Goal: Complete application form

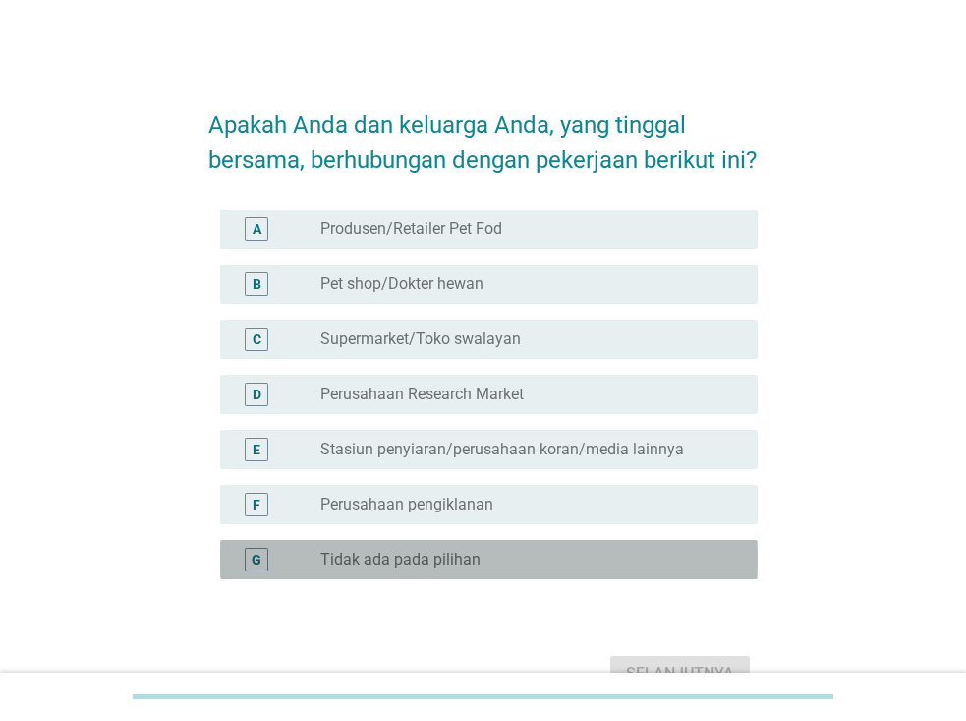
click at [420, 561] on label "Tidak ada pada pilihan" at bounding box center [400, 559] width 160 height 20
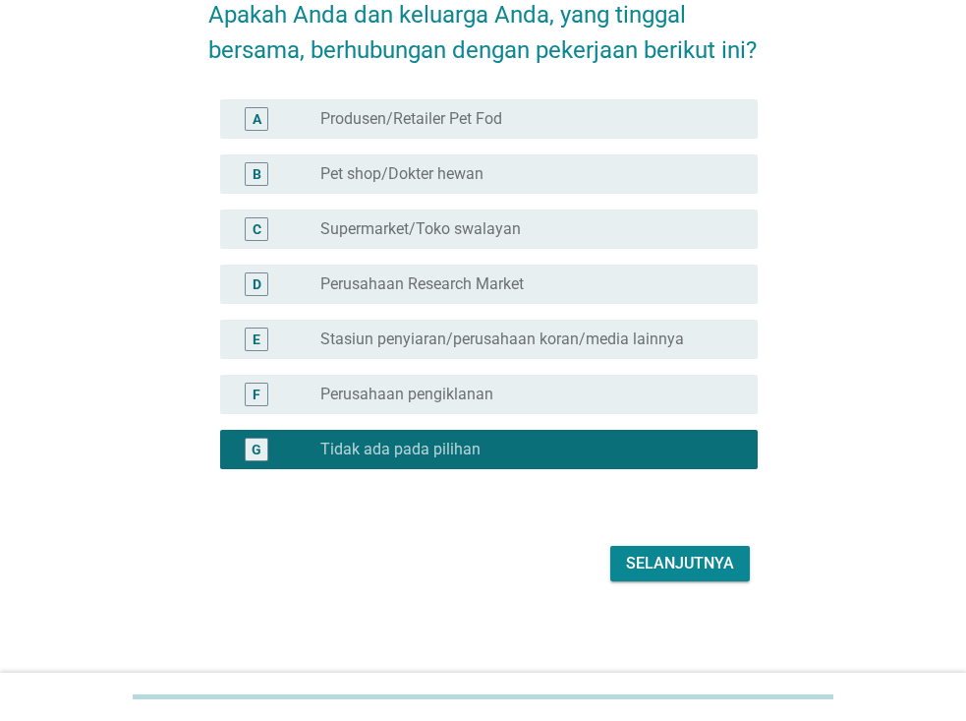
scroll to position [111, 0]
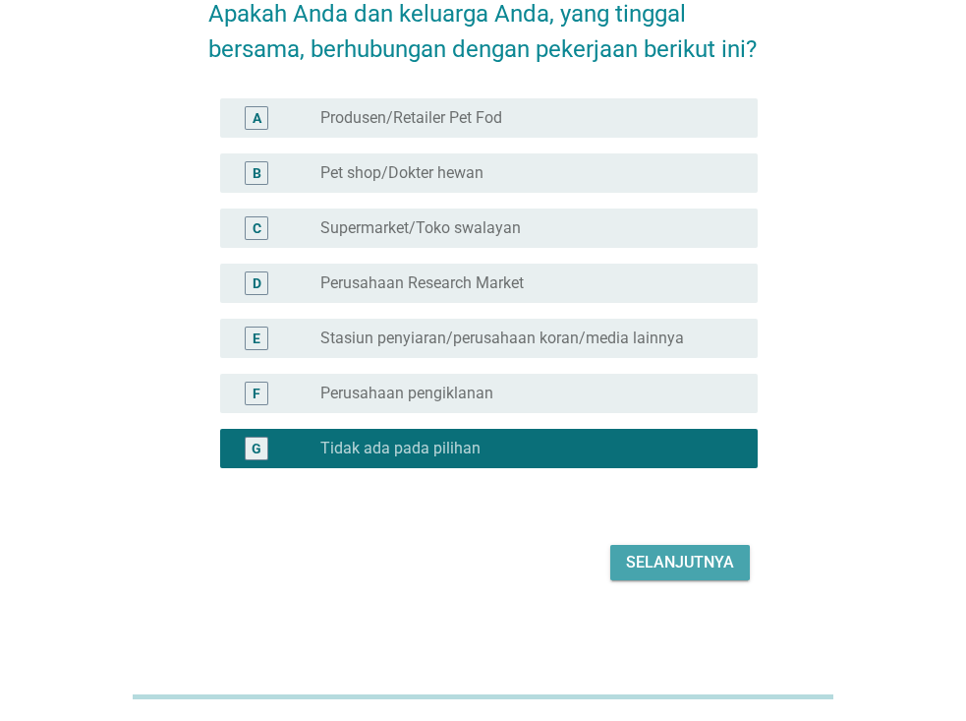
click at [689, 562] on div "Selanjutnya" at bounding box center [680, 562] width 108 height 24
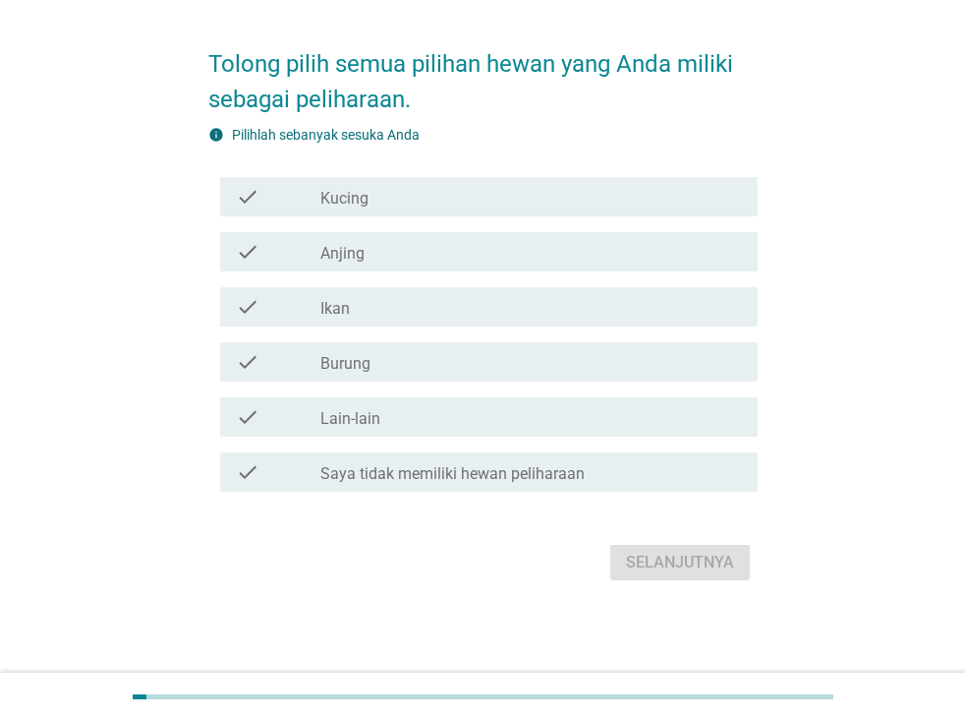
scroll to position [0, 0]
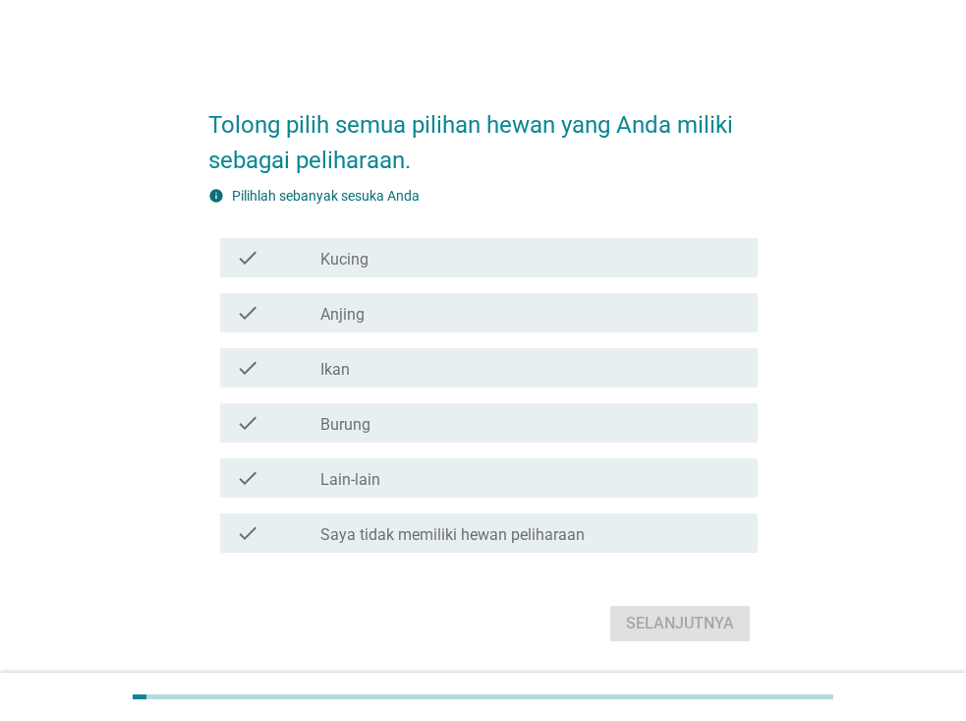
click at [446, 260] on div "check_box_outline_blank Kucing" at bounding box center [531, 258] width 422 height 24
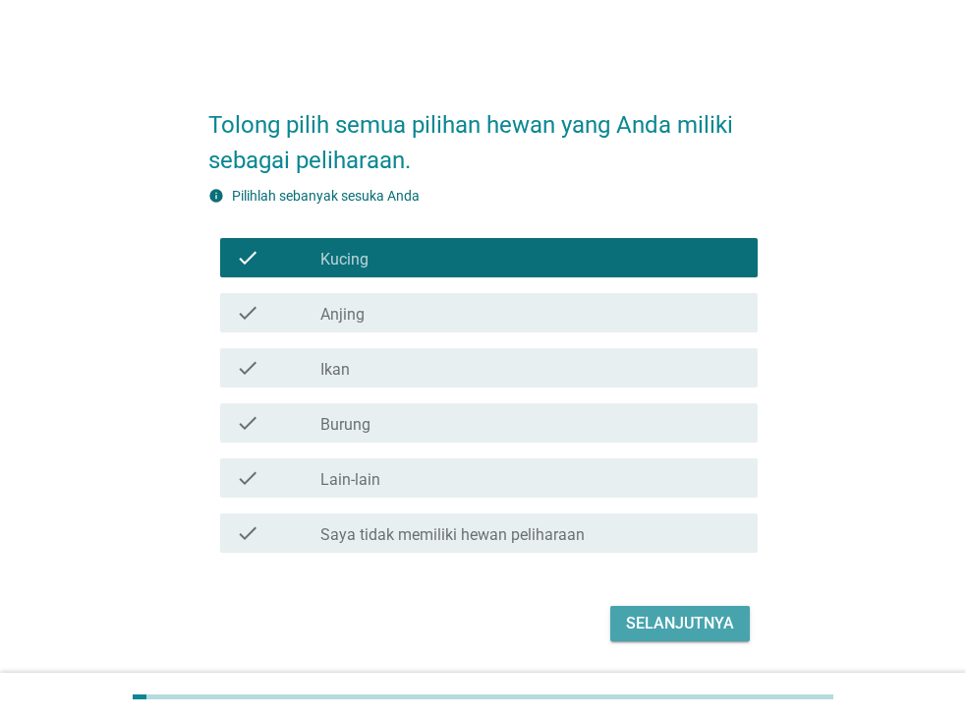
click at [681, 614] on div "Selanjutnya" at bounding box center [680, 623] width 108 height 24
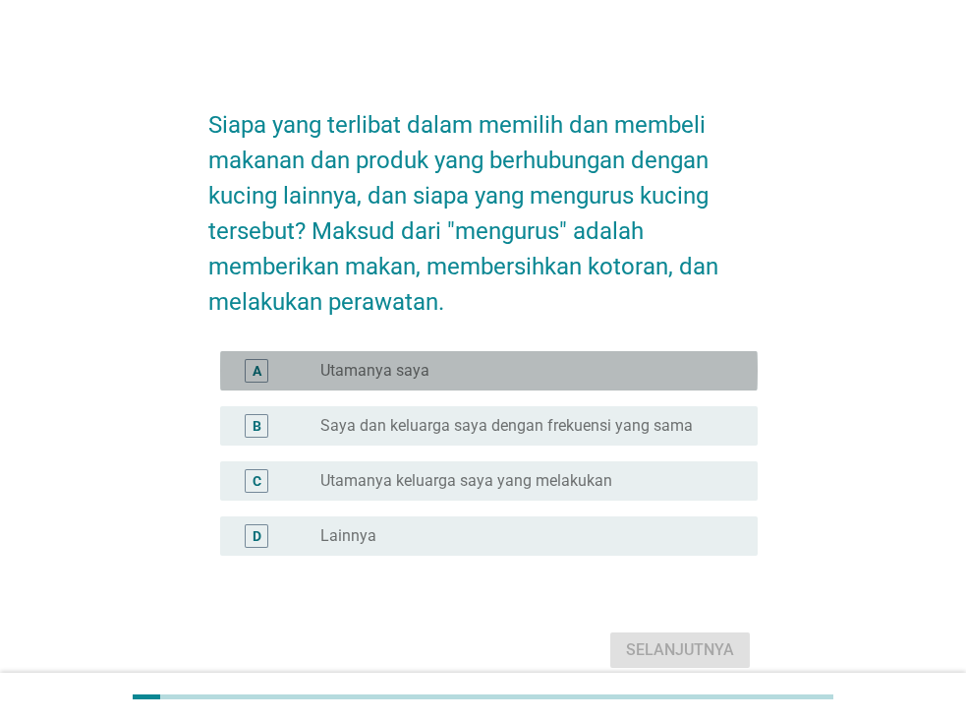
click at [551, 372] on div "radio_button_unchecked Utamanya saya" at bounding box center [523, 371] width 406 height 20
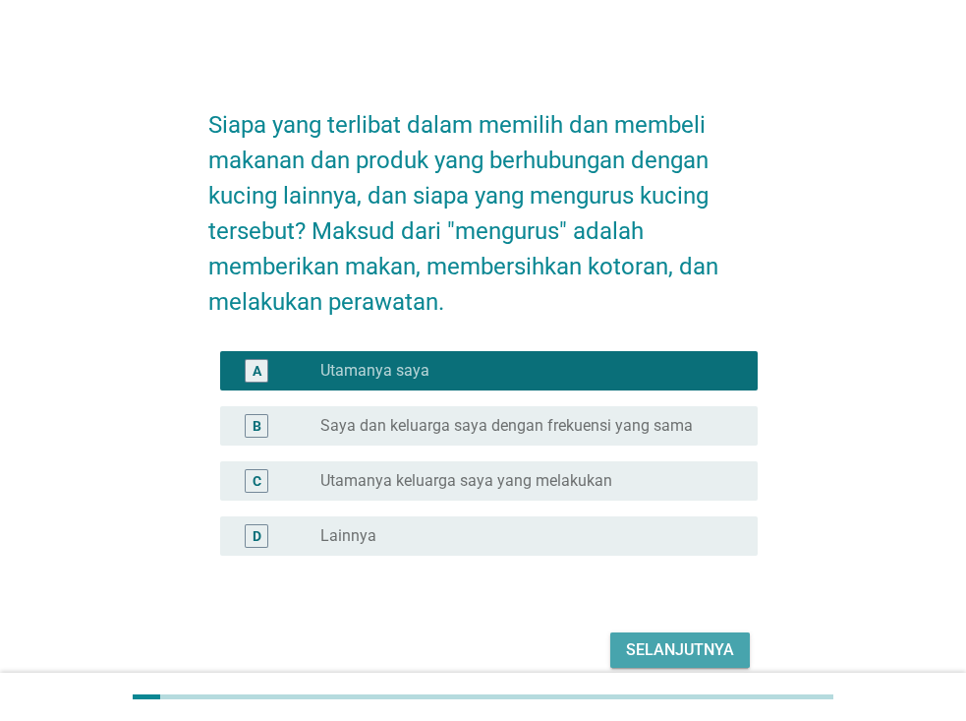
click at [664, 638] on div "Selanjutnya" at bounding box center [680, 650] width 108 height 24
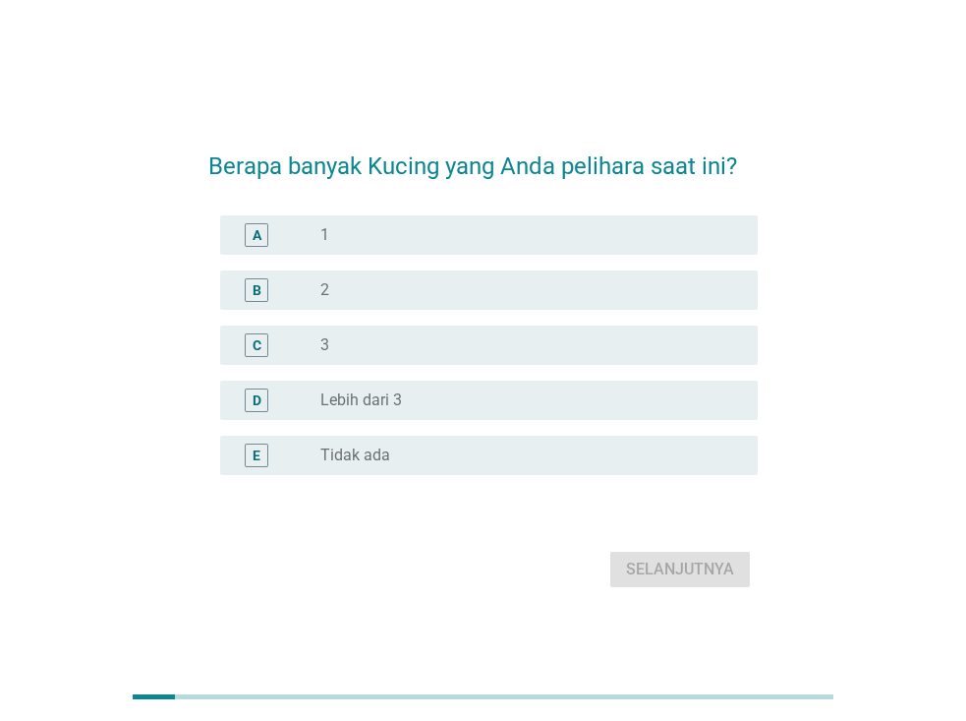
click at [471, 241] on div "radio_button_unchecked 1" at bounding box center [523, 235] width 406 height 20
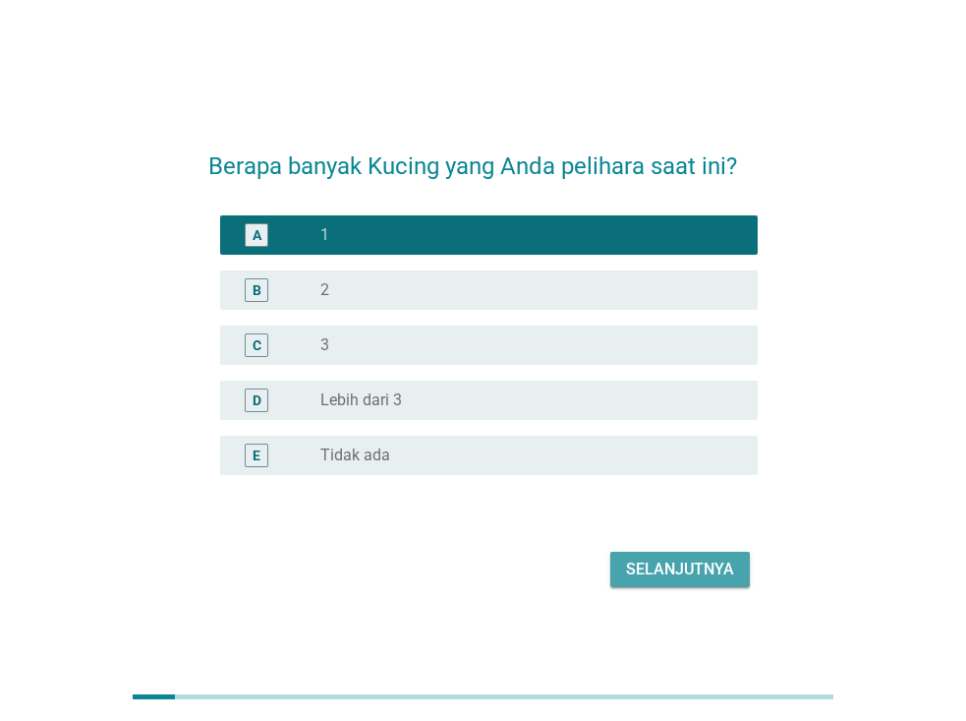
click at [682, 565] on div "Selanjutnya" at bounding box center [680, 569] width 108 height 24
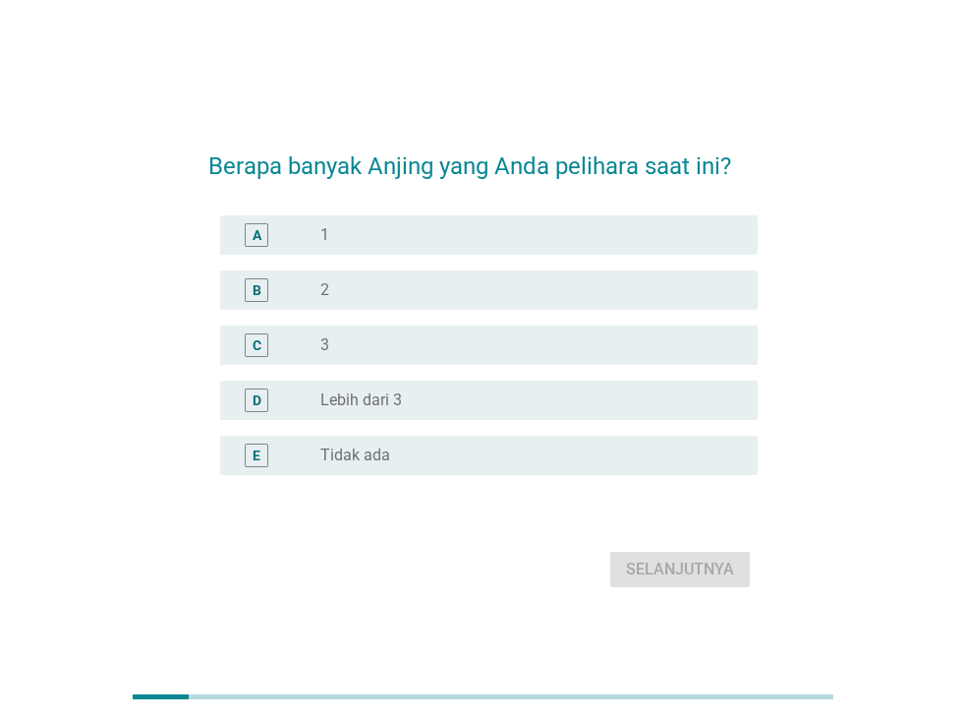
click at [515, 459] on div "radio_button_unchecked Tidak ada" at bounding box center [523, 455] width 406 height 20
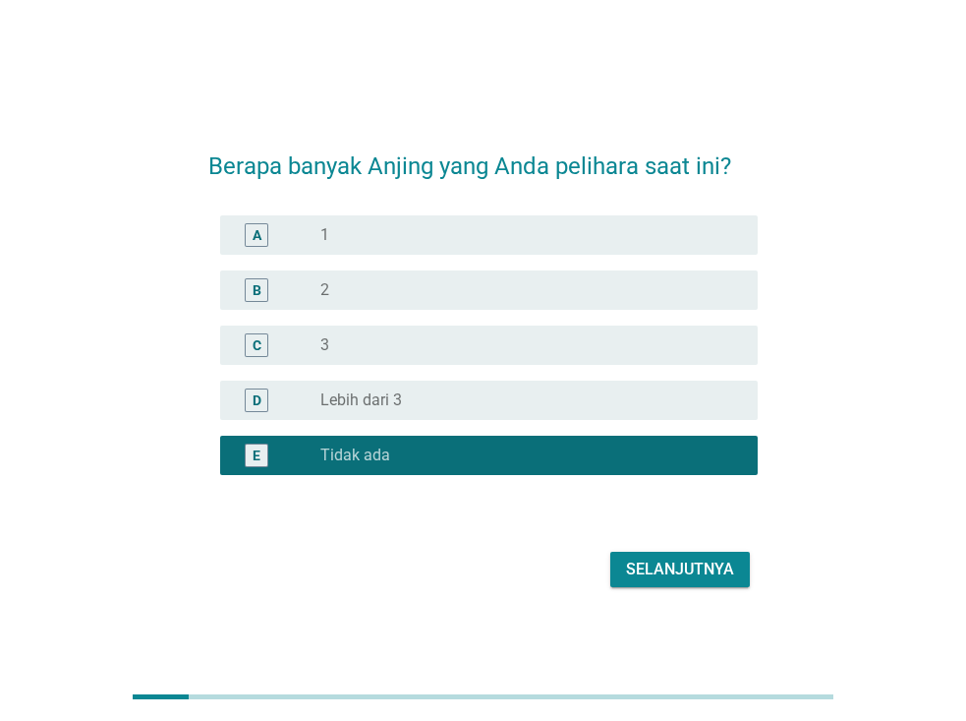
click at [663, 563] on div "Selanjutnya" at bounding box center [680, 569] width 108 height 24
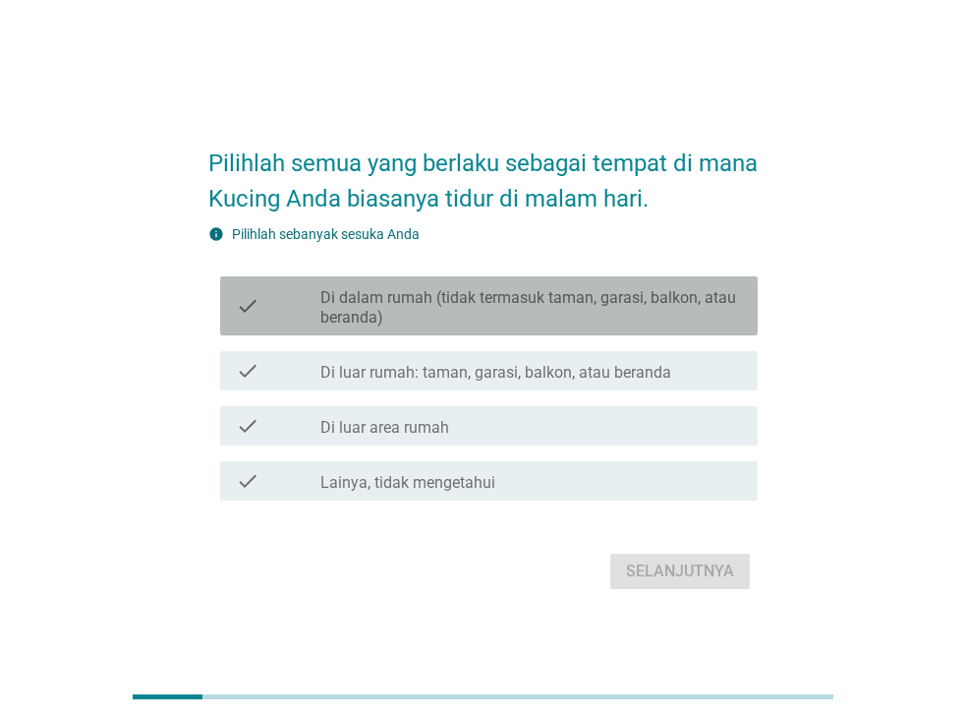
click at [548, 309] on label "Di dalam rumah (tidak termasuk taman, garasi, balkon, atau beranda)" at bounding box center [531, 307] width 422 height 39
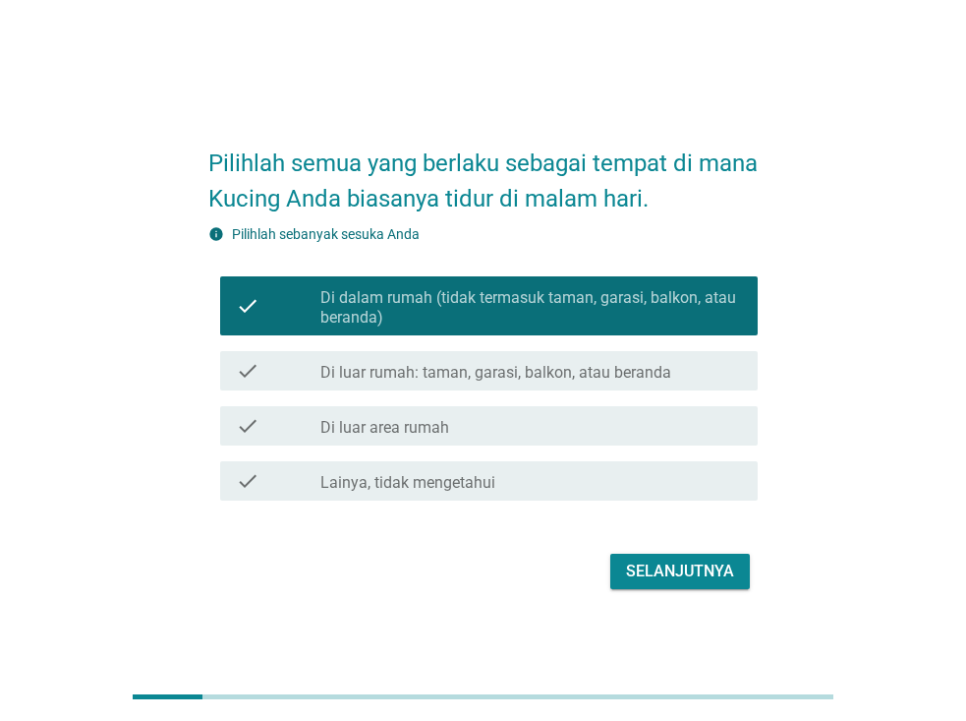
click at [676, 574] on div "Selanjutnya" at bounding box center [680, 571] width 108 height 24
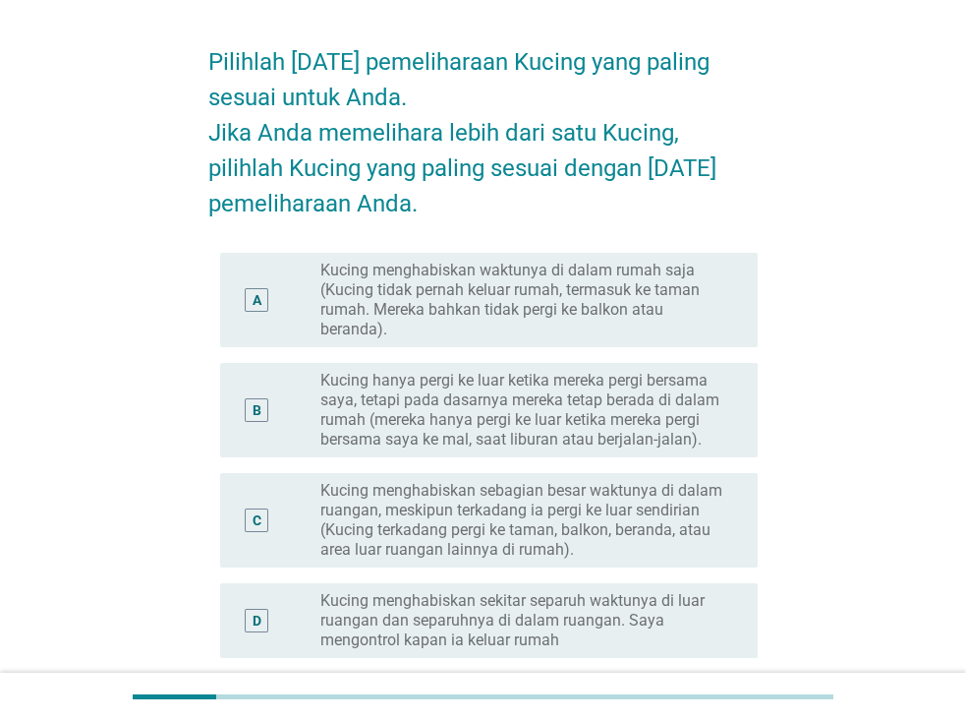
scroll to position [98, 0]
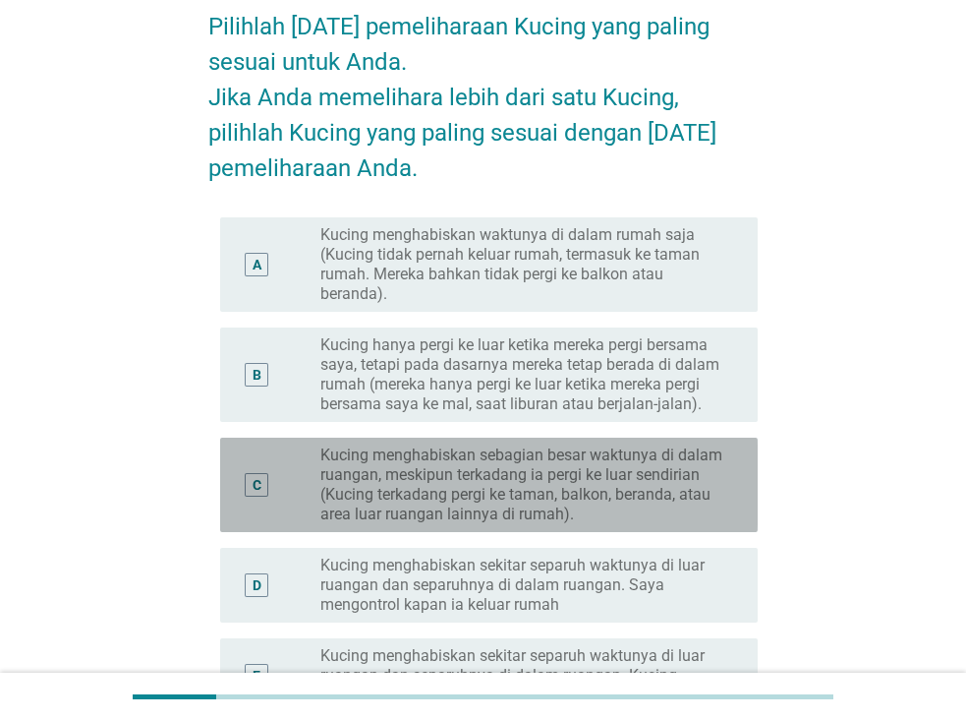
click at [697, 505] on label "Kucing menghabiskan sebagian besar waktunya di dalam ruangan, meskipun terkadan…" at bounding box center [523, 484] width 406 height 79
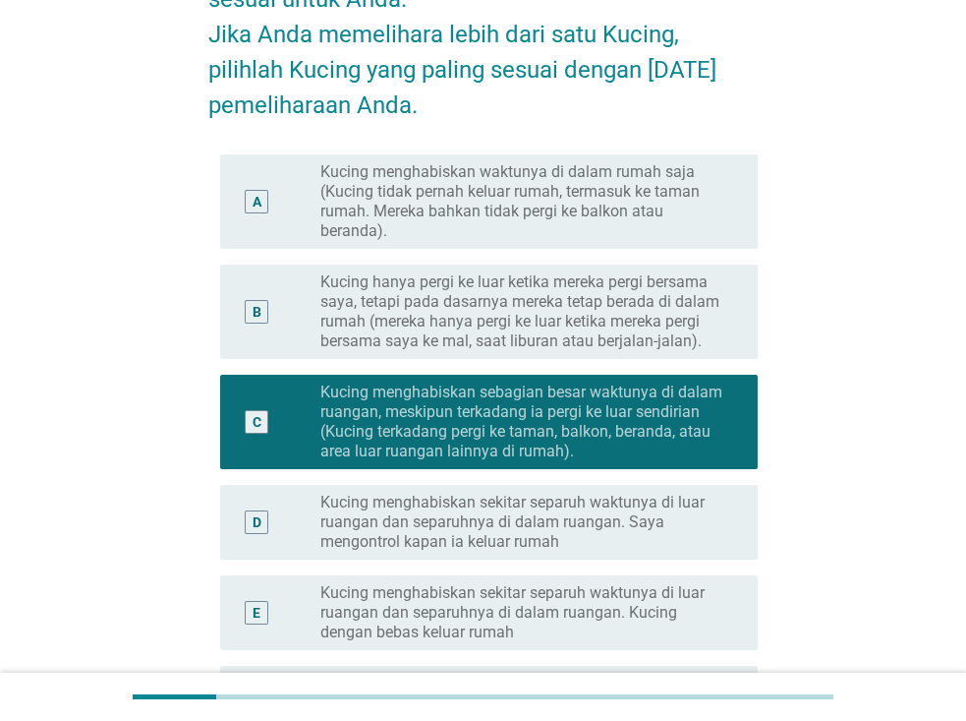
scroll to position [197, 0]
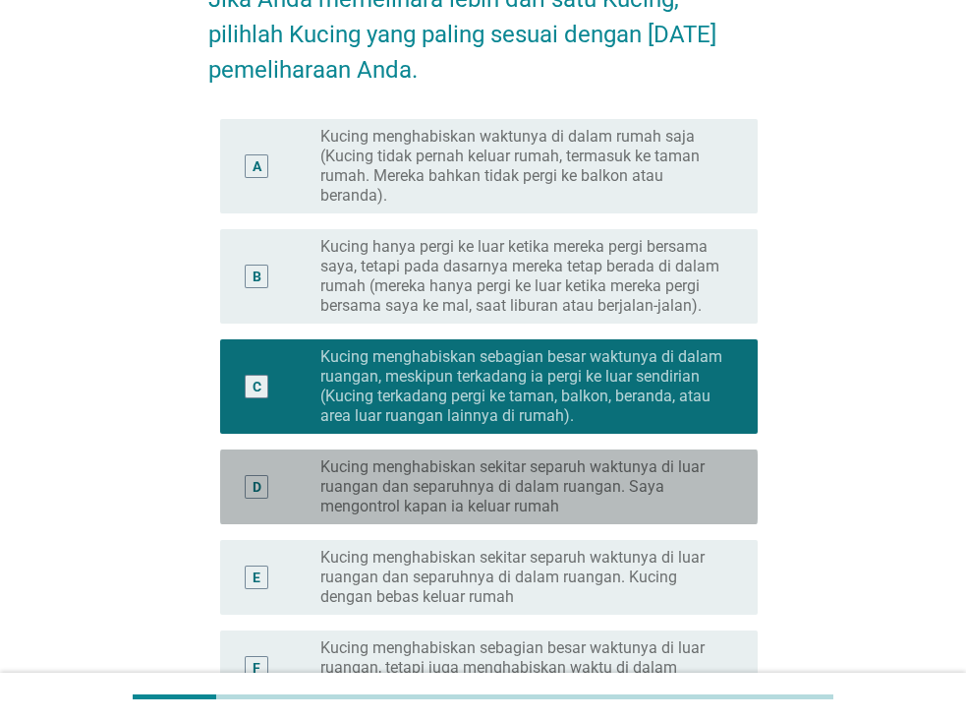
click at [695, 503] on label "Kucing menghabiskan sekitar separuh waktunya di luar ruangan dan separuhnya di …" at bounding box center [523, 486] width 406 height 59
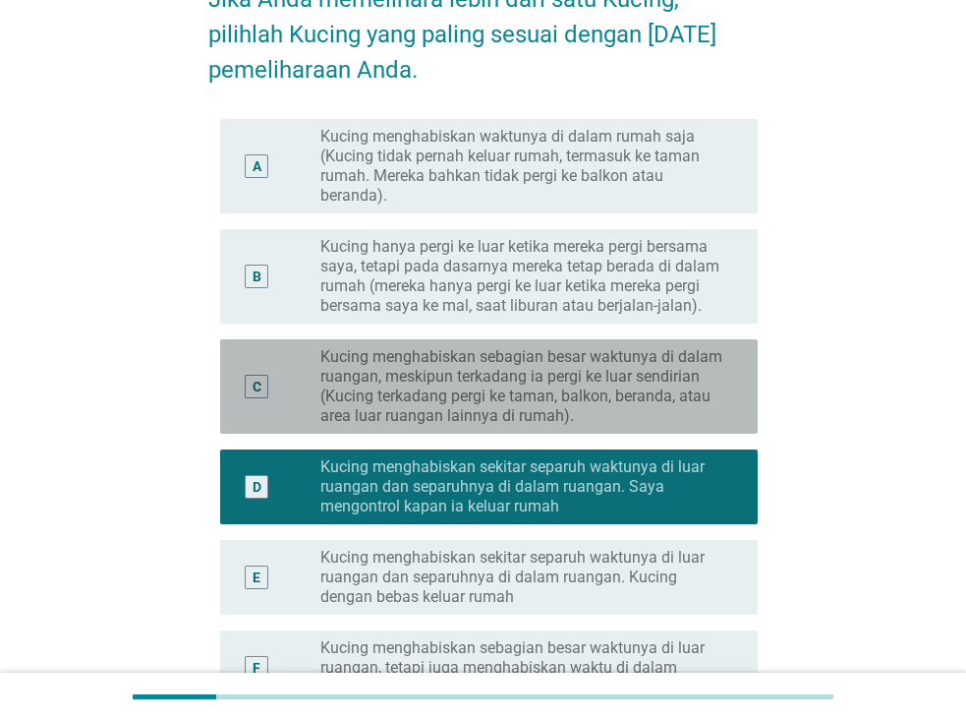
click at [633, 378] on label "Kucing menghabiskan sebagian besar waktunya di dalam ruangan, meskipun terkadan…" at bounding box center [523, 386] width 406 height 79
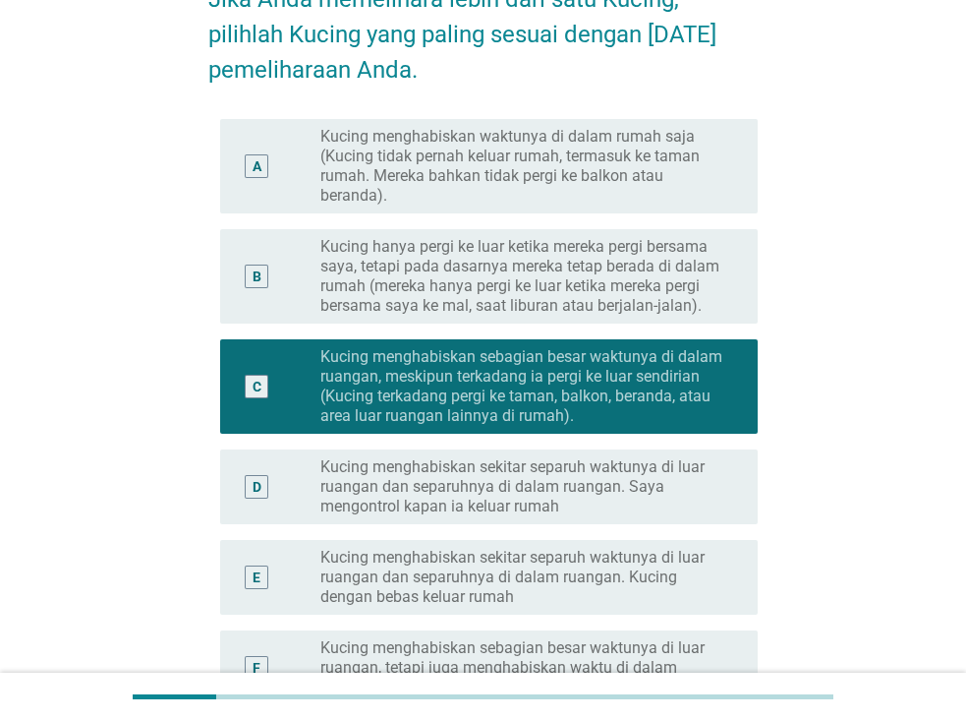
scroll to position [295, 0]
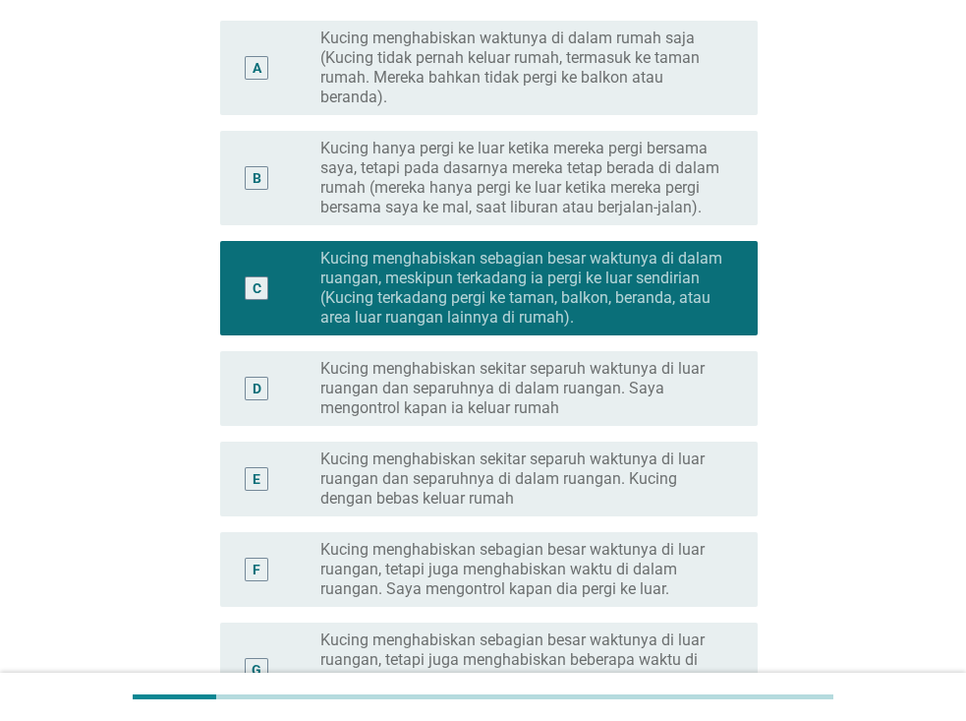
click at [666, 575] on label "Kucing menghabiskan sebagian besar waktunya di luar ruangan, tetapi juga mengha…" at bounding box center [523, 569] width 406 height 59
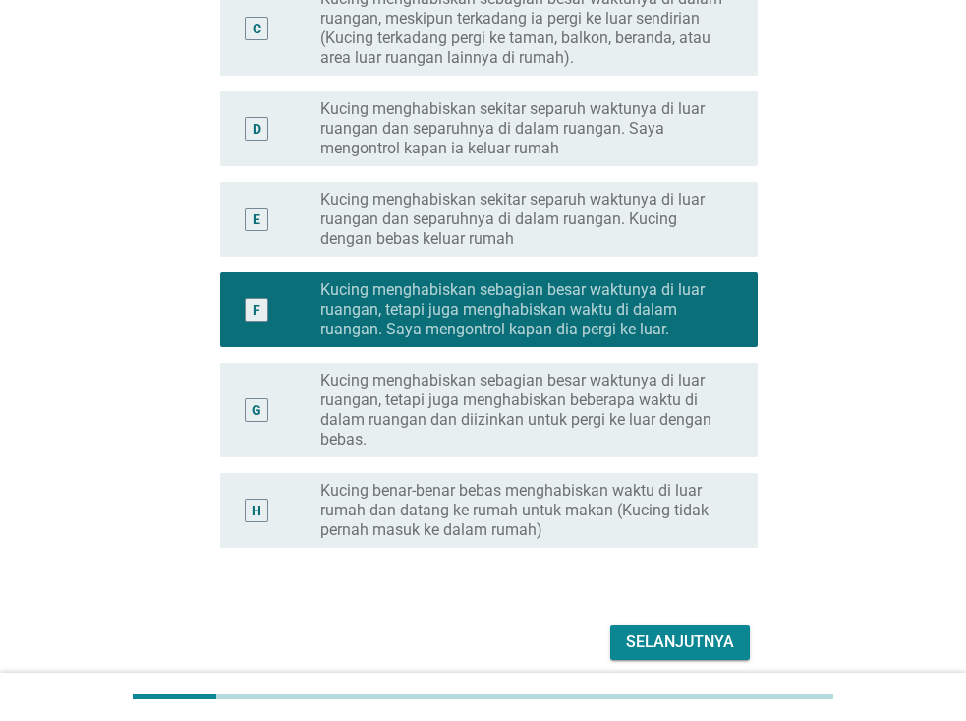
scroll to position [590, 0]
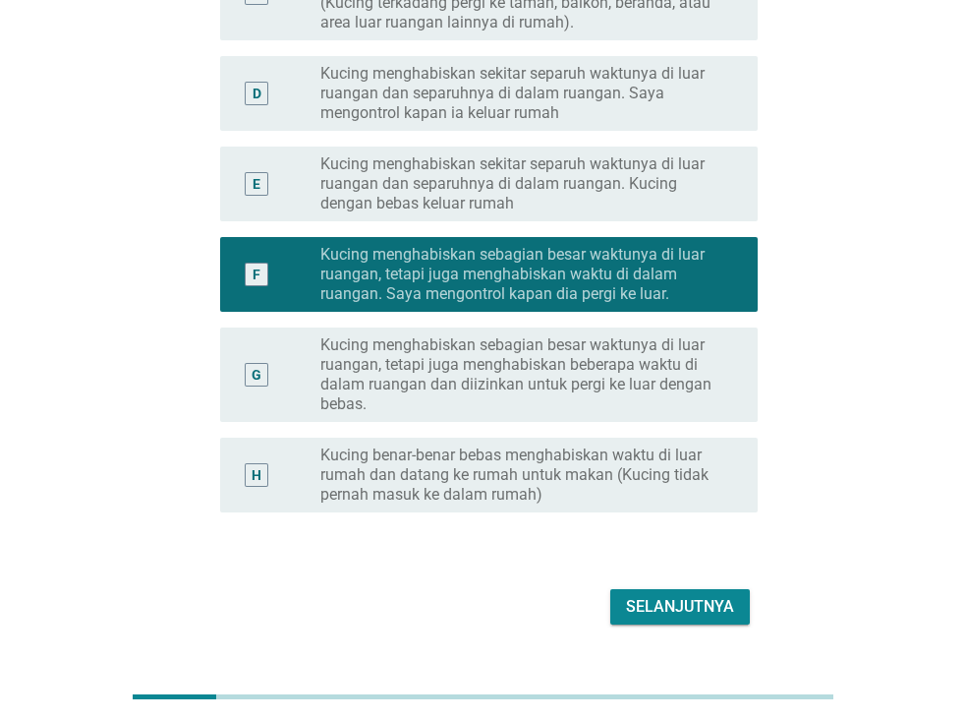
click at [701, 607] on div "Selanjutnya" at bounding box center [680, 607] width 108 height 24
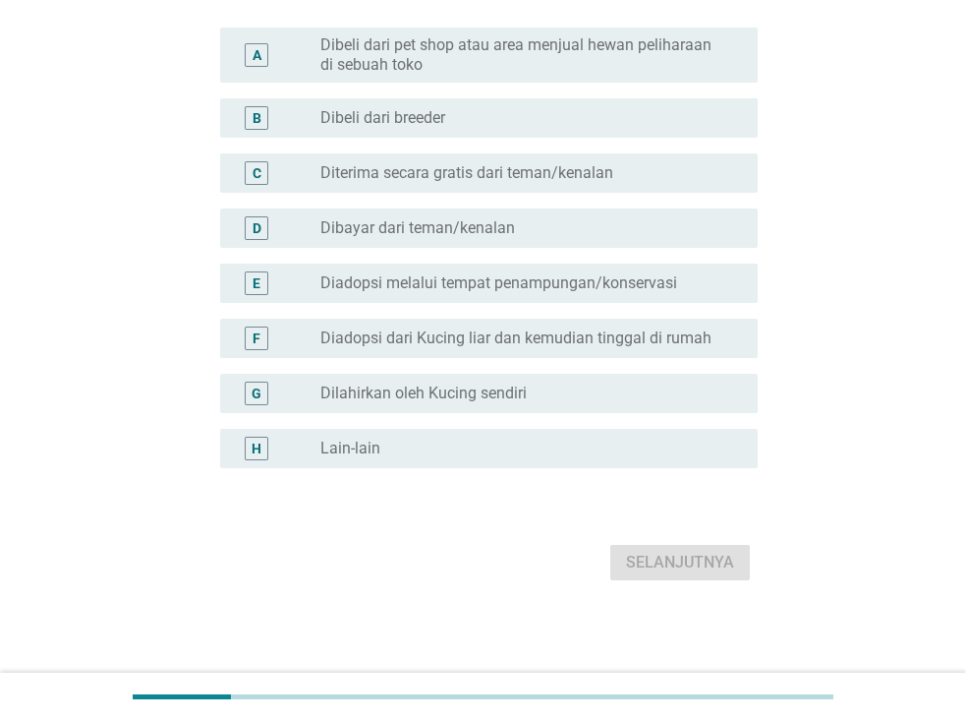
scroll to position [0, 0]
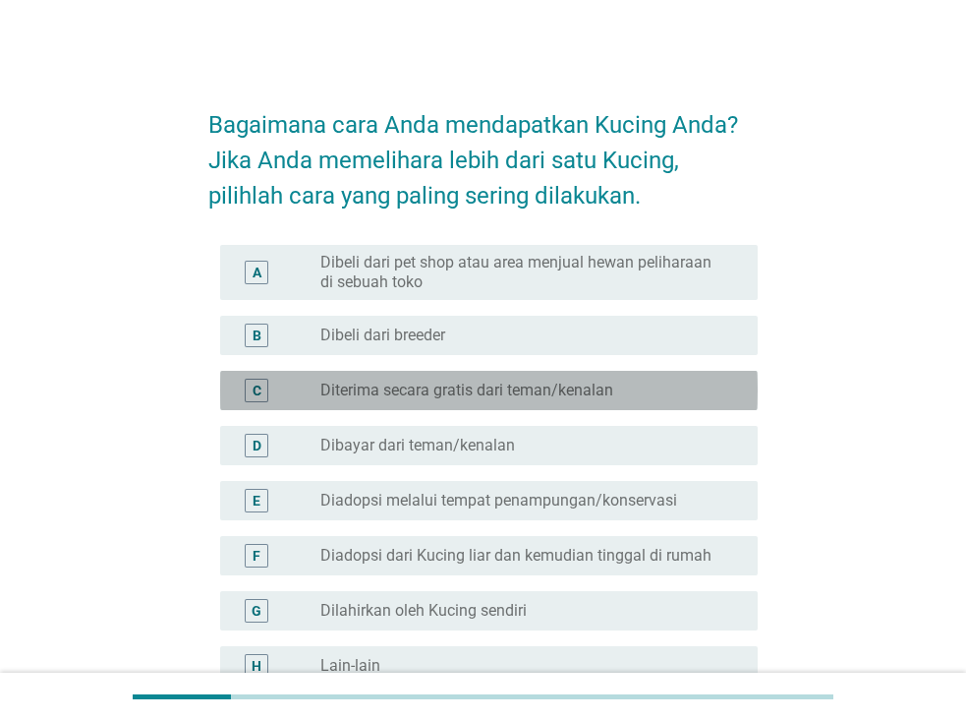
click at [607, 392] on label "Diterima secara gratis dari teman/kenalan" at bounding box center [466, 390] width 293 height 20
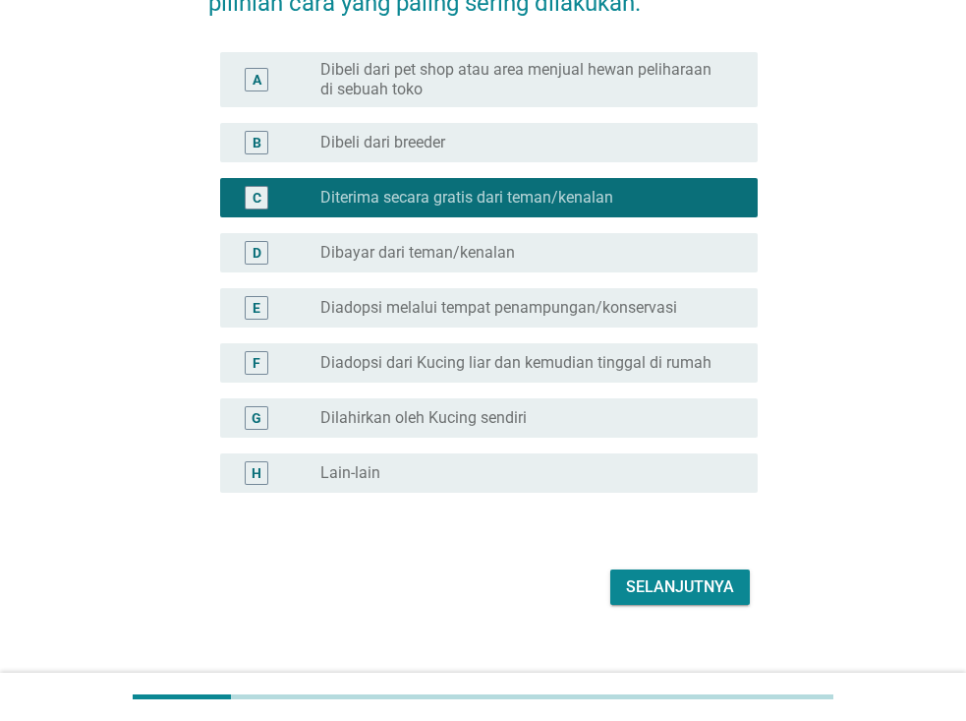
scroll to position [197, 0]
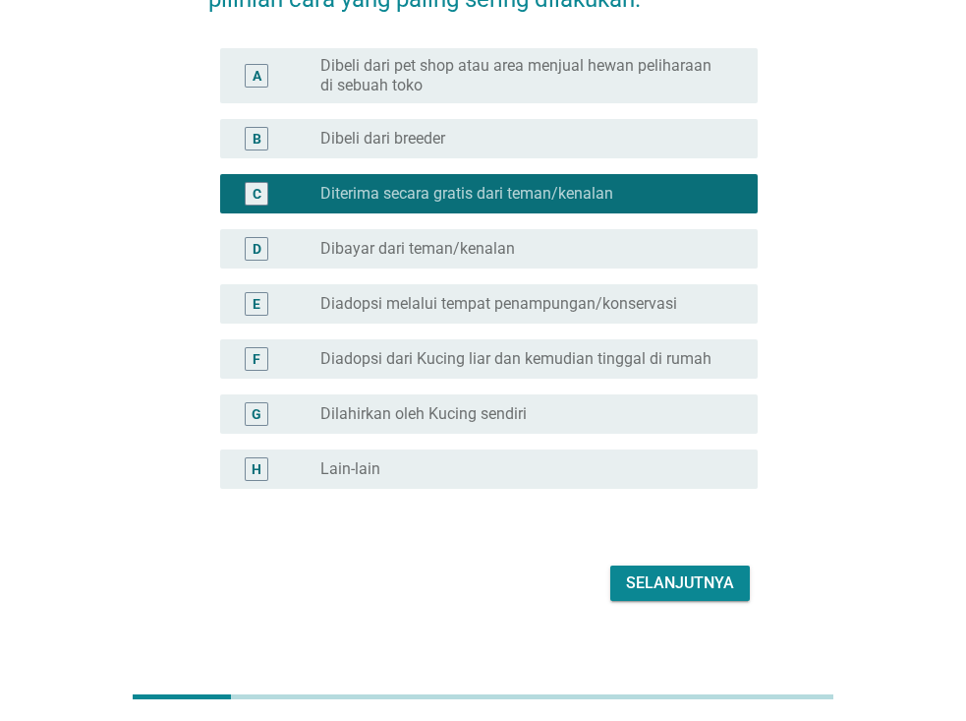
click at [704, 586] on div "Selanjutnya" at bounding box center [680, 583] width 108 height 24
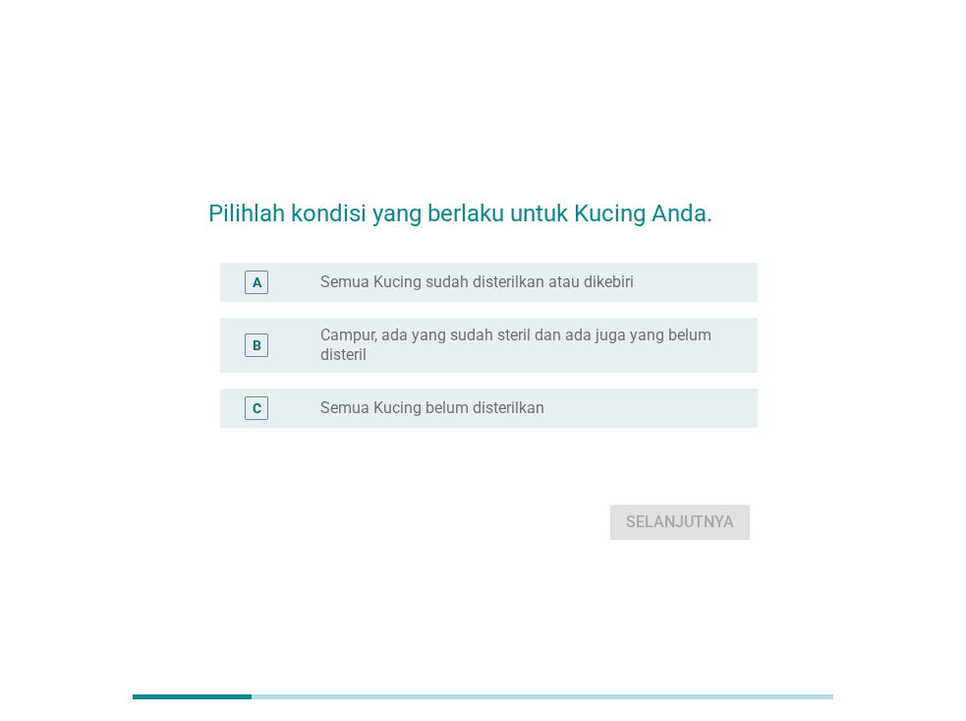
click at [614, 292] on div "radio_button_unchecked Semua Kucing sudah disterilkan atau dikebiri" at bounding box center [531, 282] width 422 height 24
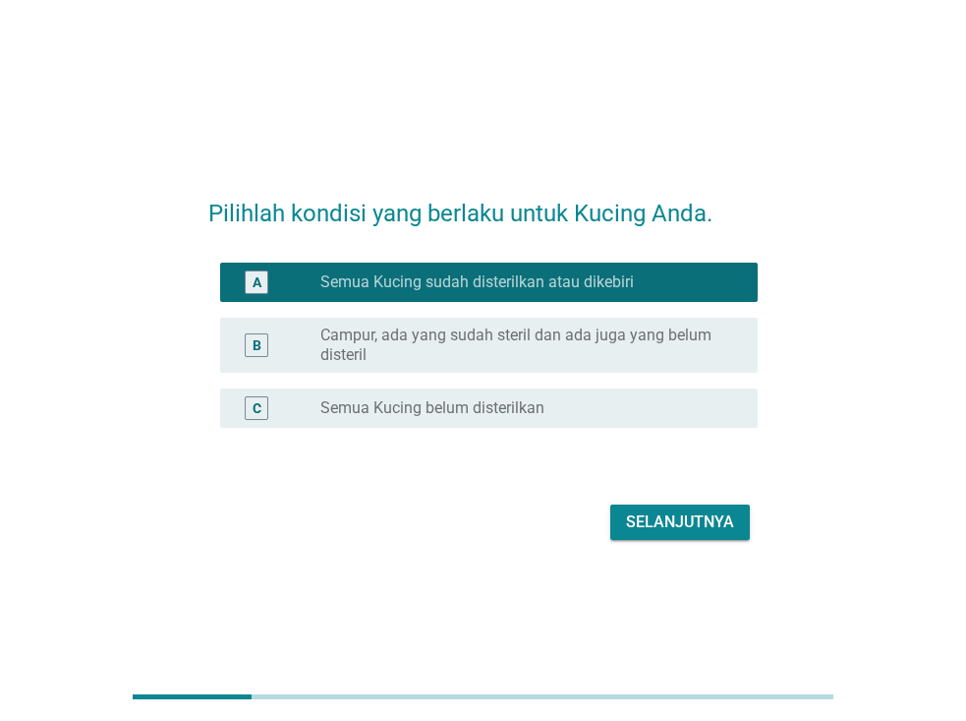
click at [676, 525] on div "Selanjutnya" at bounding box center [680, 522] width 108 height 24
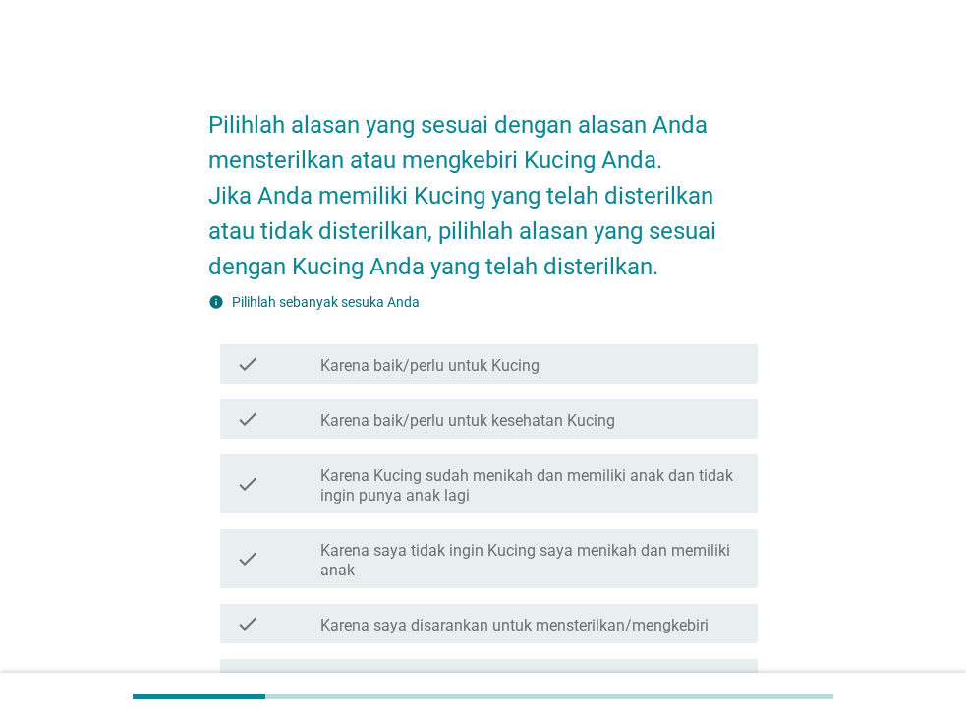
click at [631, 368] on div "check_box_outline_blank Karena baik/perlu untuk Kucing" at bounding box center [531, 364] width 422 height 24
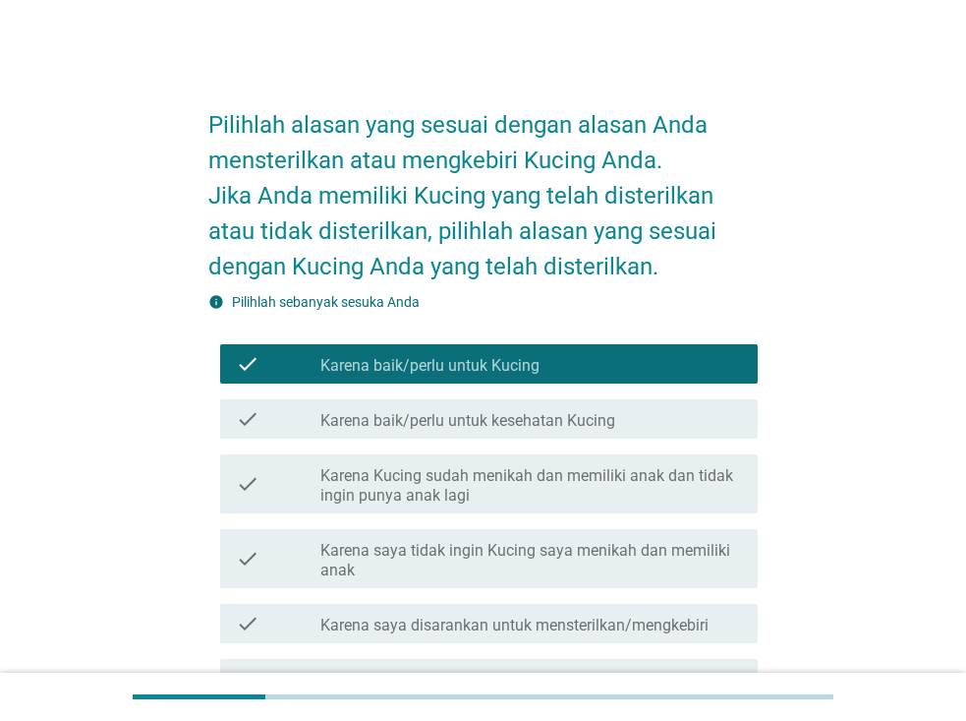
click at [628, 419] on div "check_box_outline_blank Karena baik/perlu untuk kesehatan Kucing" at bounding box center [531, 419] width 422 height 24
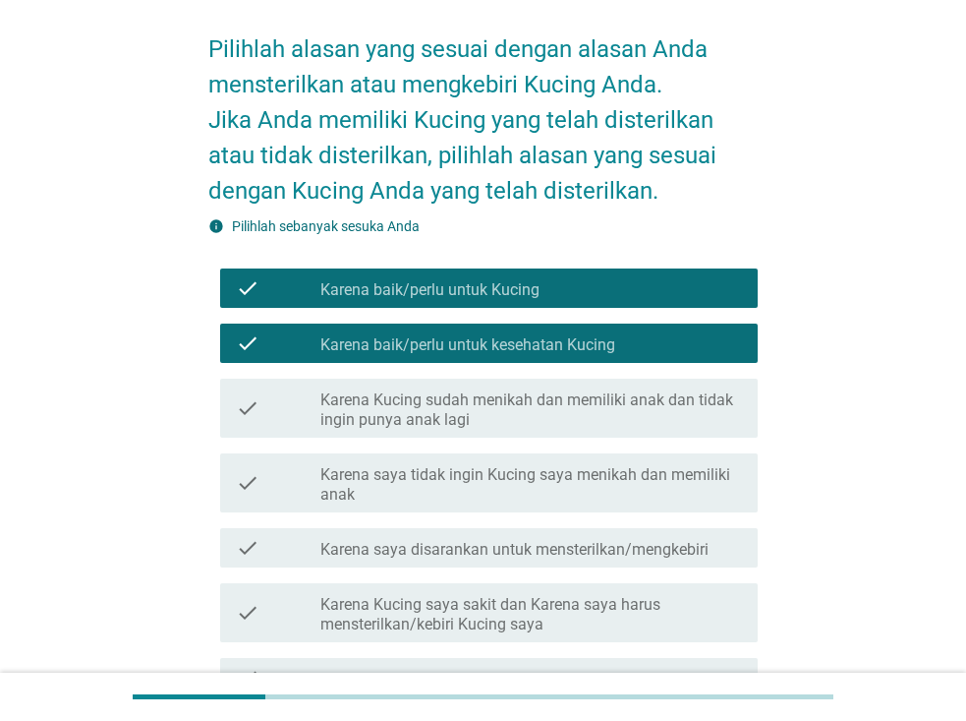
scroll to position [98, 0]
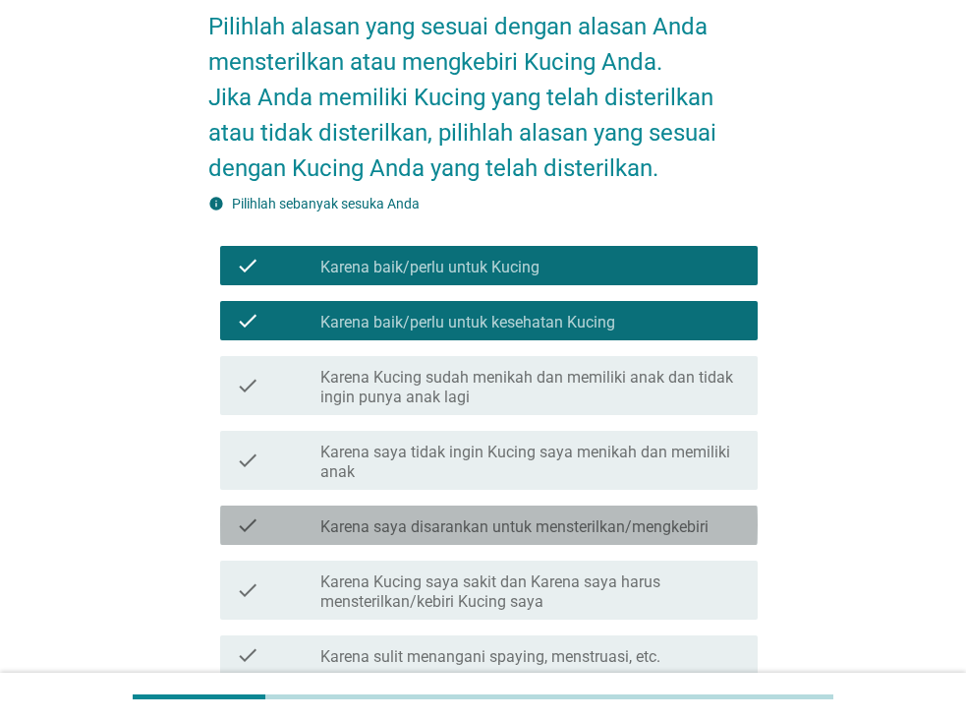
click at [658, 530] on label "Karena saya disarankan untuk mensterilkan/mengkebiri" at bounding box center [514, 527] width 388 height 20
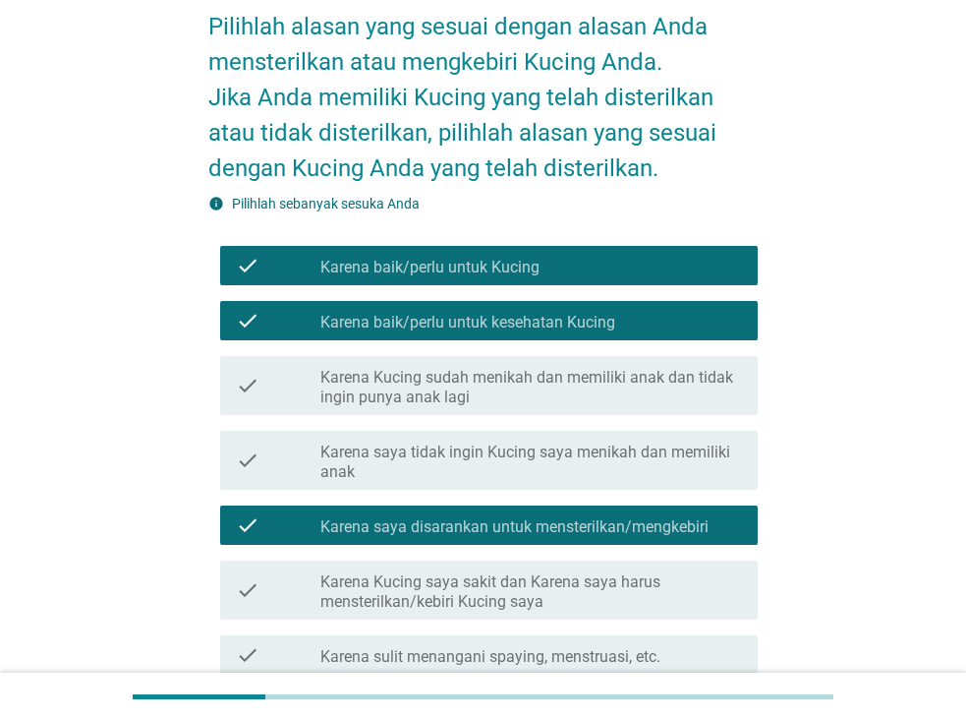
scroll to position [197, 0]
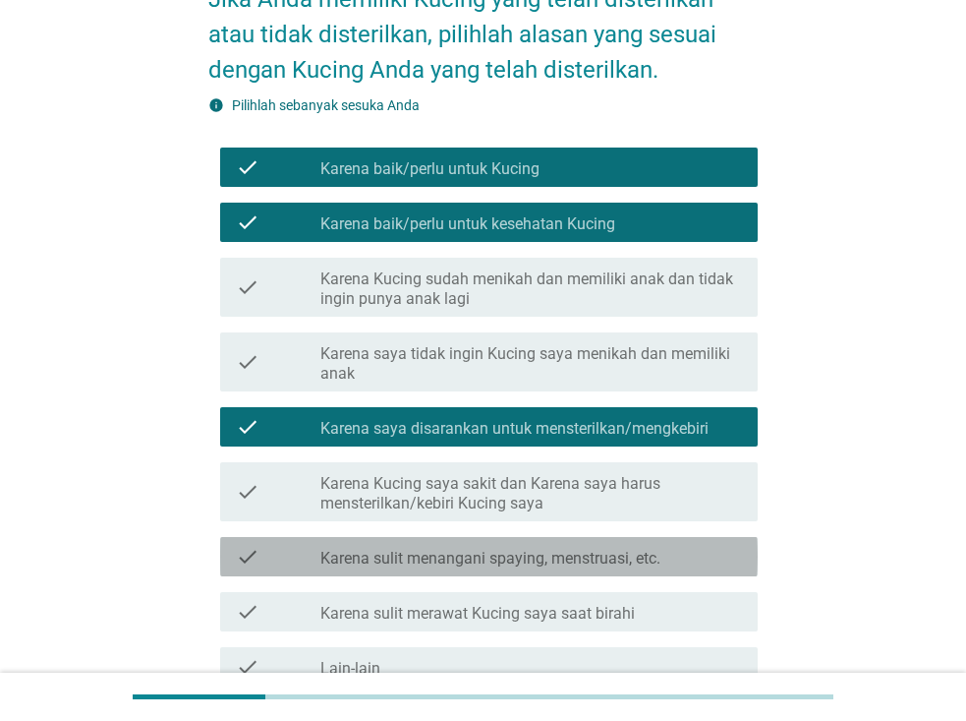
click at [671, 560] on div "check_box_outline_blank Karena sulit menangani spaying, menstruasi, etc." at bounding box center [531, 557] width 422 height 24
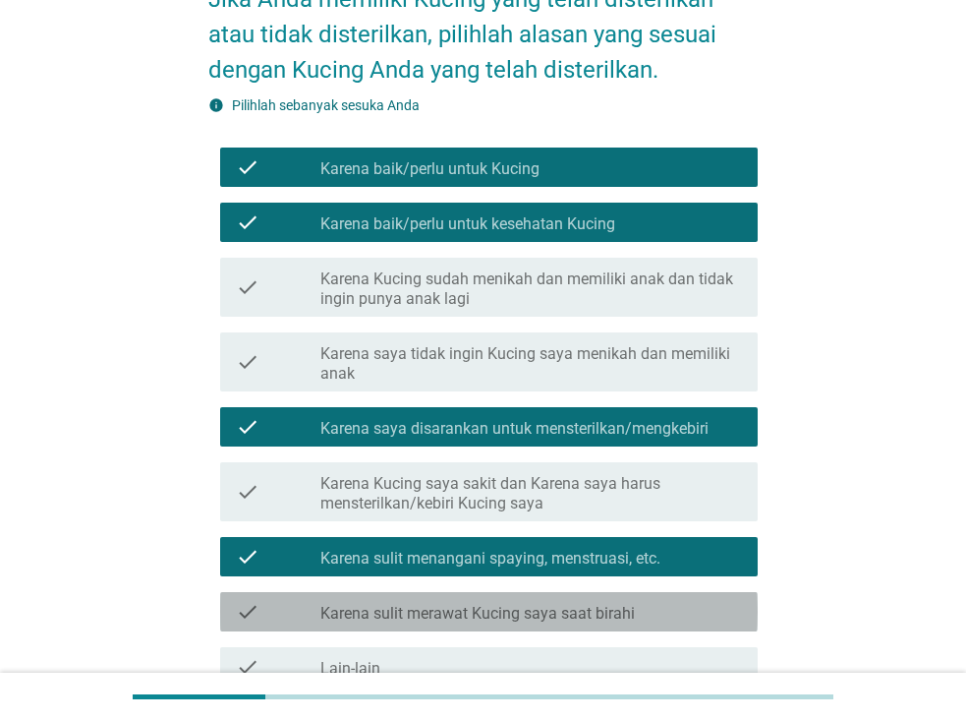
click at [648, 611] on div "check_box_outline_blank Karena sulit merawat Kucing saya saat birahi" at bounding box center [531, 612] width 422 height 24
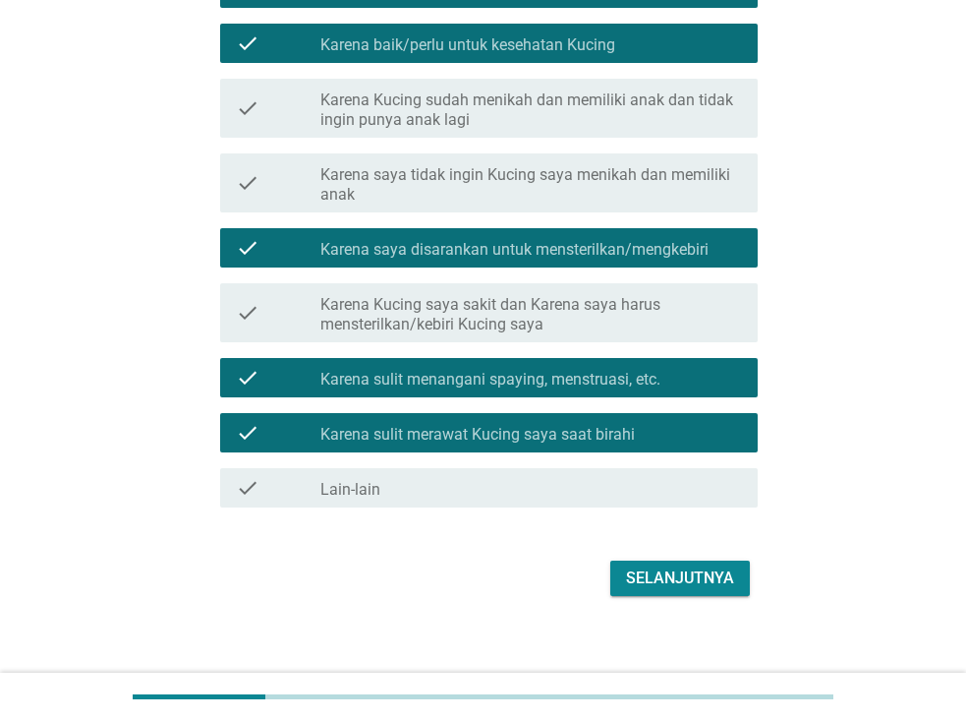
scroll to position [391, 0]
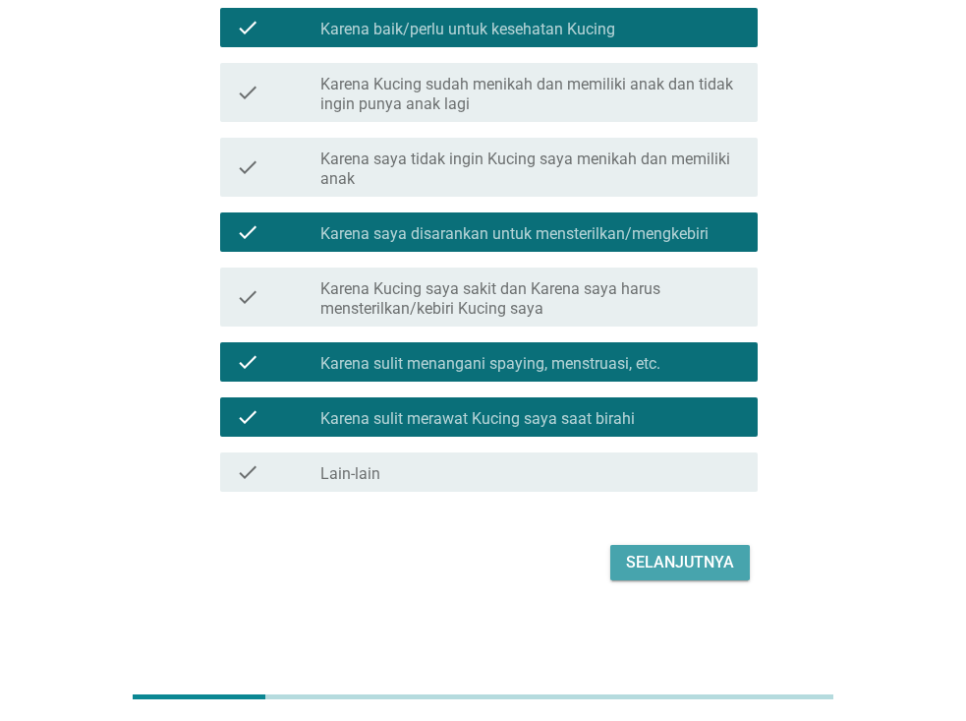
click at [701, 555] on div "Selanjutnya" at bounding box center [680, 562] width 108 height 24
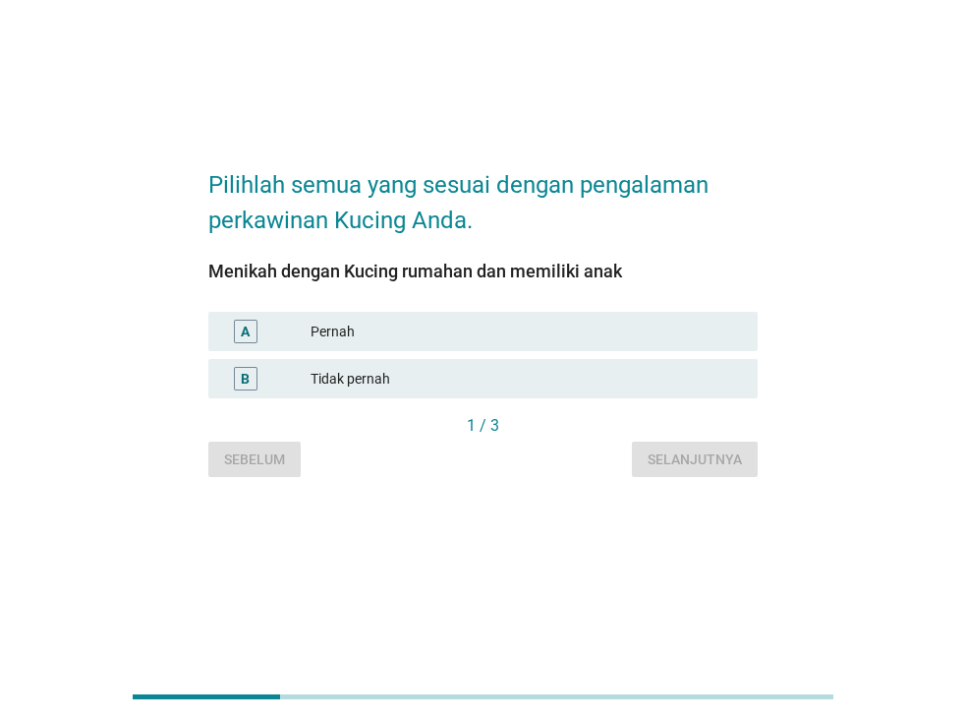
scroll to position [0, 0]
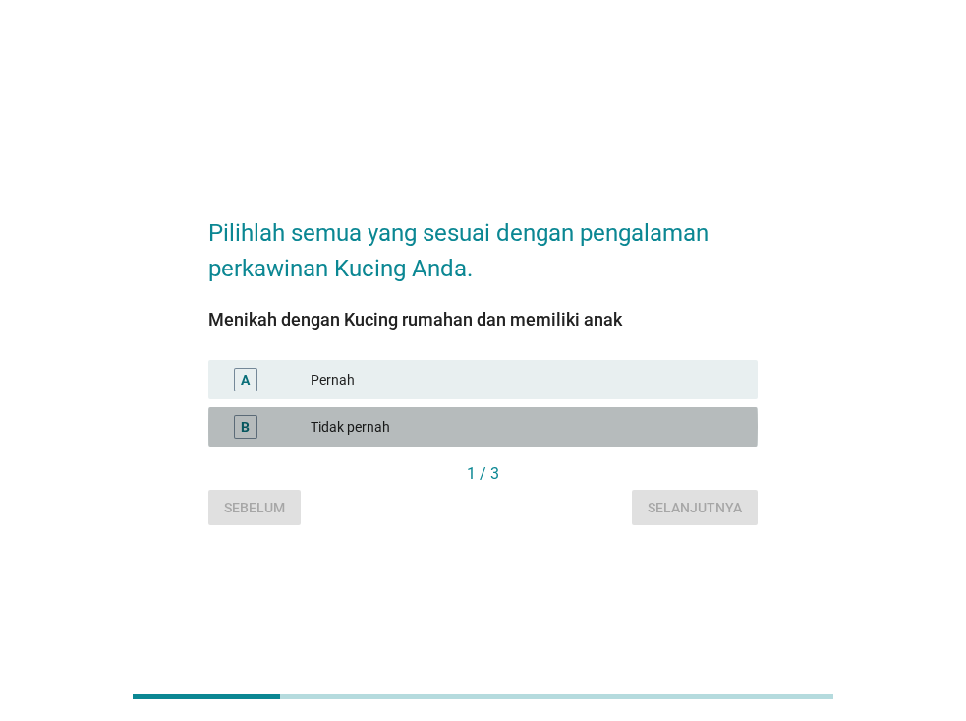
click at [476, 422] on div "Tidak pernah" at bounding box center [527, 427] width 432 height 24
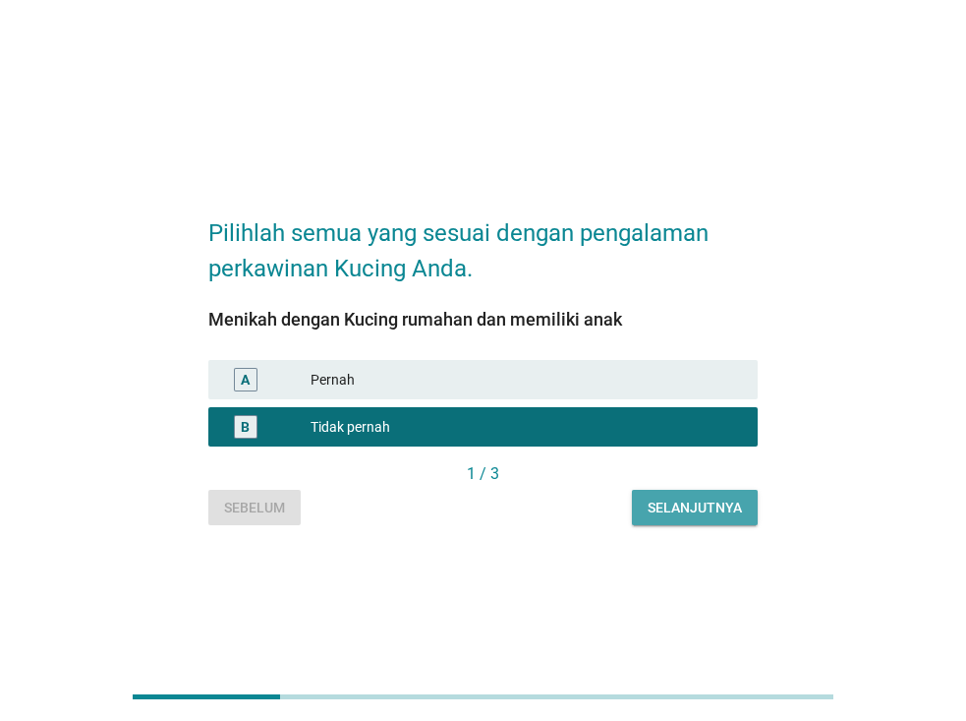
click at [662, 506] on div "Selanjutnya" at bounding box center [695, 507] width 94 height 21
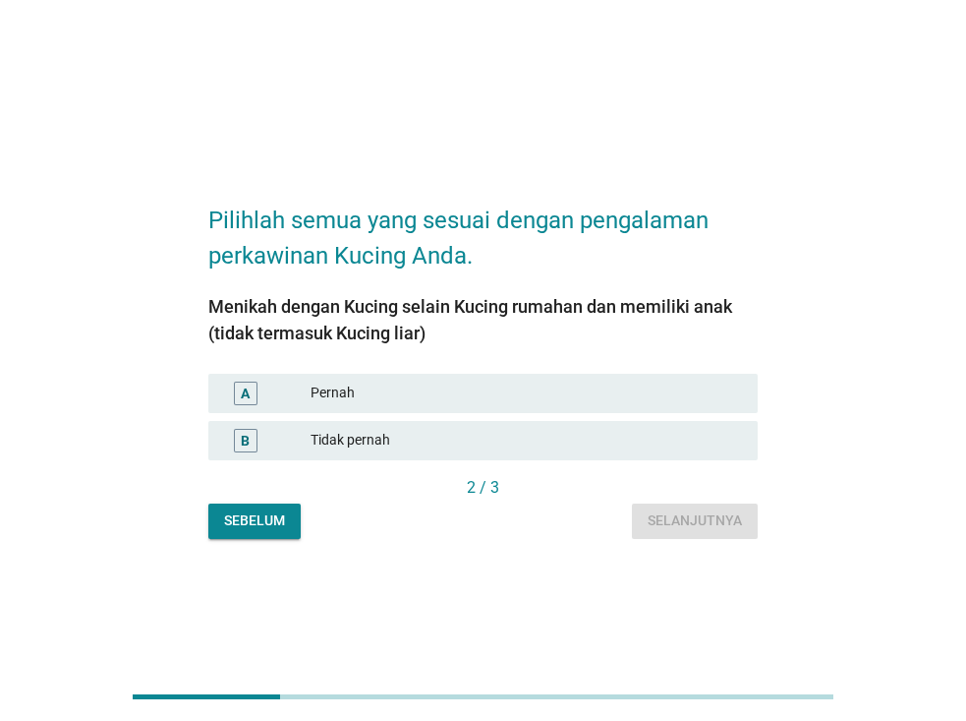
click at [545, 435] on div "Tidak pernah" at bounding box center [527, 441] width 432 height 24
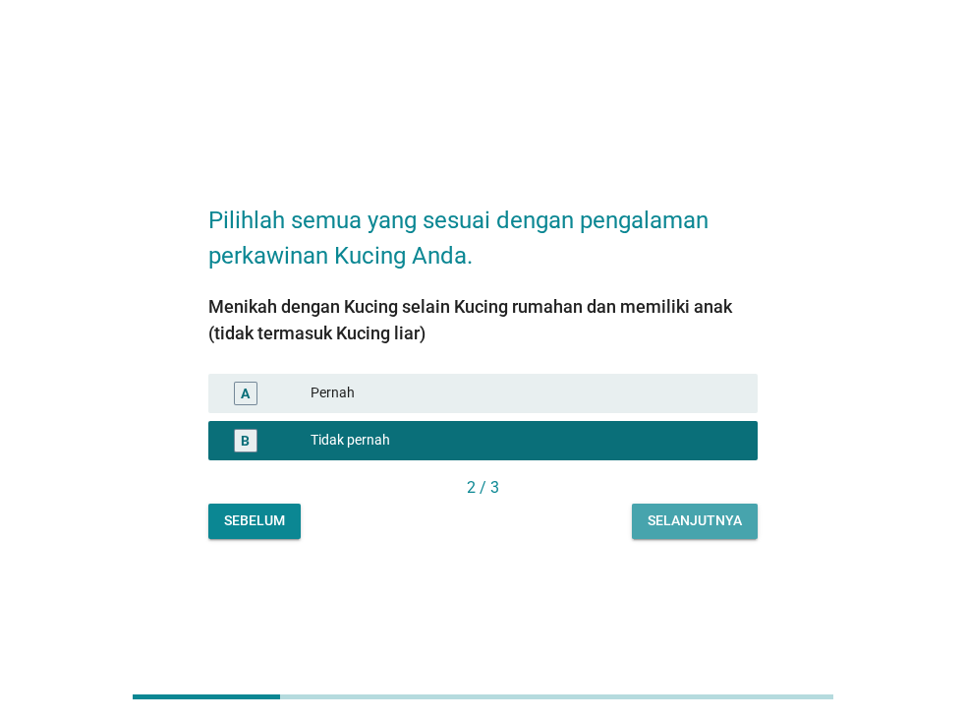
click at [704, 518] on div "Selanjutnya" at bounding box center [695, 520] width 94 height 21
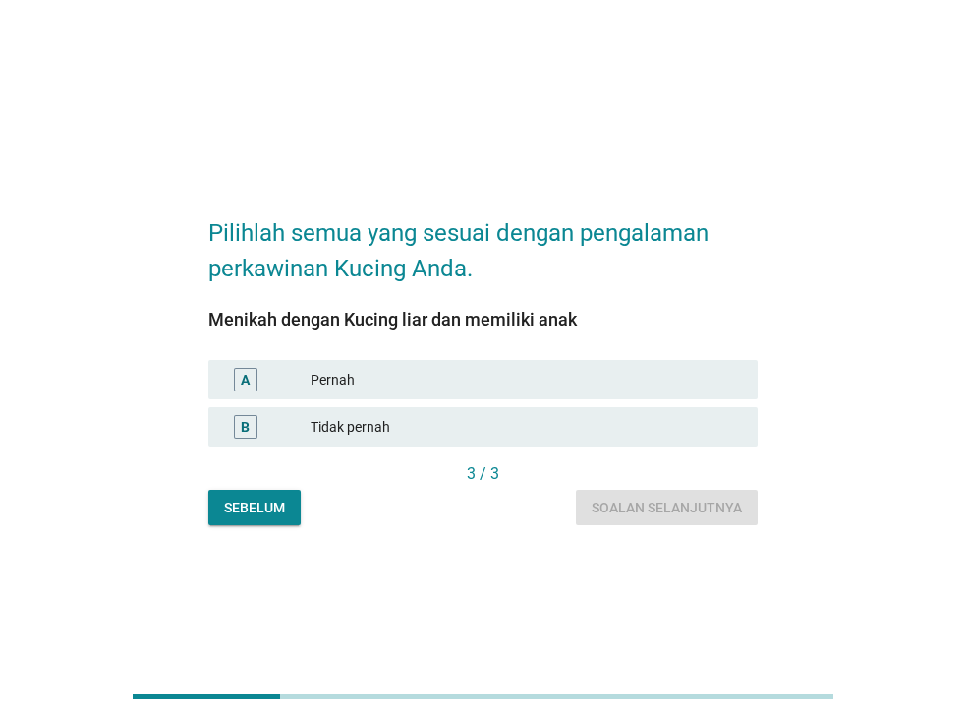
click at [532, 424] on div "Tidak pernah" at bounding box center [527, 427] width 432 height 24
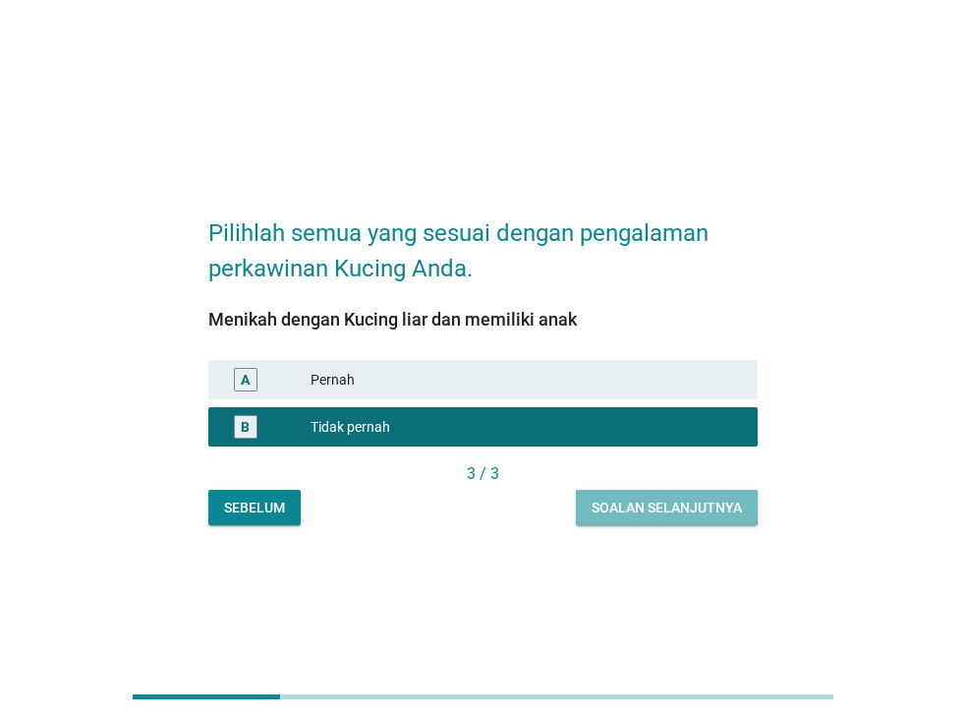
drag, startPoint x: 666, startPoint y: 509, endPoint x: 611, endPoint y: 509, distance: 55.0
click at [611, 509] on div "Soalan selanjutnya" at bounding box center [667, 507] width 150 height 21
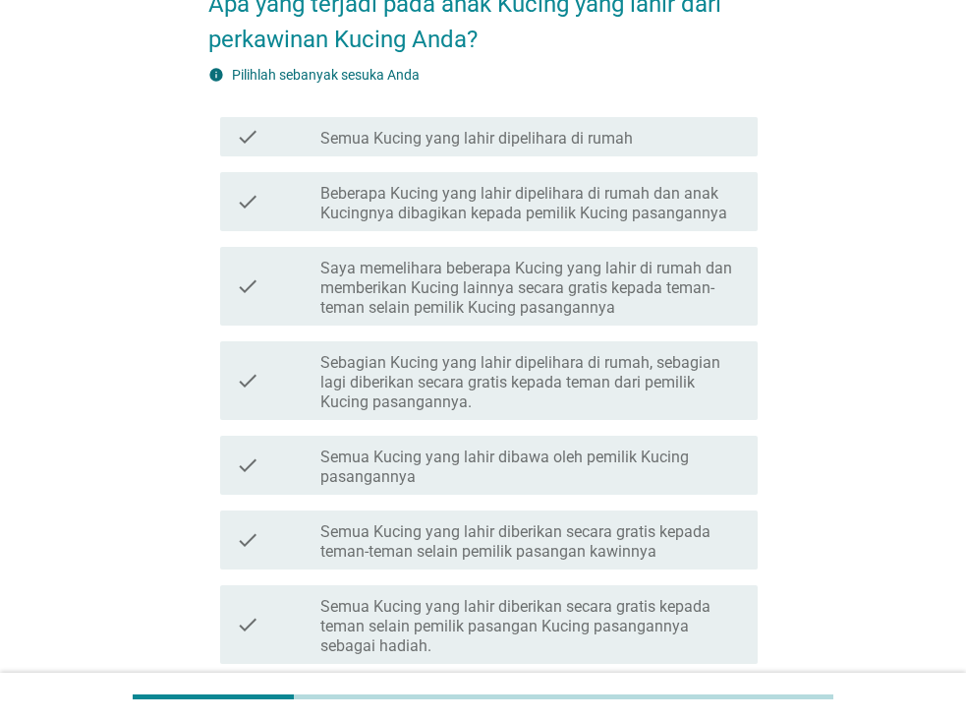
scroll to position [197, 0]
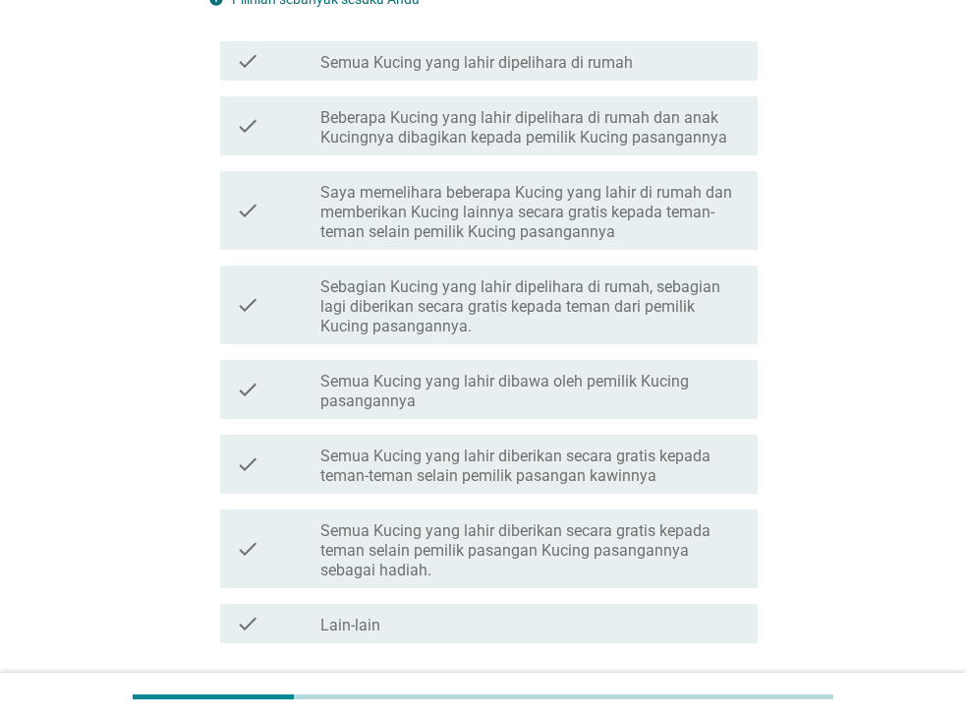
click at [526, 481] on label "Semua Kucing yang lahir diberikan secara gratis kepada teman-teman selain pemil…" at bounding box center [531, 465] width 422 height 39
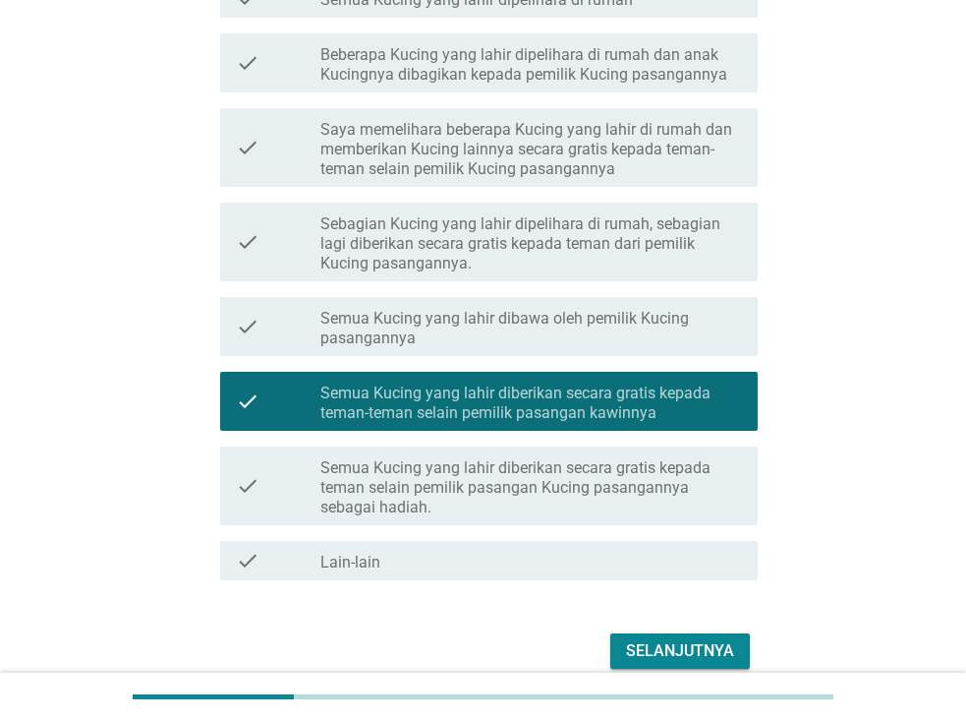
scroll to position [348, 0]
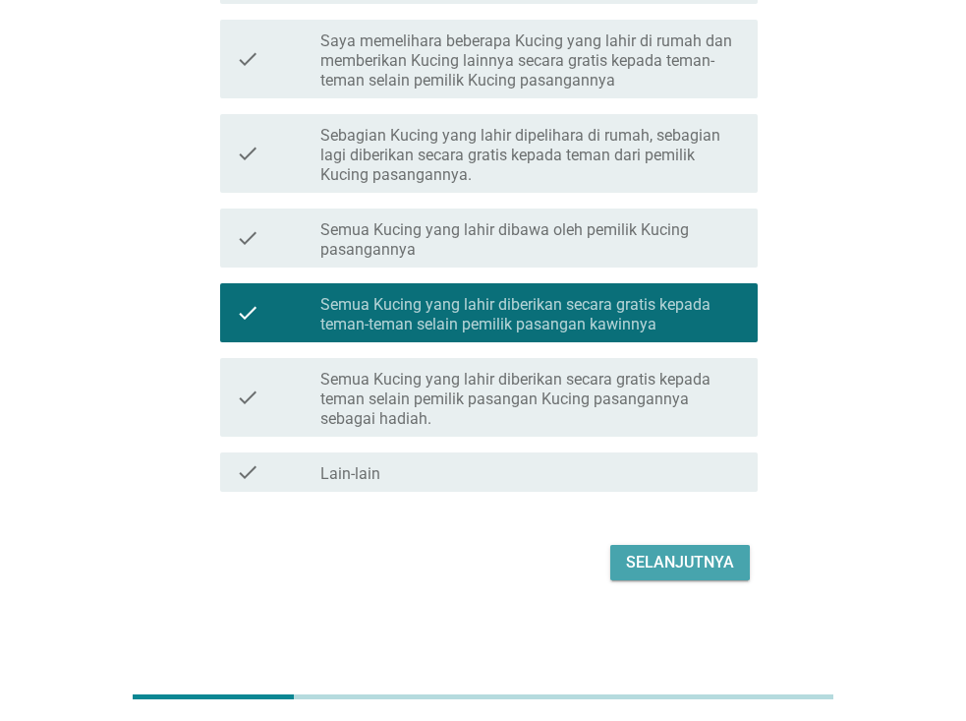
click at [634, 559] on div "Selanjutnya" at bounding box center [680, 562] width 108 height 24
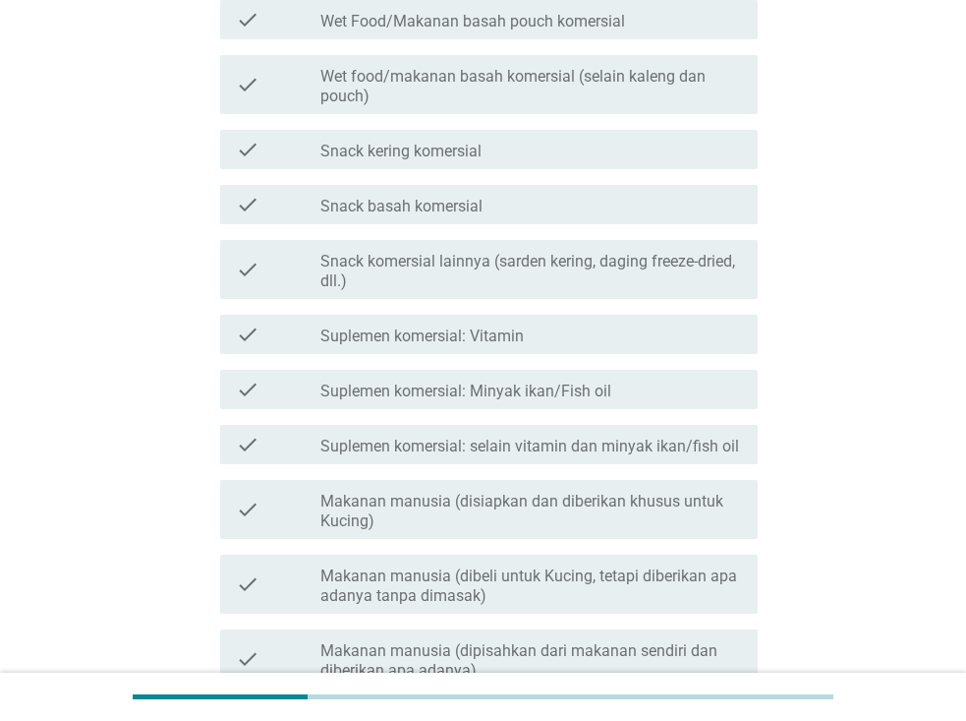
scroll to position [0, 0]
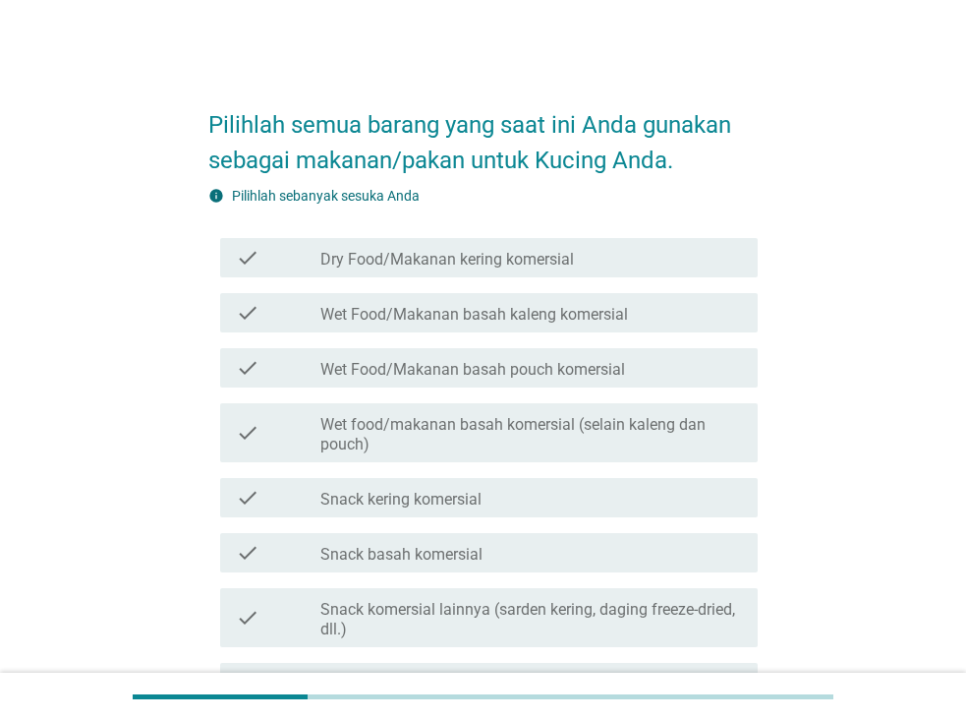
click at [549, 261] on label "Dry Food/Makanan kering komersial" at bounding box center [447, 260] width 254 height 20
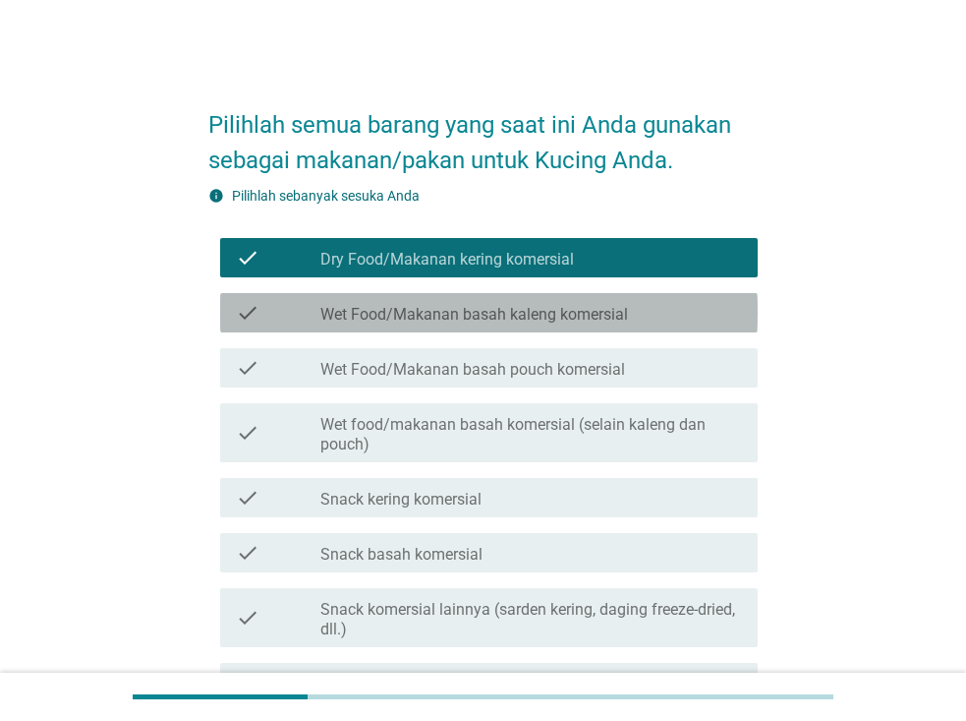
click at [549, 297] on div "check check_box_outline_blank Wet Food/Makanan basah kaleng komersial" at bounding box center [489, 312] width 538 height 39
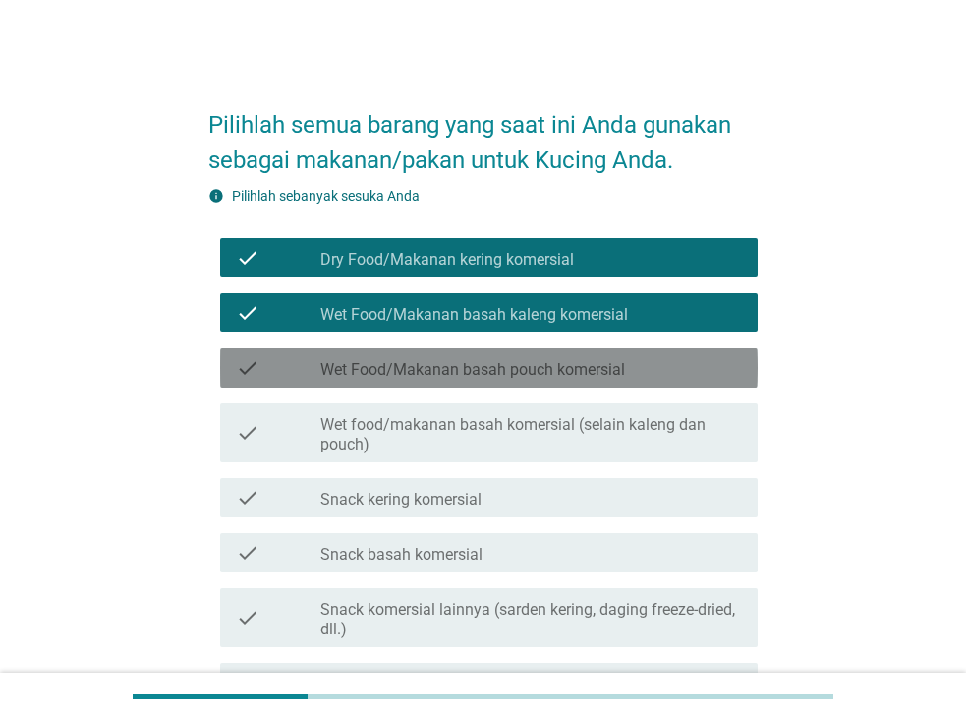
click at [579, 377] on label "Wet Food/Makanan basah pouch komersial" at bounding box center [472, 370] width 305 height 20
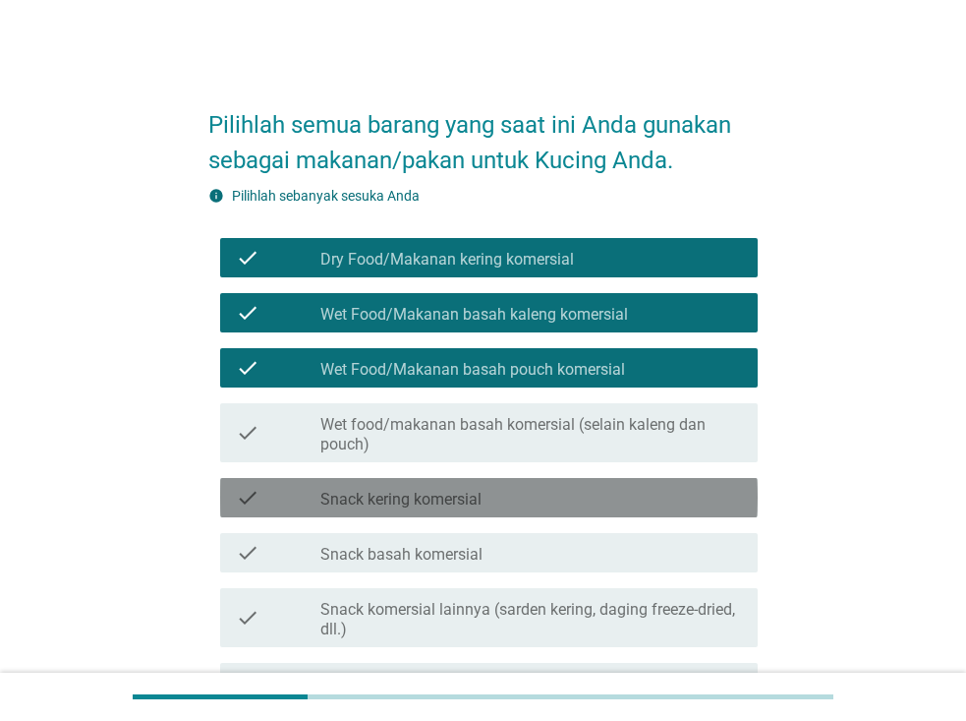
drag, startPoint x: 453, startPoint y: 502, endPoint x: 435, endPoint y: 503, distance: 17.7
click at [435, 503] on label "Snack kering komersial" at bounding box center [400, 500] width 161 height 20
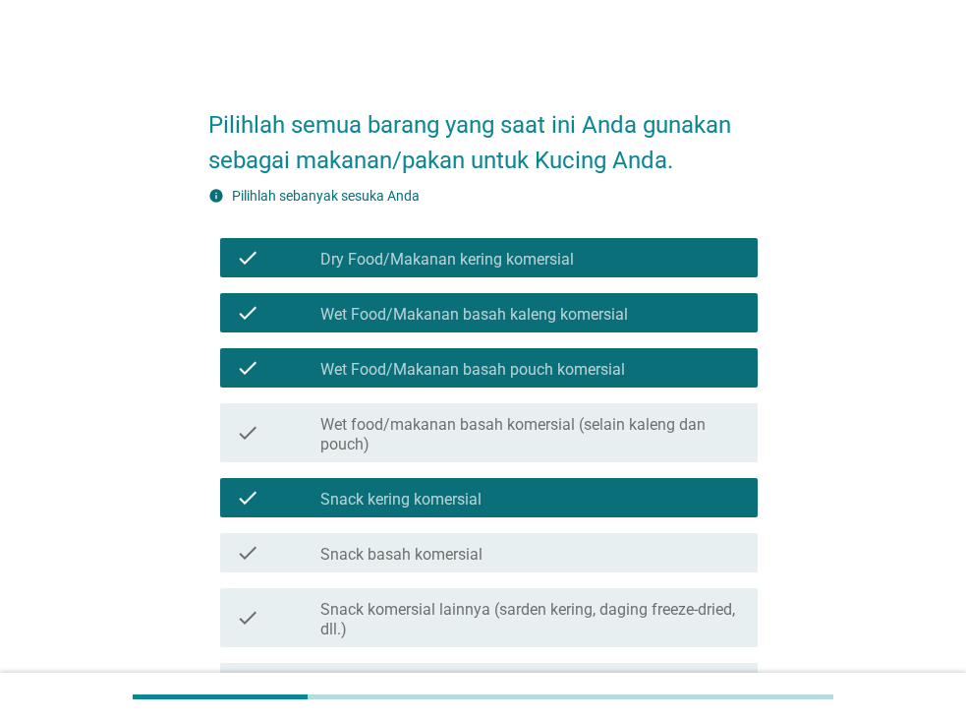
scroll to position [98, 0]
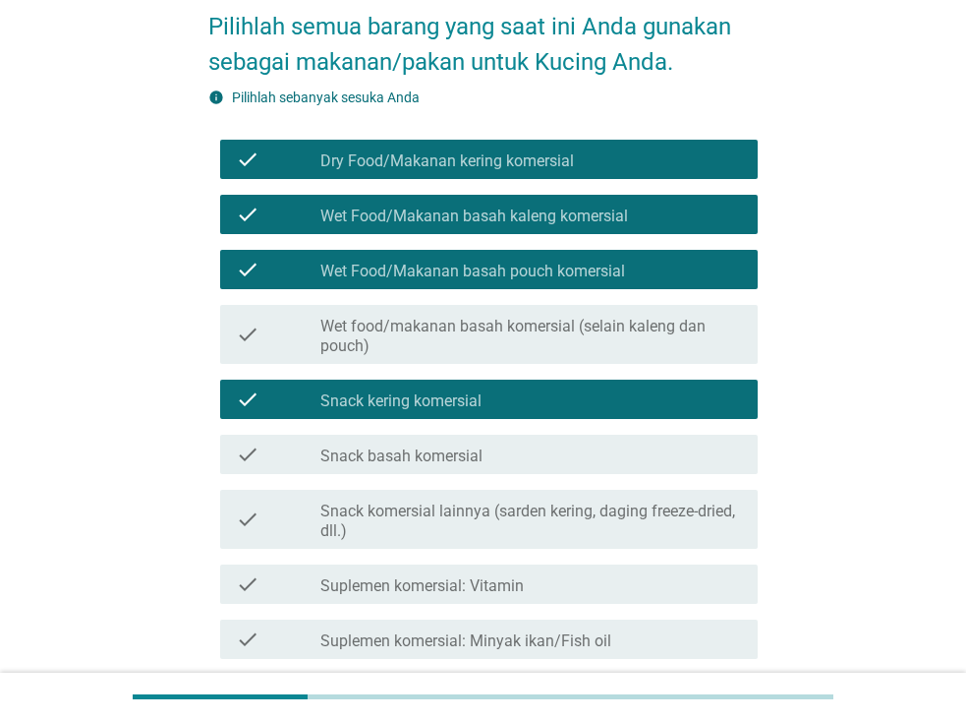
click at [515, 586] on label "Suplemen komersial: Vitamin" at bounding box center [421, 586] width 203 height 20
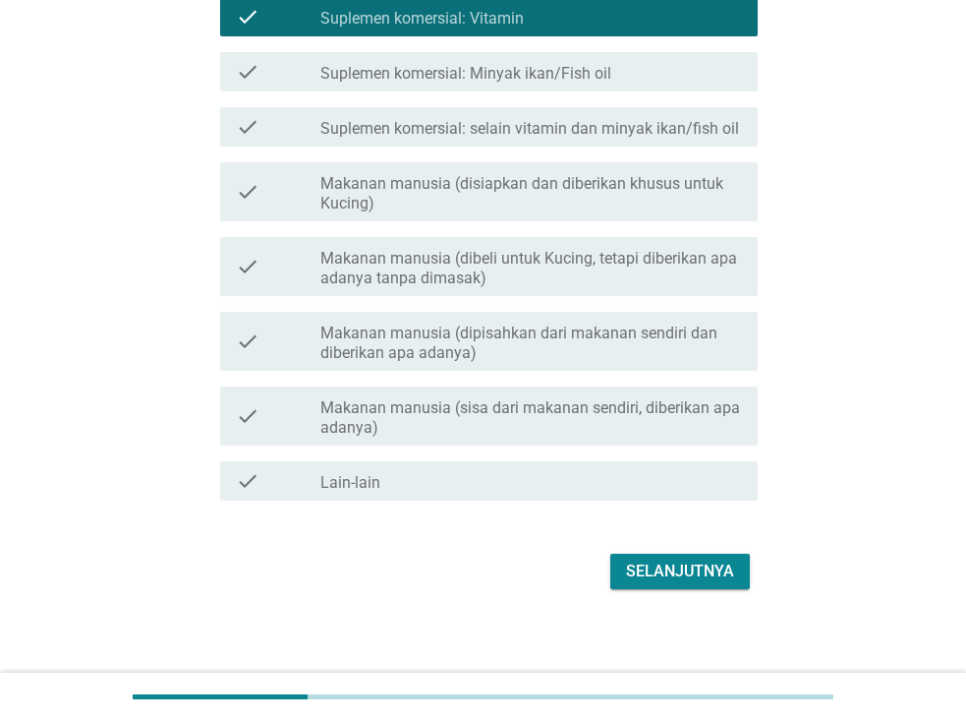
scroll to position [674, 0]
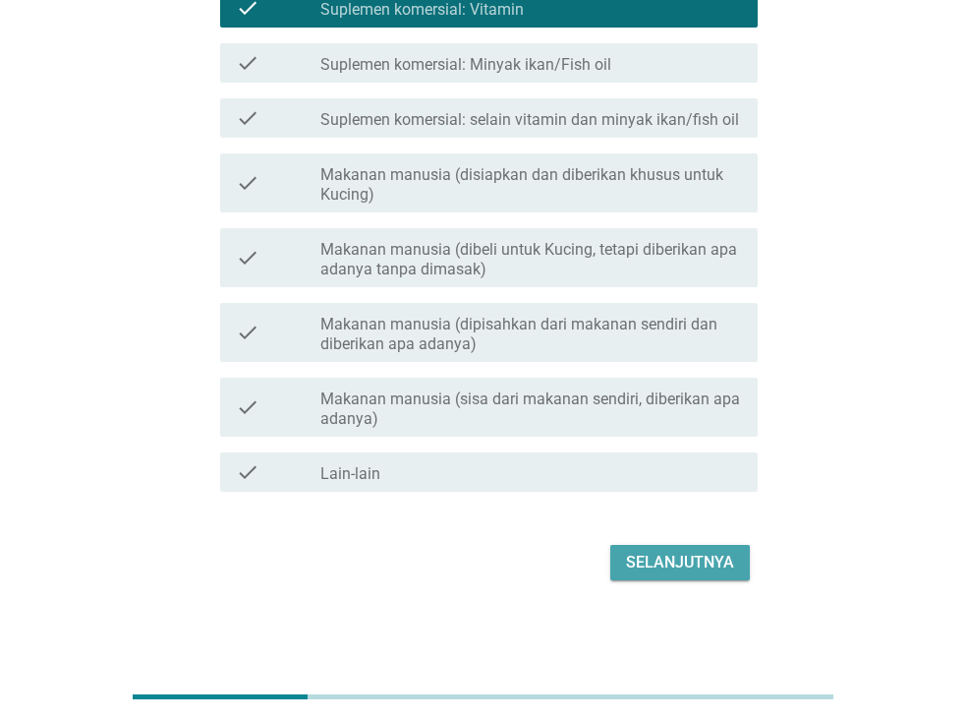
click at [641, 559] on div "Selanjutnya" at bounding box center [680, 562] width 108 height 24
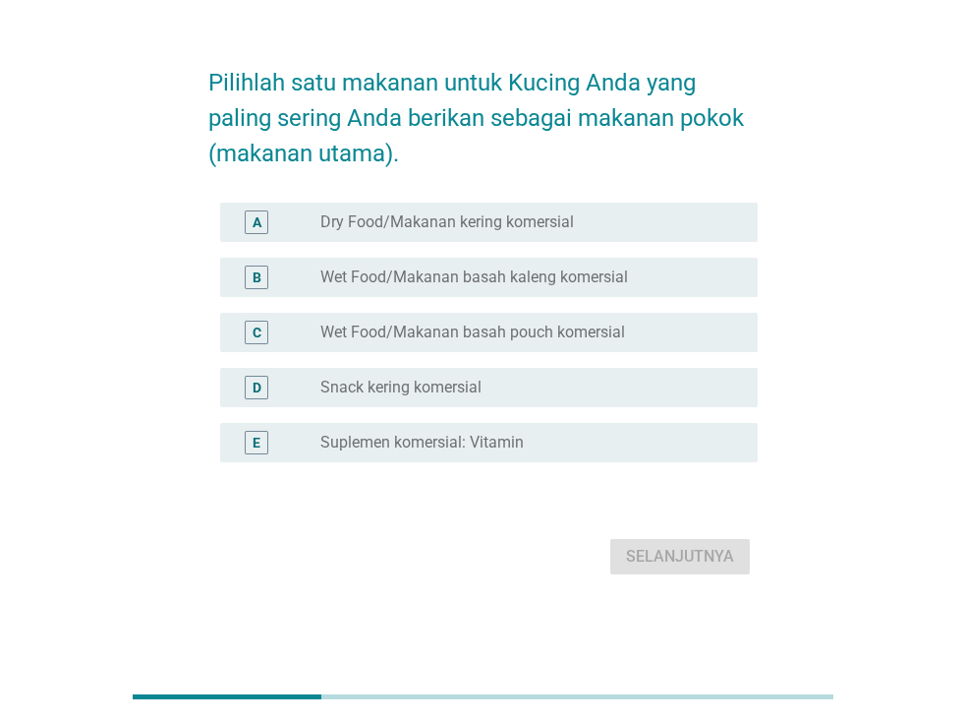
scroll to position [0, 0]
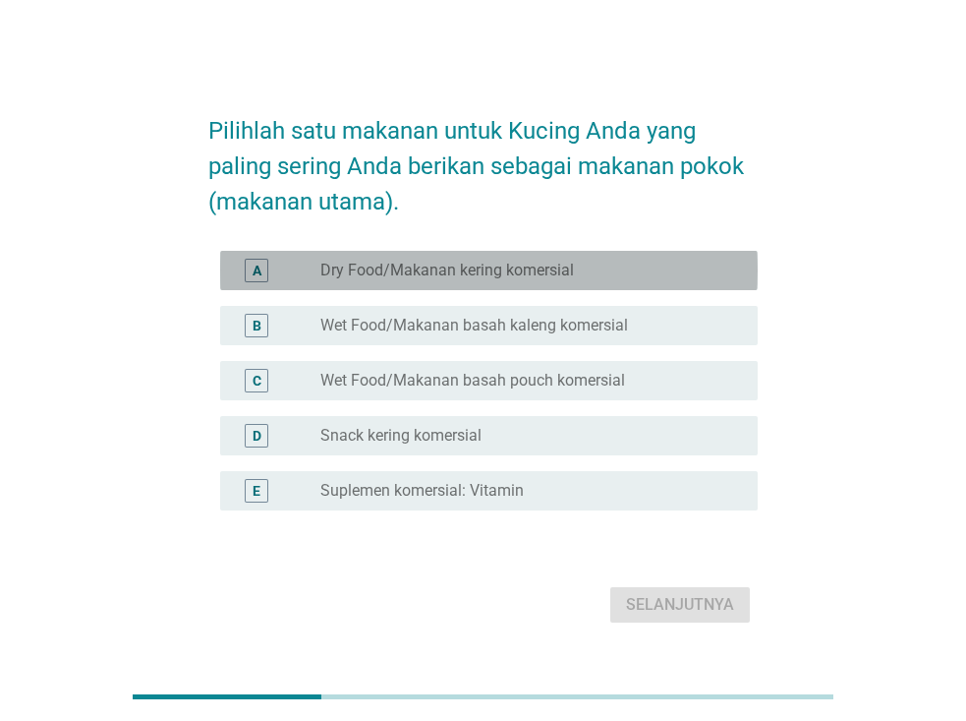
drag, startPoint x: 559, startPoint y: 276, endPoint x: 419, endPoint y: 329, distance: 150.3
click at [419, 329] on label "Wet Food/Makanan basah kaleng komersial" at bounding box center [474, 326] width 308 height 20
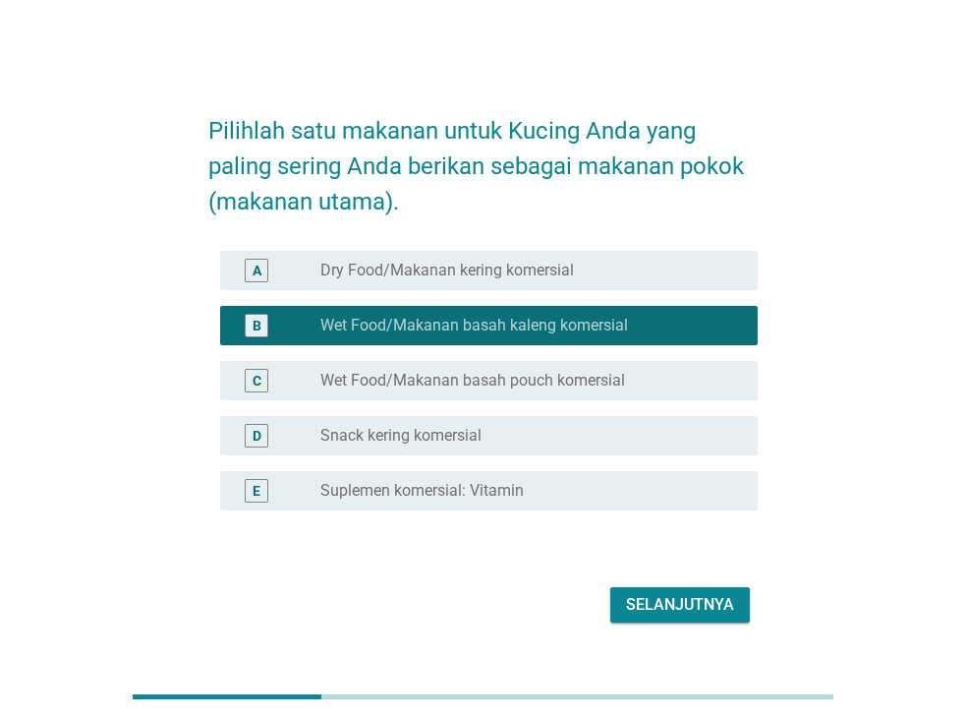
click at [428, 273] on label "Dry Food/Makanan kering komersial" at bounding box center [447, 270] width 254 height 20
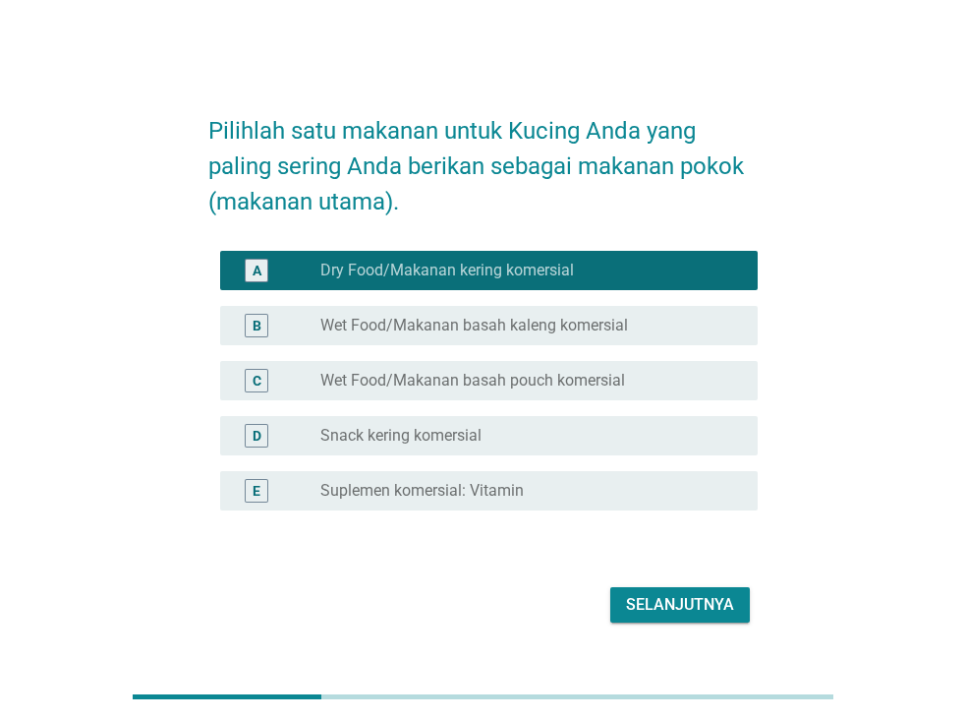
click at [683, 605] on div "Selanjutnya" at bounding box center [680, 605] width 108 height 24
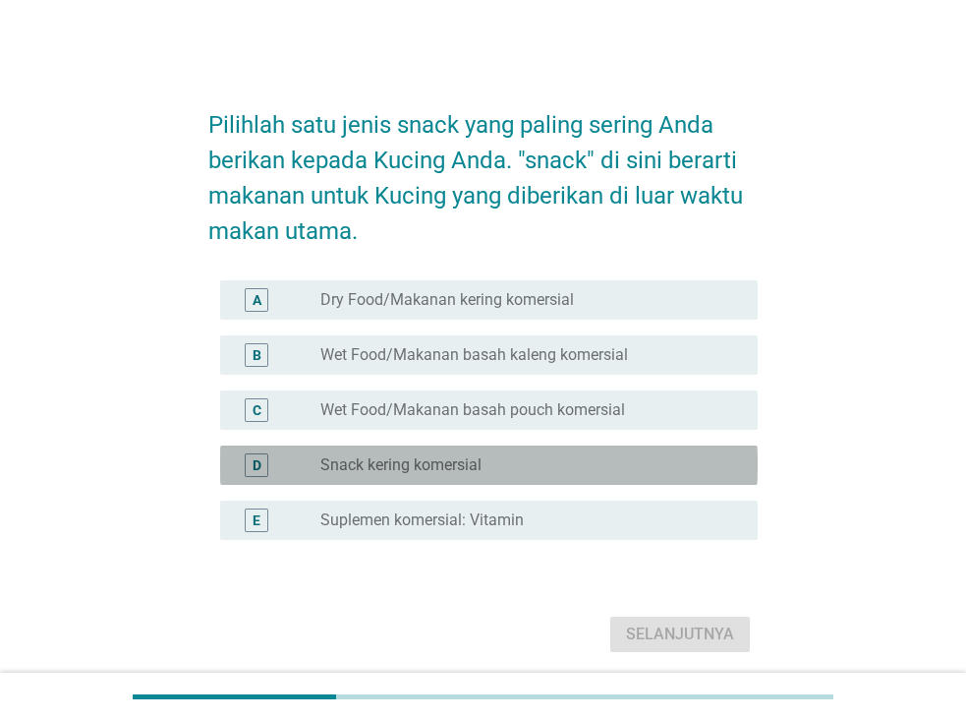
click at [458, 461] on label "Snack kering komersial" at bounding box center [400, 465] width 161 height 20
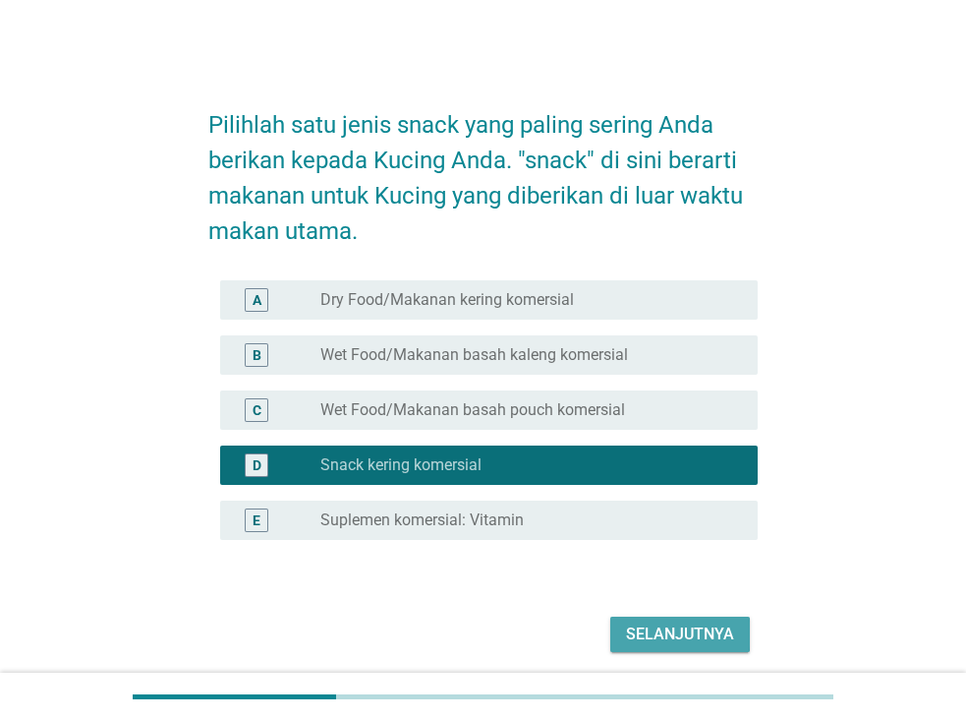
click at [676, 637] on div "Selanjutnya" at bounding box center [680, 634] width 108 height 24
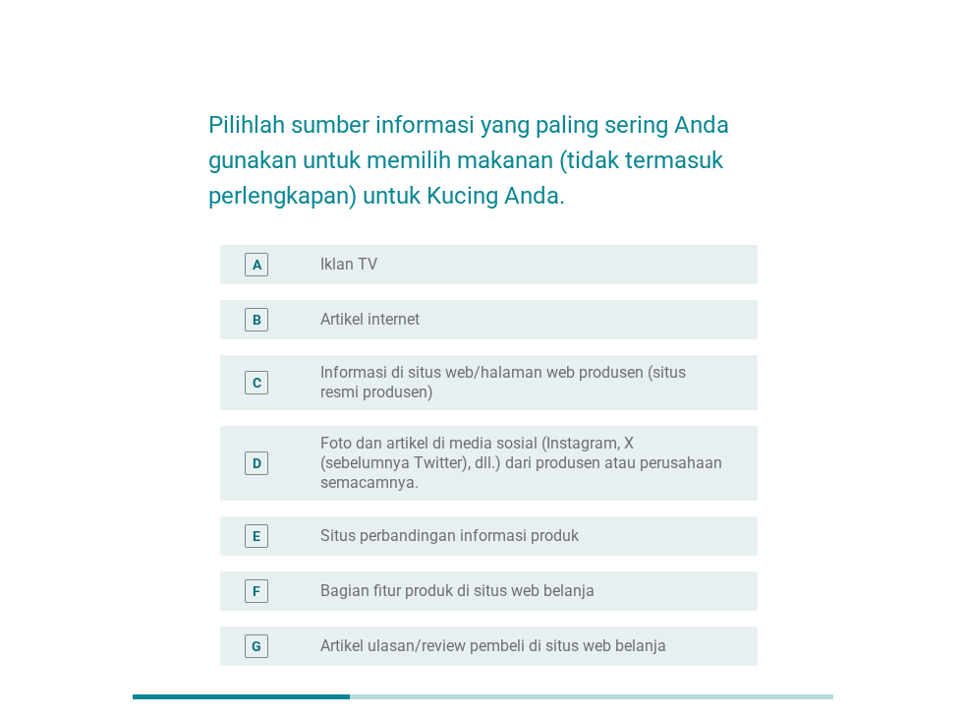
click at [562, 314] on div "radio_button_unchecked Artikel internet" at bounding box center [523, 320] width 406 height 20
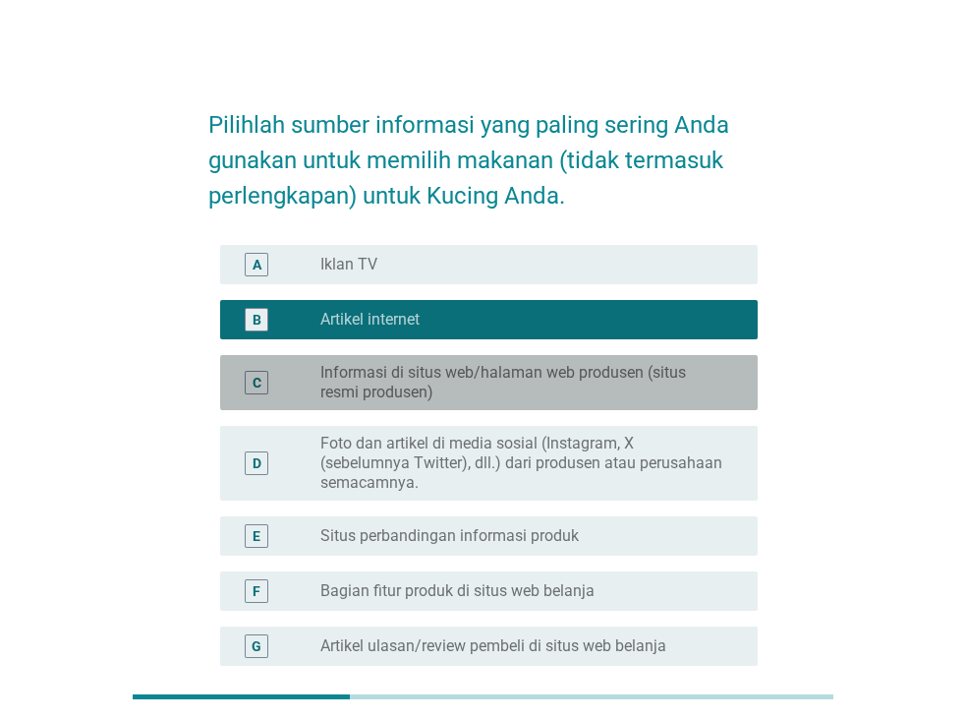
click at [575, 380] on label "Informasi di situs web/halaman web produsen (situs resmi produsen)" at bounding box center [523, 382] width 406 height 39
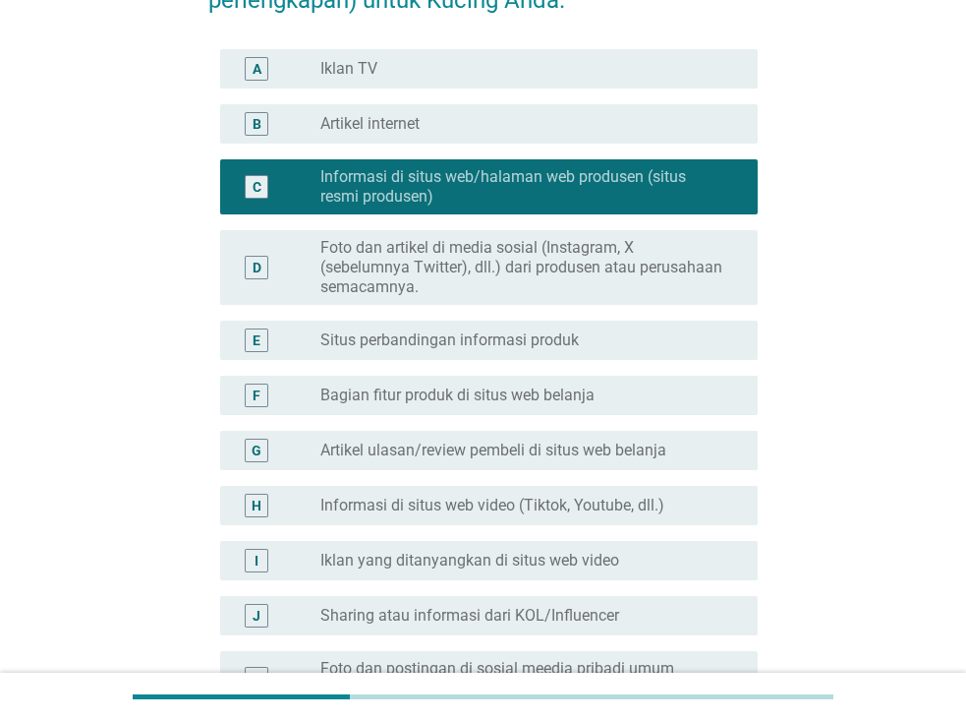
scroll to position [197, 0]
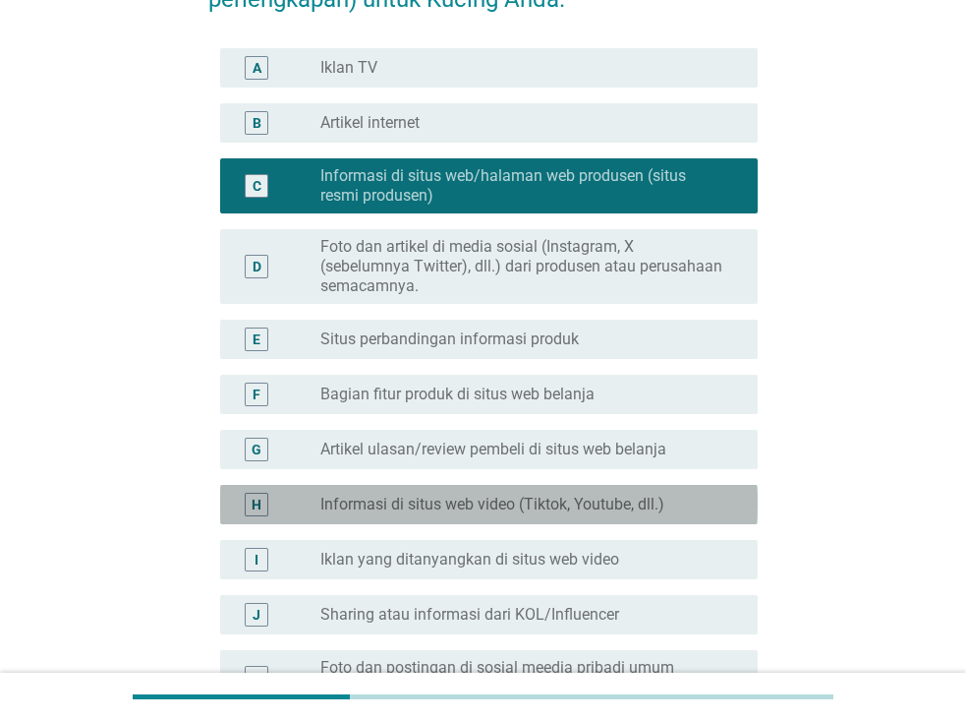
click at [594, 497] on label "Informasi di situs web video (Tiktok, Youtube, dll.)" at bounding box center [492, 504] width 344 height 20
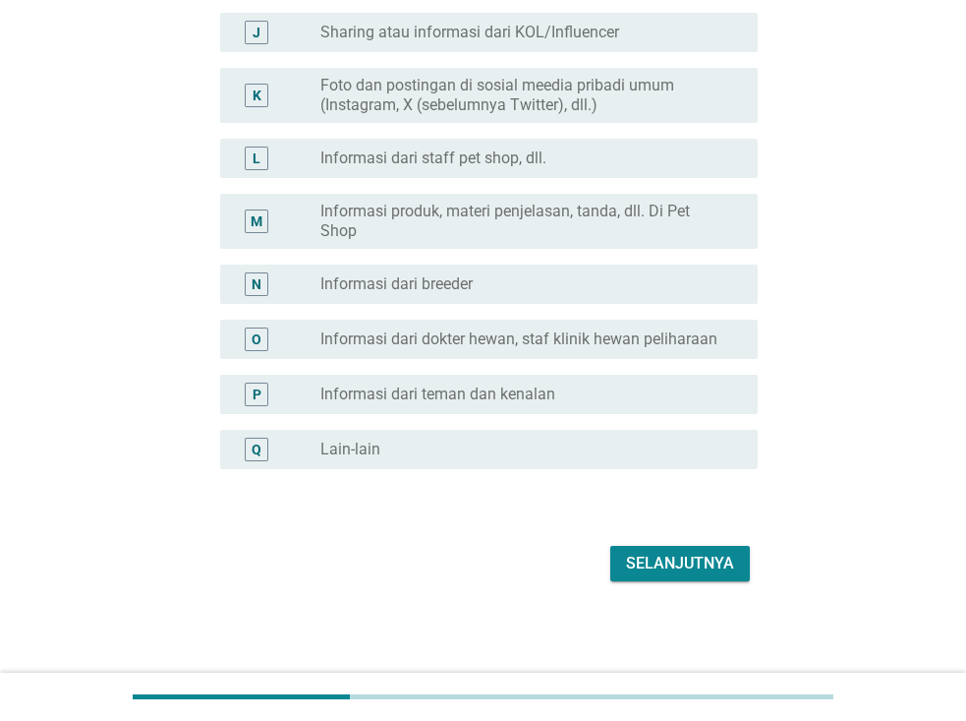
scroll to position [780, 0]
click at [668, 558] on div "Selanjutnya" at bounding box center [680, 562] width 108 height 24
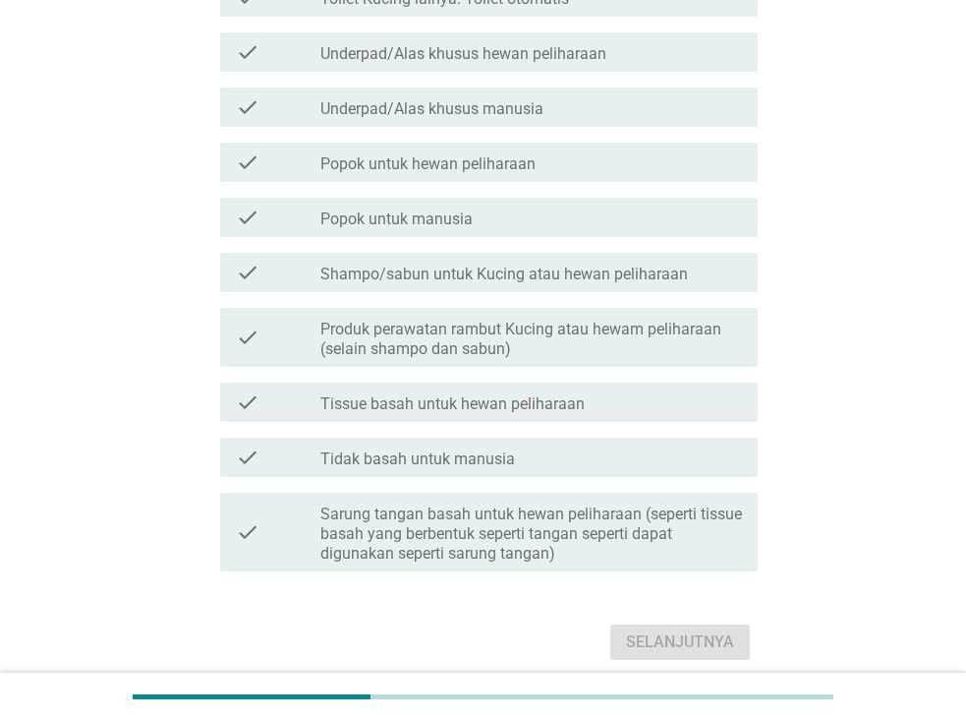
scroll to position [0, 0]
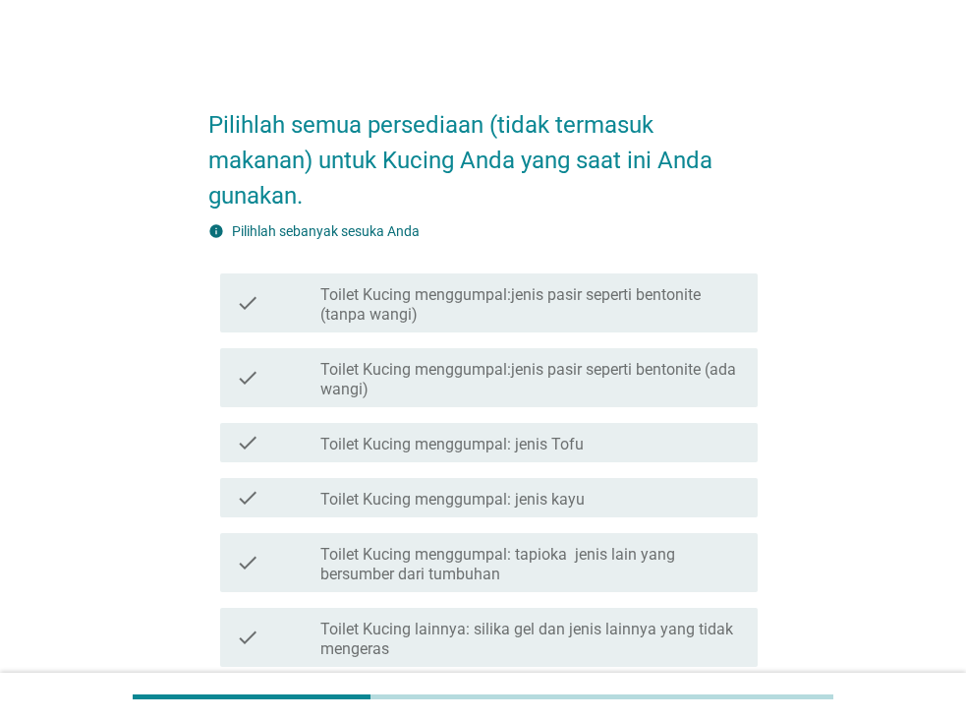
click at [574, 316] on label "Toilet Kucing menggumpal:jenis pasir seperti bentonite (tanpa wangi)" at bounding box center [531, 304] width 422 height 39
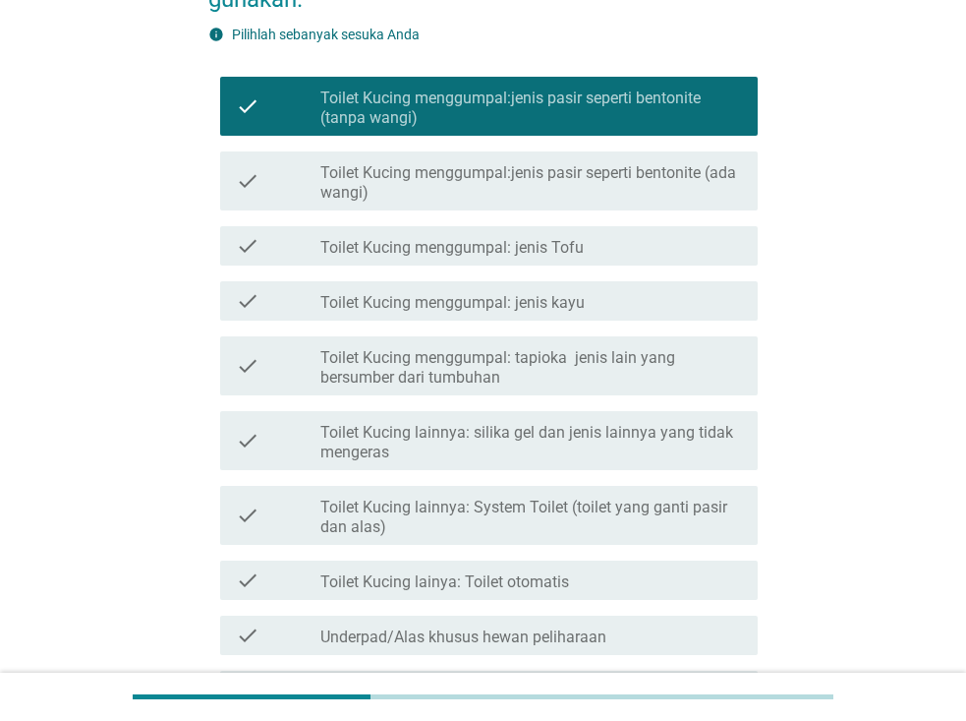
scroll to position [295, 0]
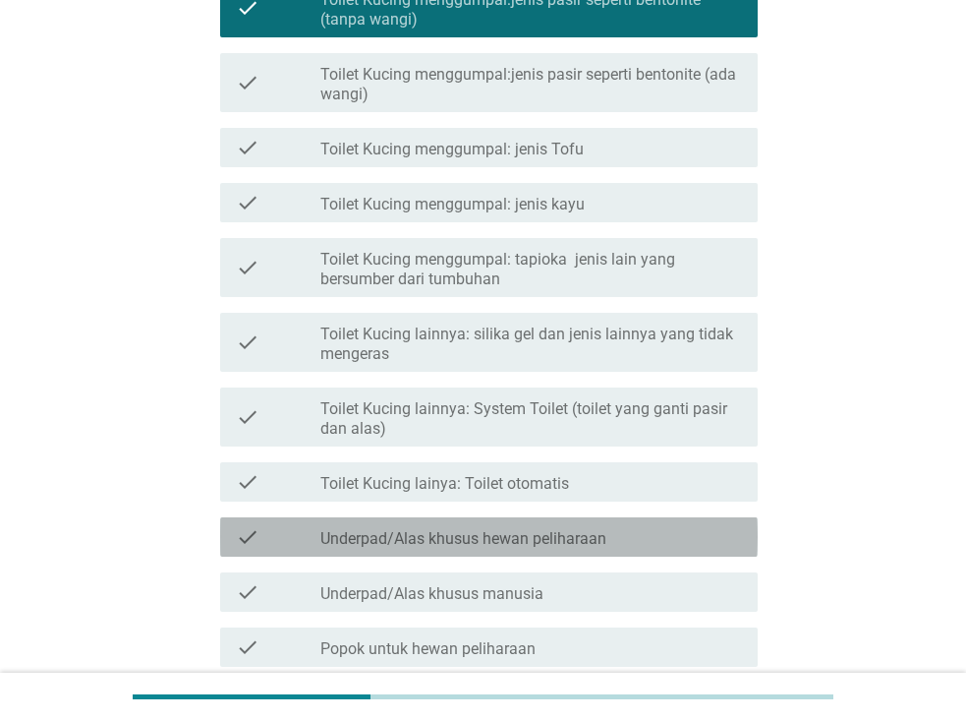
click at [603, 540] on label "Underpad/Alas khusus hewan peliharaan" at bounding box center [463, 539] width 286 height 20
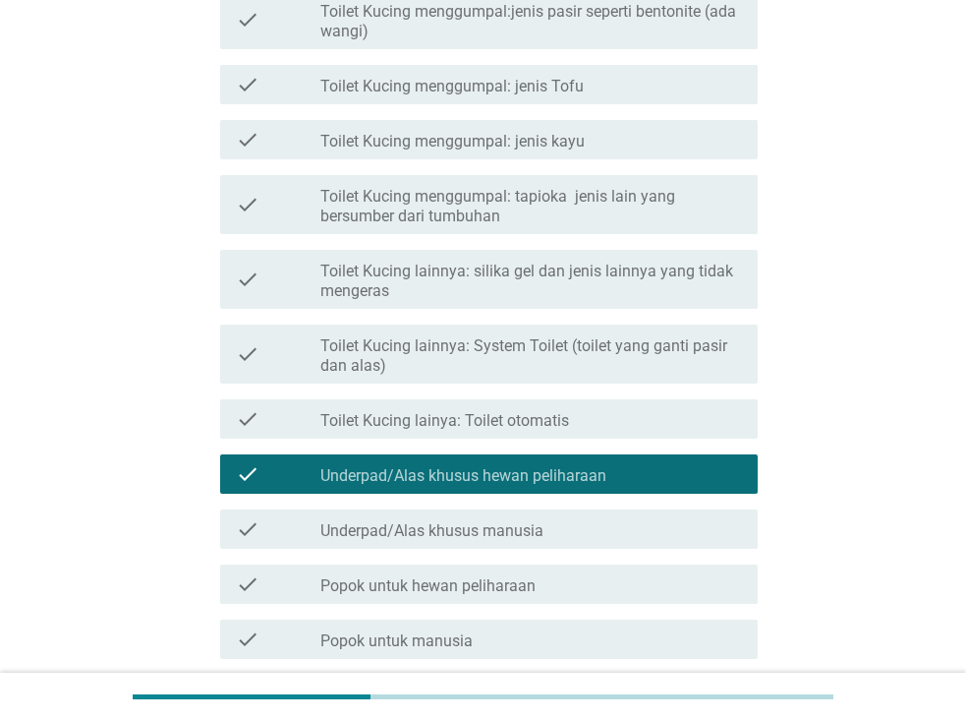
scroll to position [393, 0]
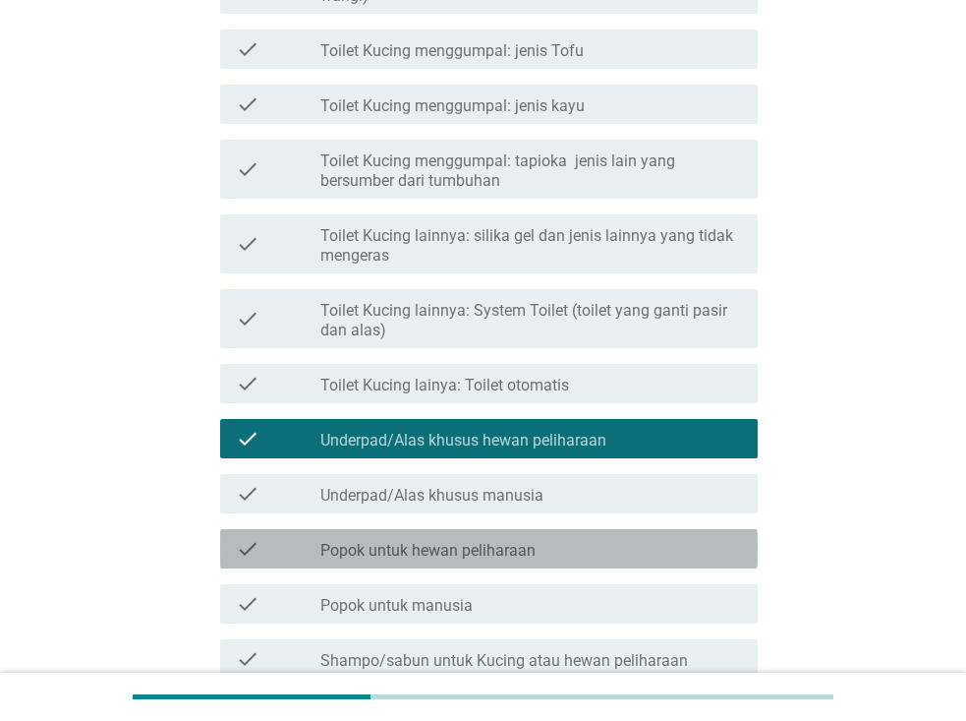
click at [549, 551] on div "check_box_outline_blank Popok untuk hewan peliharaan" at bounding box center [531, 549] width 422 height 24
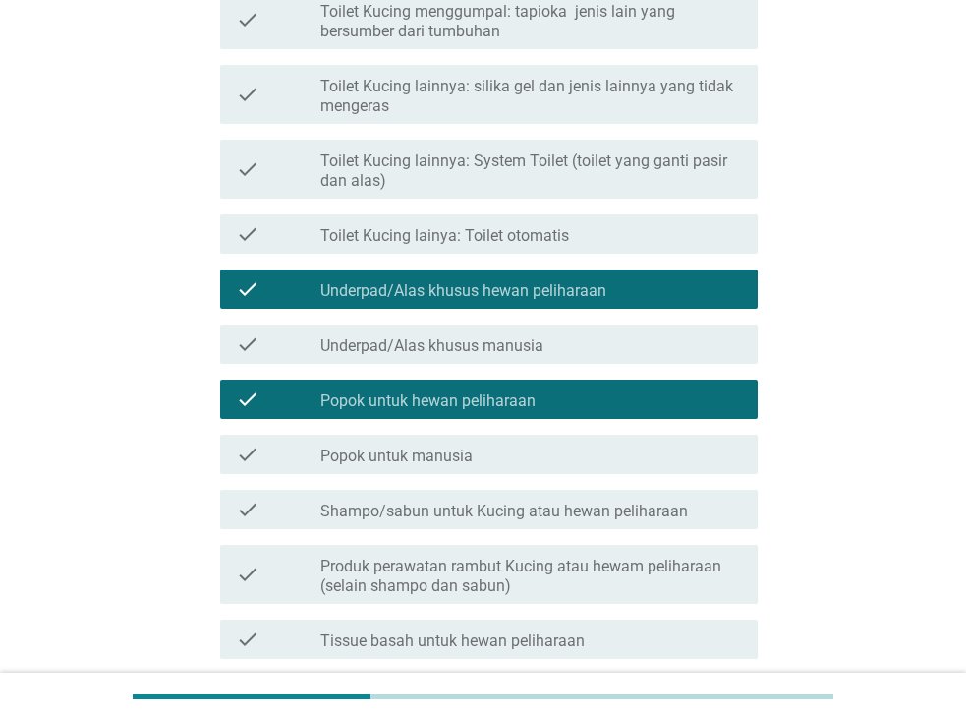
scroll to position [590, 0]
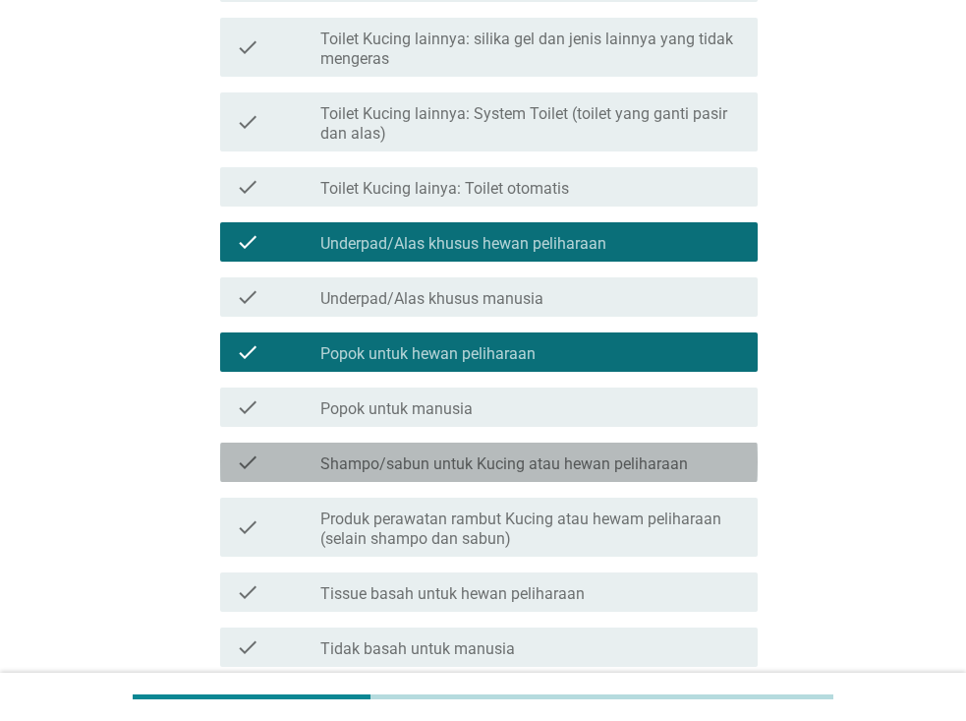
click at [571, 469] on label "Shampo/sabun untuk Kucing atau hewan peliharaan" at bounding box center [504, 464] width 368 height 20
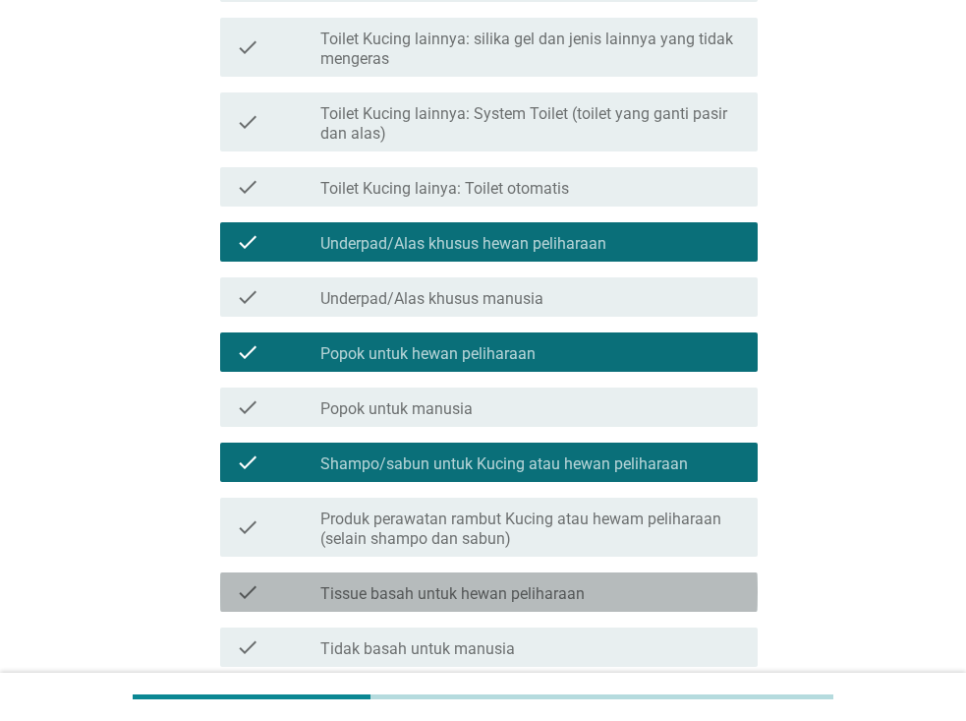
click at [559, 589] on label "Tissue basah untuk hewan peliharaan" at bounding box center [452, 594] width 264 height 20
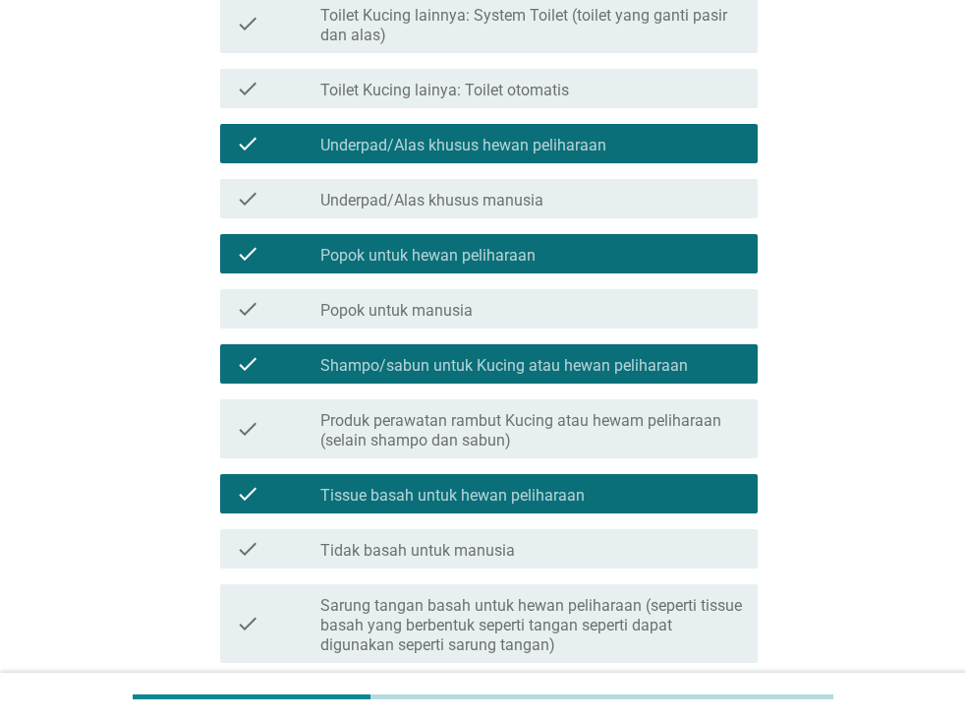
scroll to position [786, 0]
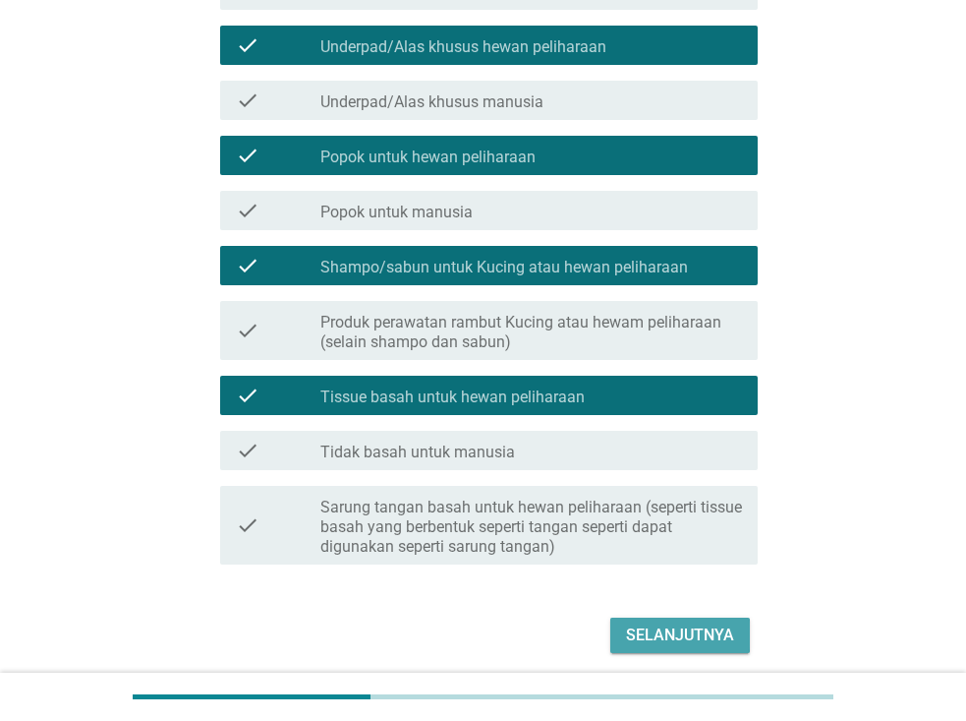
click at [652, 634] on div "Selanjutnya" at bounding box center [680, 635] width 108 height 24
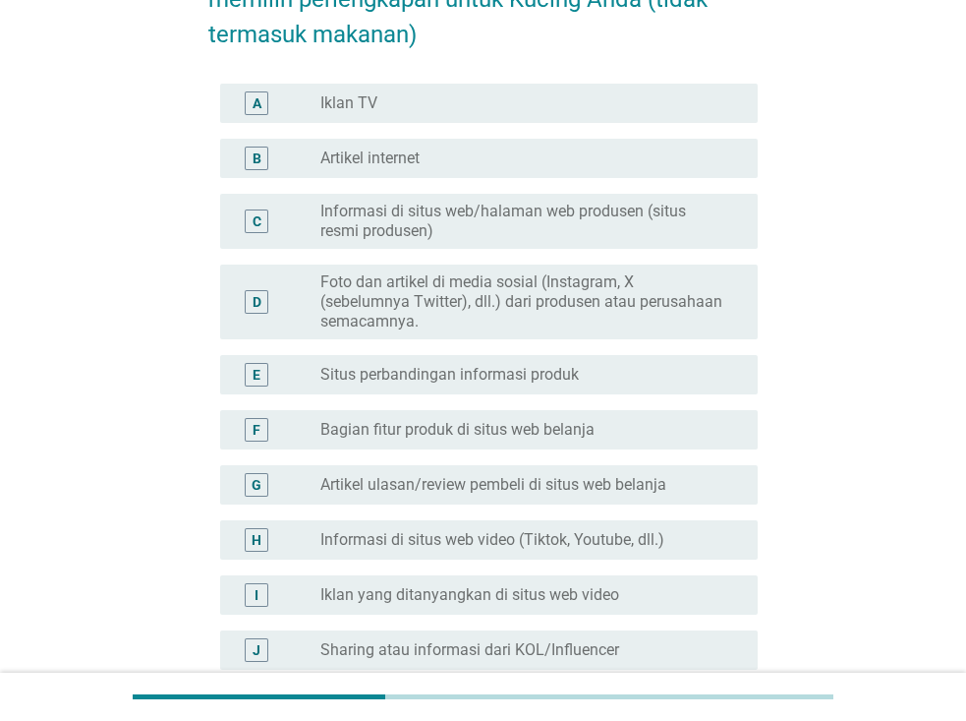
scroll to position [197, 0]
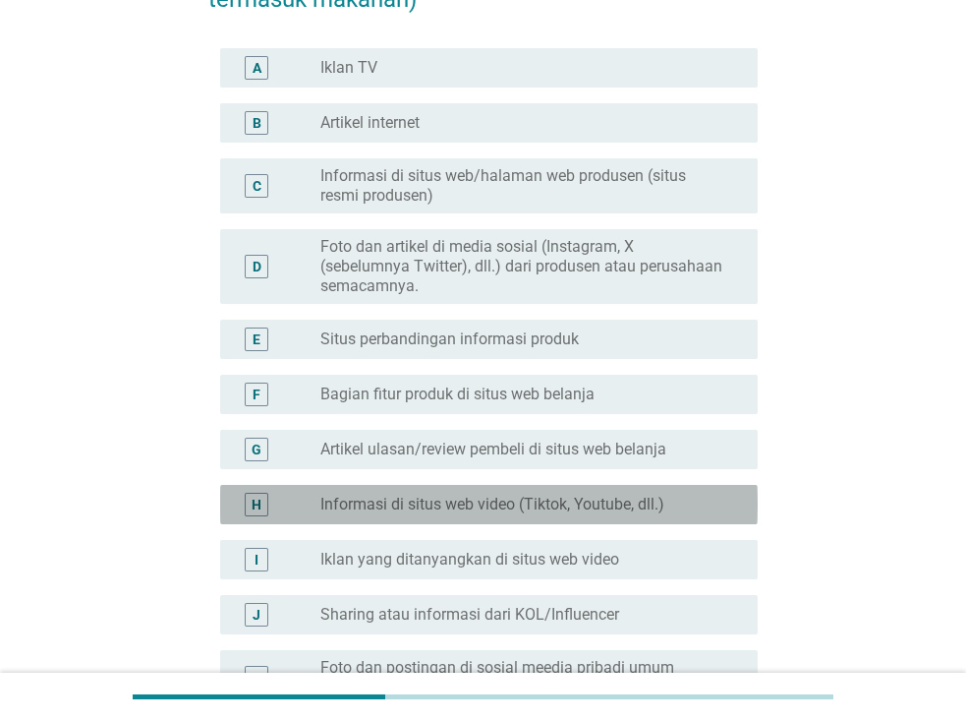
drag, startPoint x: 539, startPoint y: 504, endPoint x: 395, endPoint y: 401, distance: 176.8
click at [395, 401] on label "Bagian fitur produk di situs web belanja" at bounding box center [457, 394] width 274 height 20
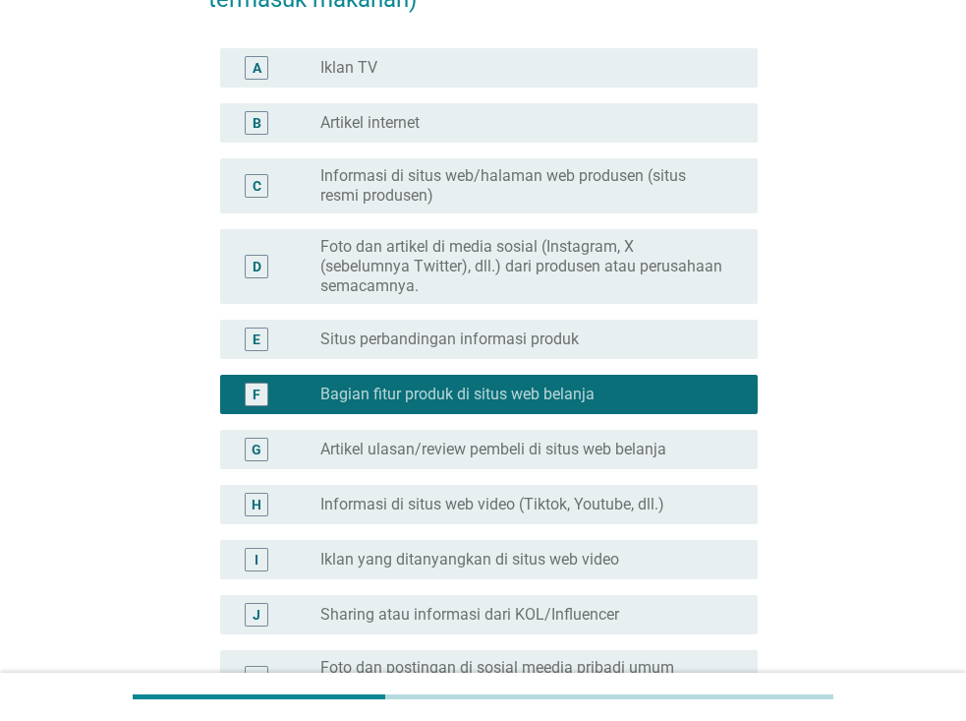
click at [446, 521] on div "H radio_button_unchecked Informasi di situs web video (Tiktok, Youtube, dll.)" at bounding box center [489, 504] width 538 height 39
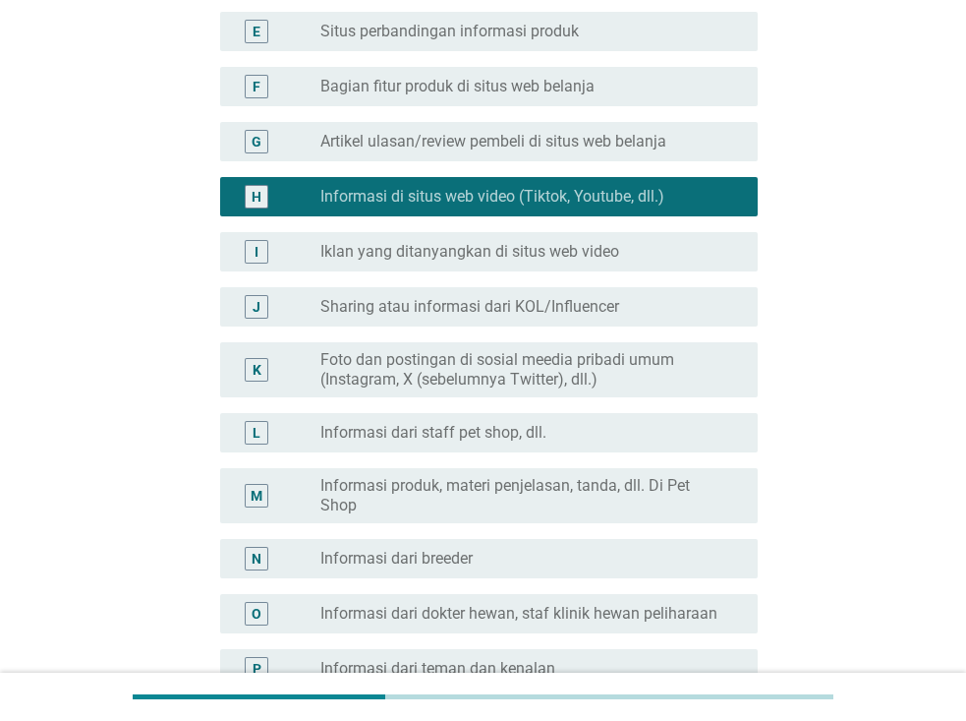
scroll to position [688, 0]
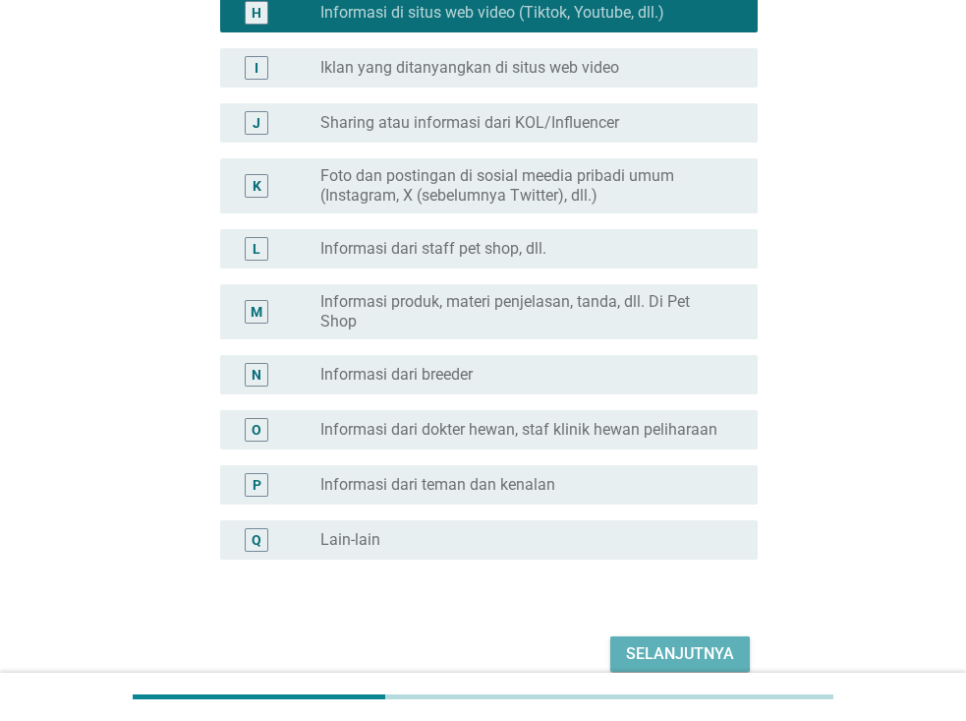
drag, startPoint x: 661, startPoint y: 656, endPoint x: 638, endPoint y: 660, distance: 22.9
click at [638, 660] on div "Selanjutnya" at bounding box center [680, 654] width 108 height 24
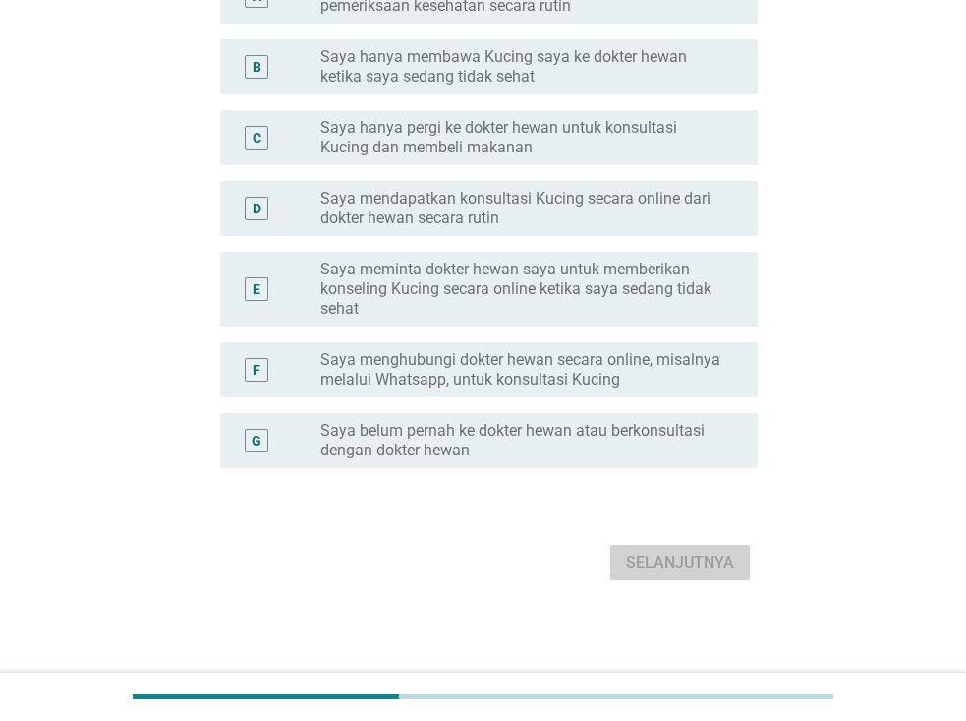
scroll to position [0, 0]
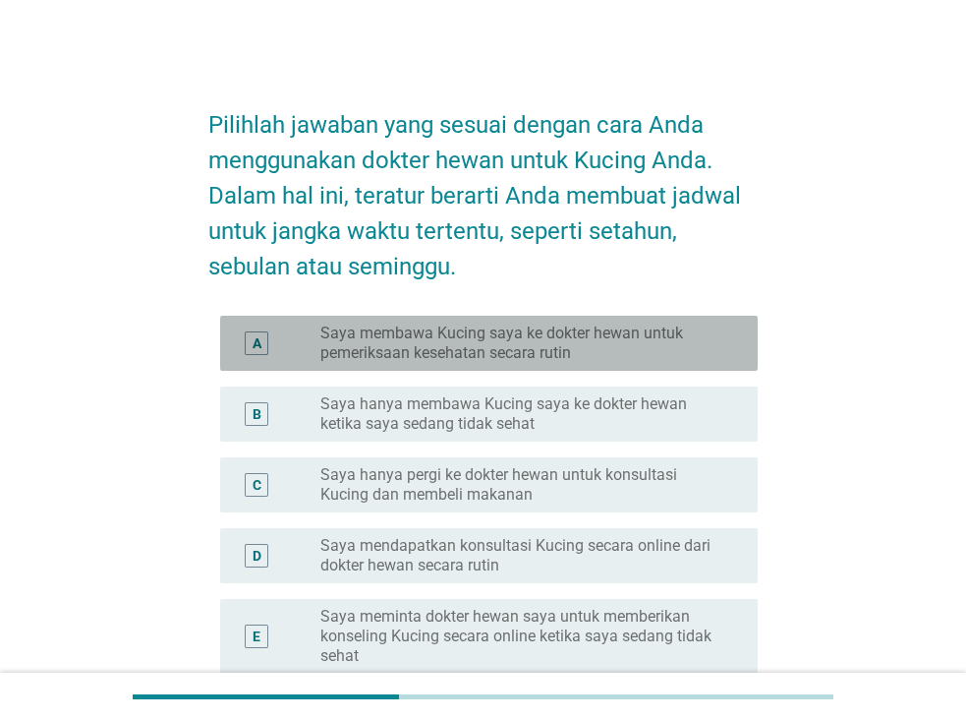
click at [592, 347] on label "Saya membawa Kucing saya ke dokter hewan untuk pemeriksaan kesehatan secara rut…" at bounding box center [523, 342] width 406 height 39
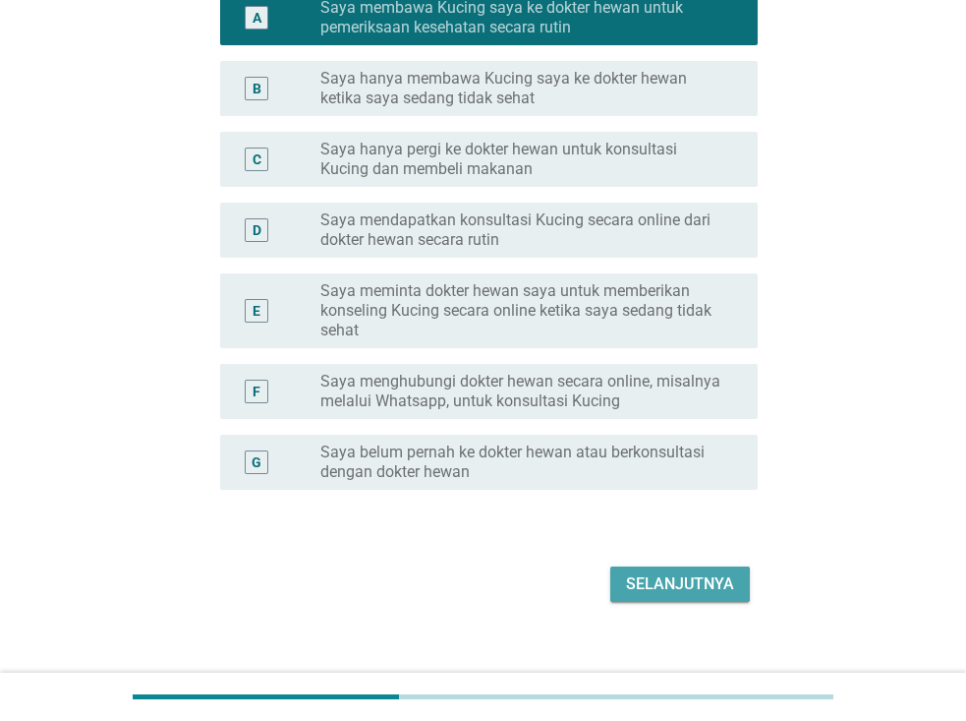
scroll to position [347, 0]
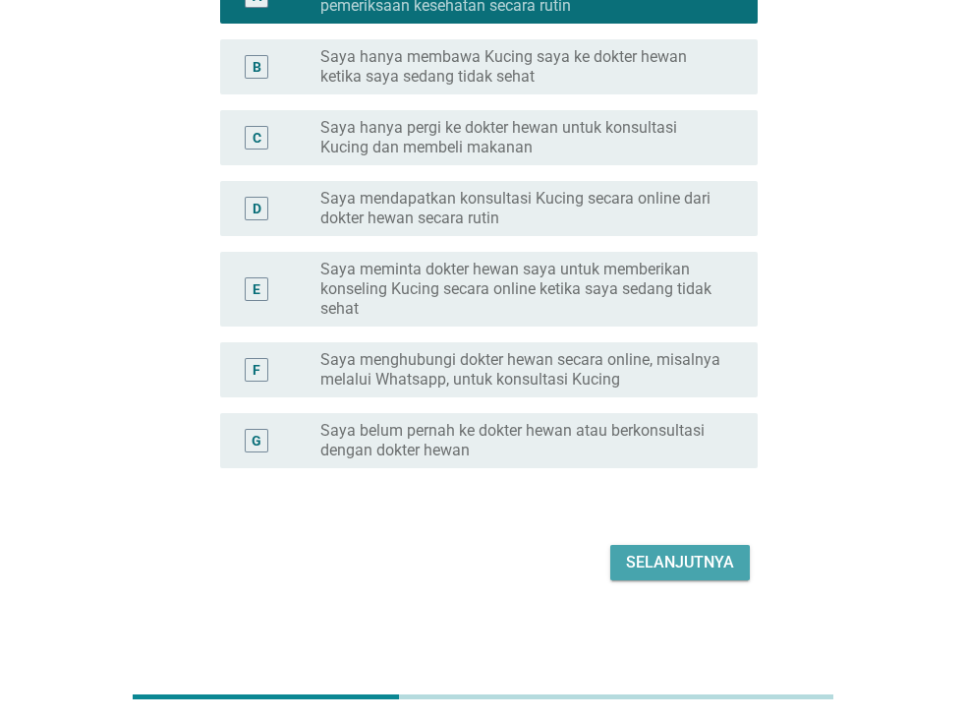
click at [674, 568] on div "Selanjutnya" at bounding box center [680, 562] width 108 height 24
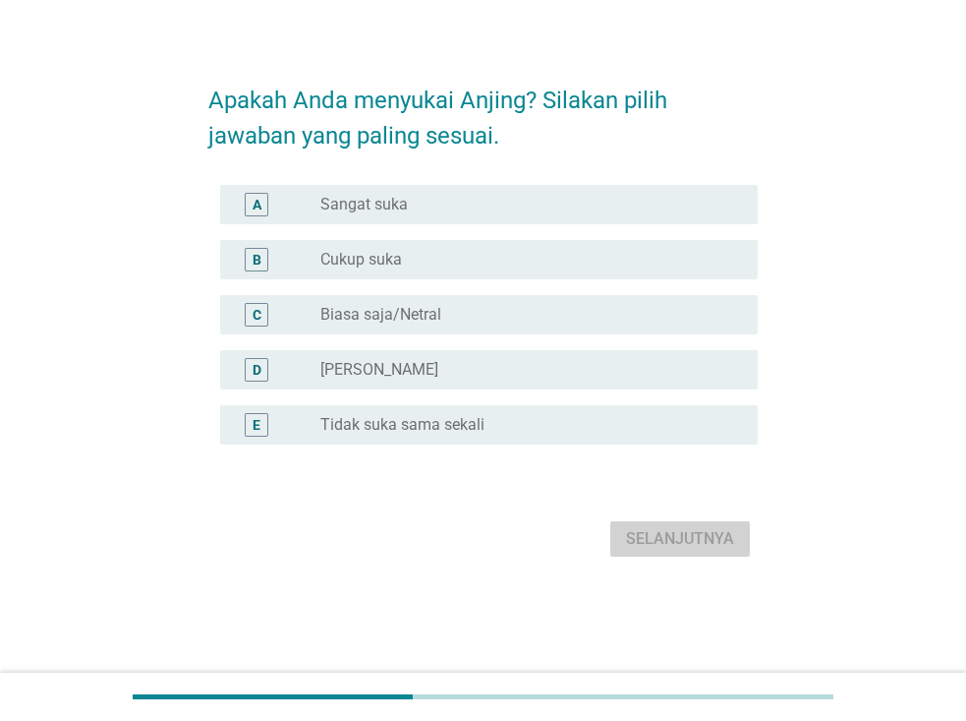
scroll to position [0, 0]
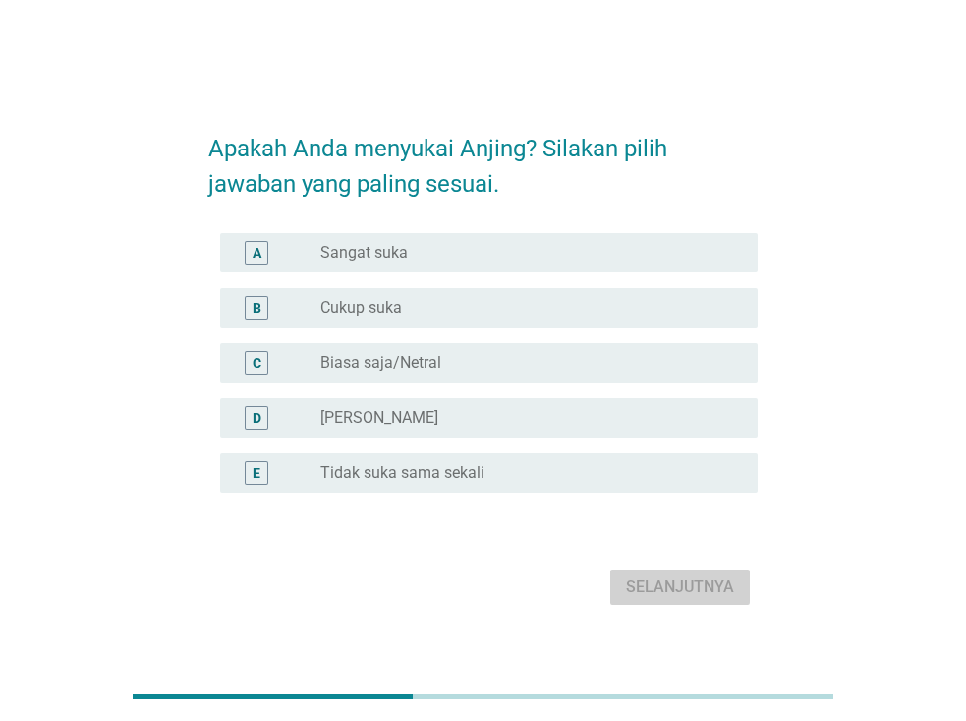
click at [516, 258] on div "radio_button_unchecked Sangat suka" at bounding box center [523, 253] width 406 height 20
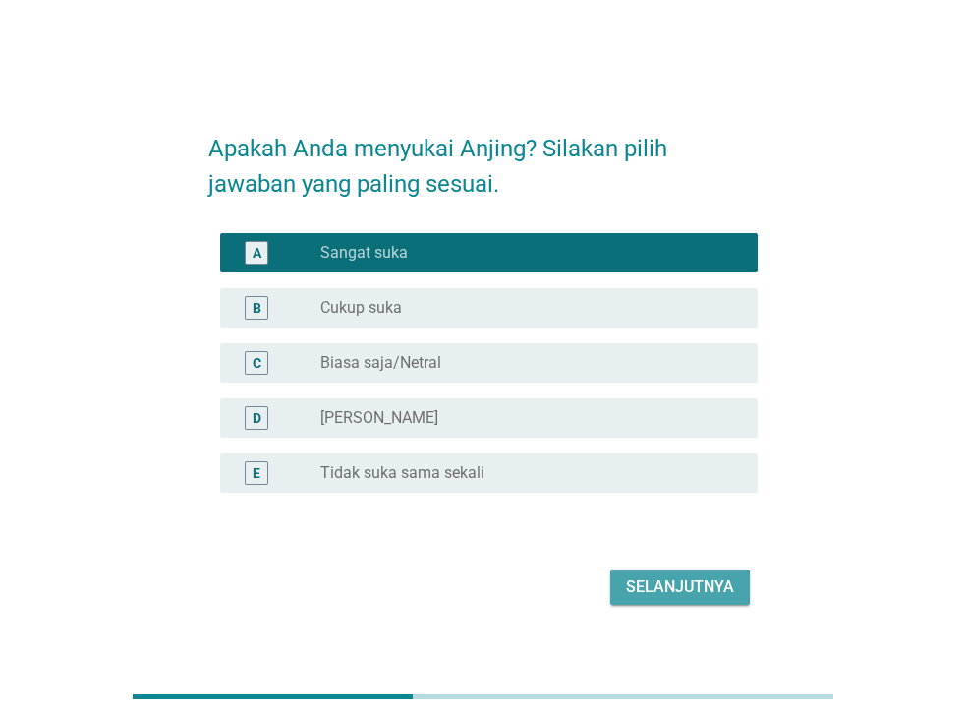
click at [669, 581] on div "Selanjutnya" at bounding box center [680, 587] width 108 height 24
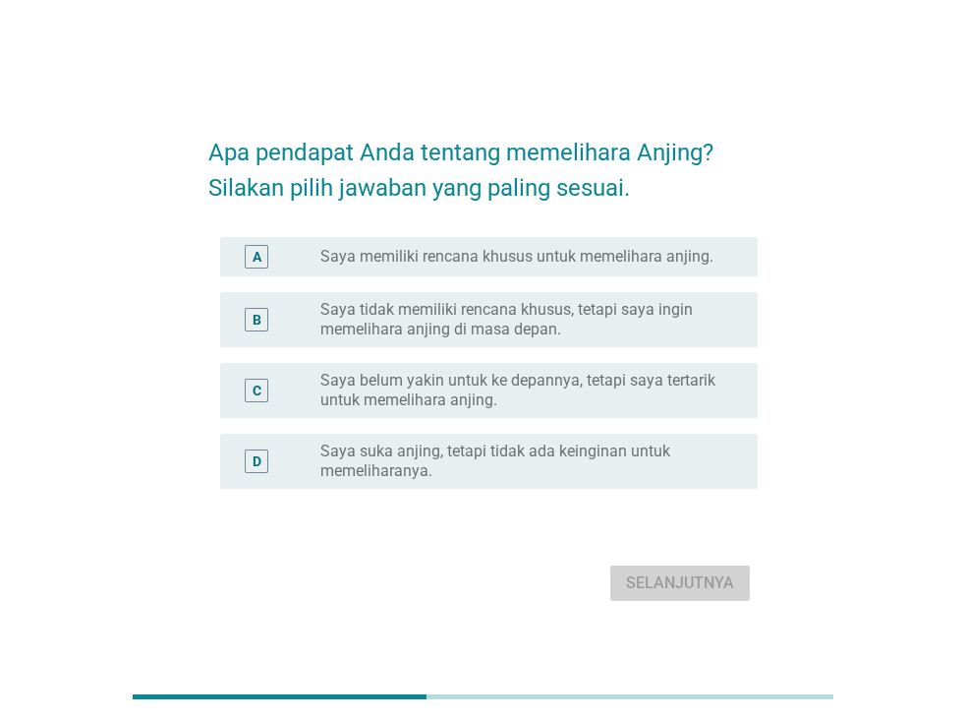
drag, startPoint x: 617, startPoint y: 581, endPoint x: 495, endPoint y: 407, distance: 212.4
click at [495, 407] on label "Saya belum yakin untuk ke depannya, tetapi saya tertarik untuk memelihara anjin…" at bounding box center [523, 390] width 406 height 39
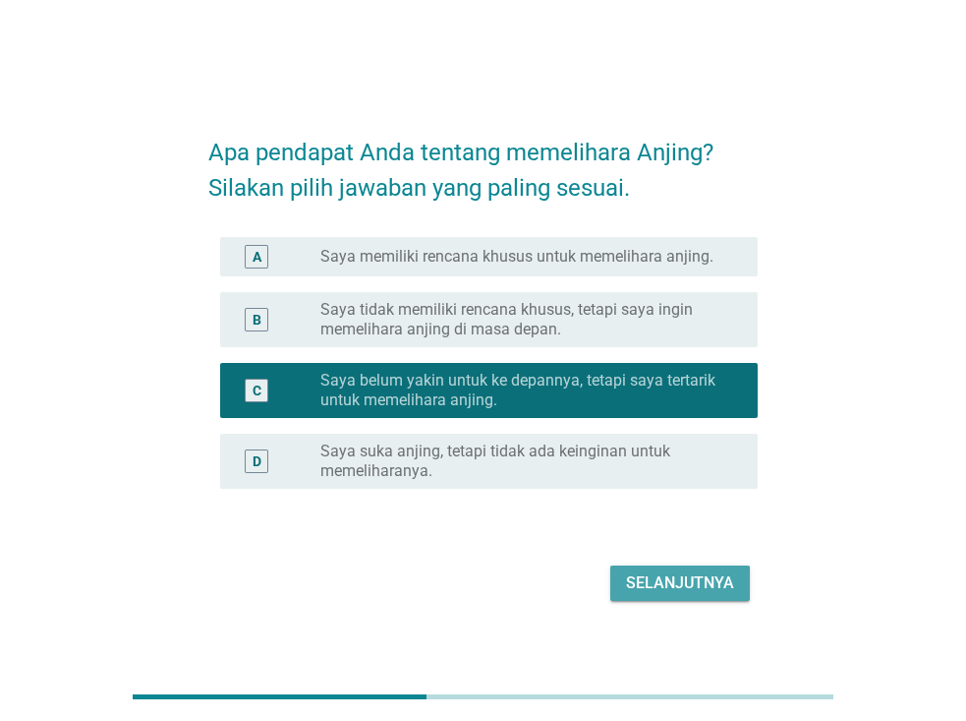
click at [627, 587] on div "Selanjutnya" at bounding box center [680, 583] width 108 height 24
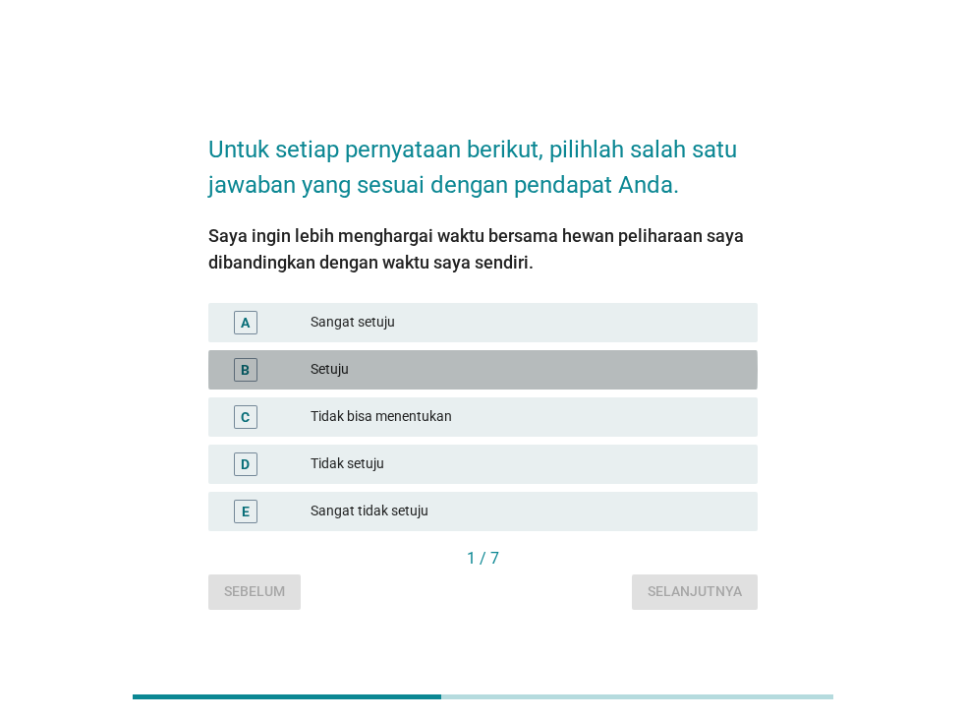
click at [510, 372] on div "Setuju" at bounding box center [527, 370] width 432 height 24
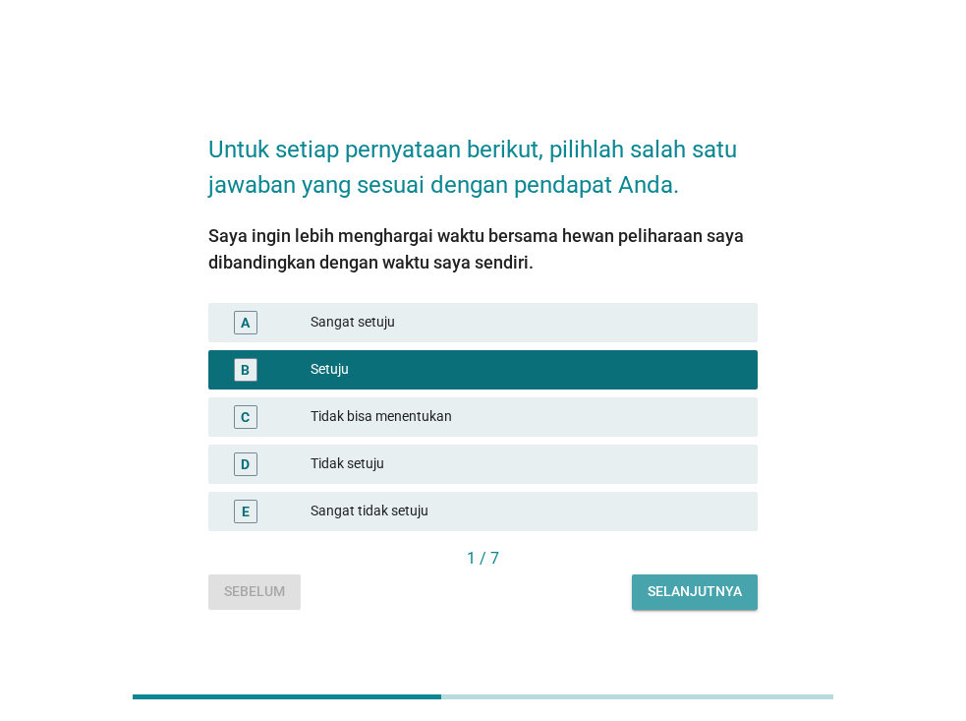
click at [697, 594] on div "Selanjutnya" at bounding box center [695, 591] width 94 height 21
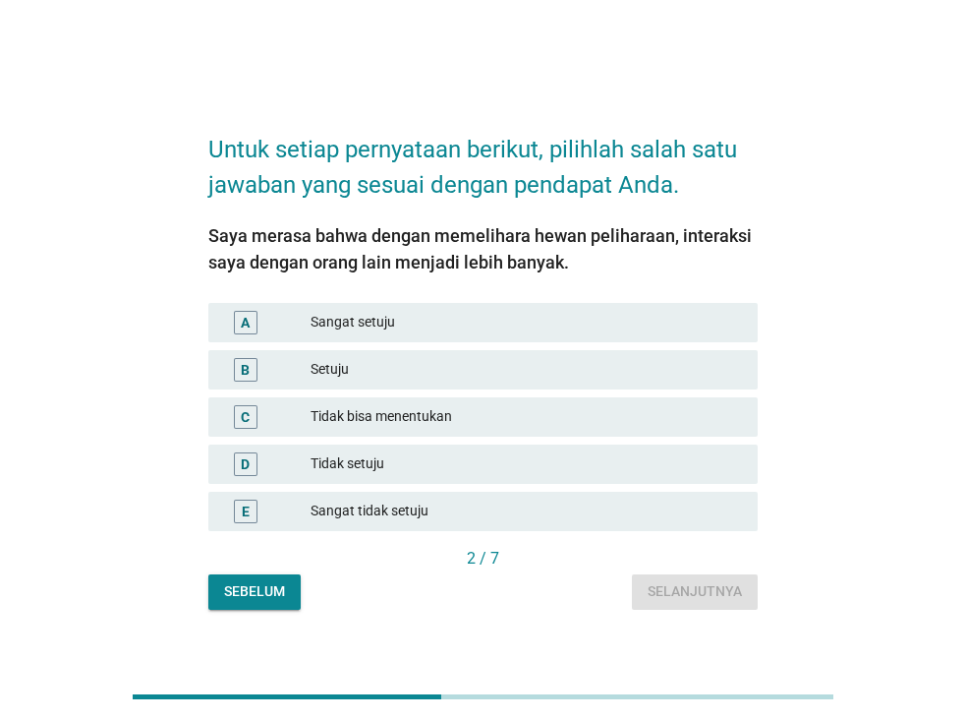
click at [511, 319] on div "Sangat setuju" at bounding box center [527, 323] width 432 height 24
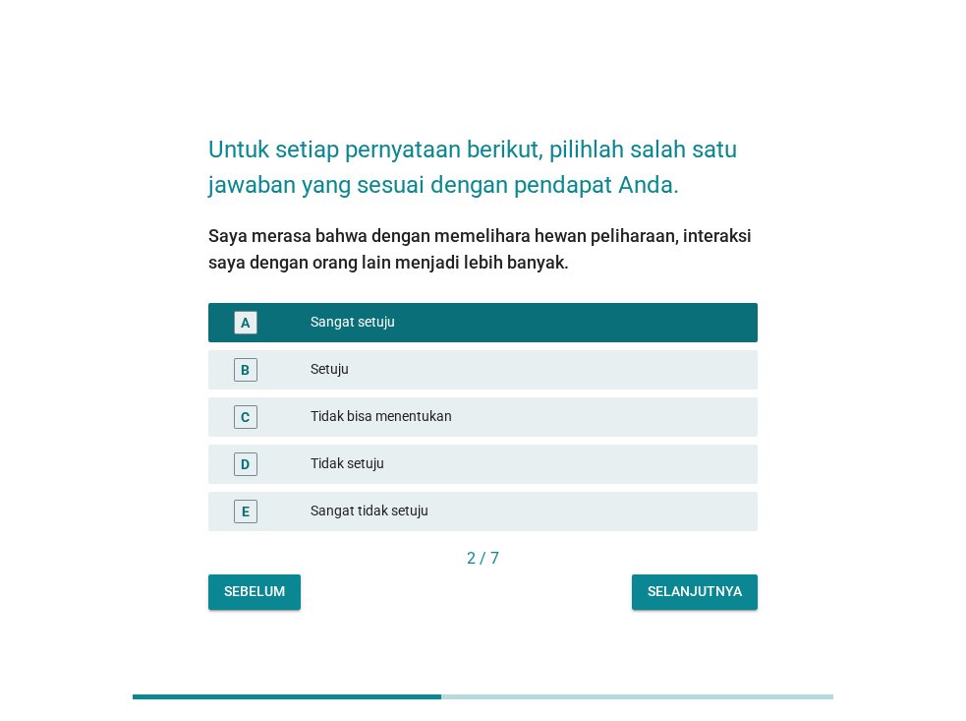
click at [701, 583] on div "Selanjutnya" at bounding box center [695, 591] width 94 height 21
click at [701, 583] on div "Sebelum Selanjutnya" at bounding box center [482, 591] width 549 height 35
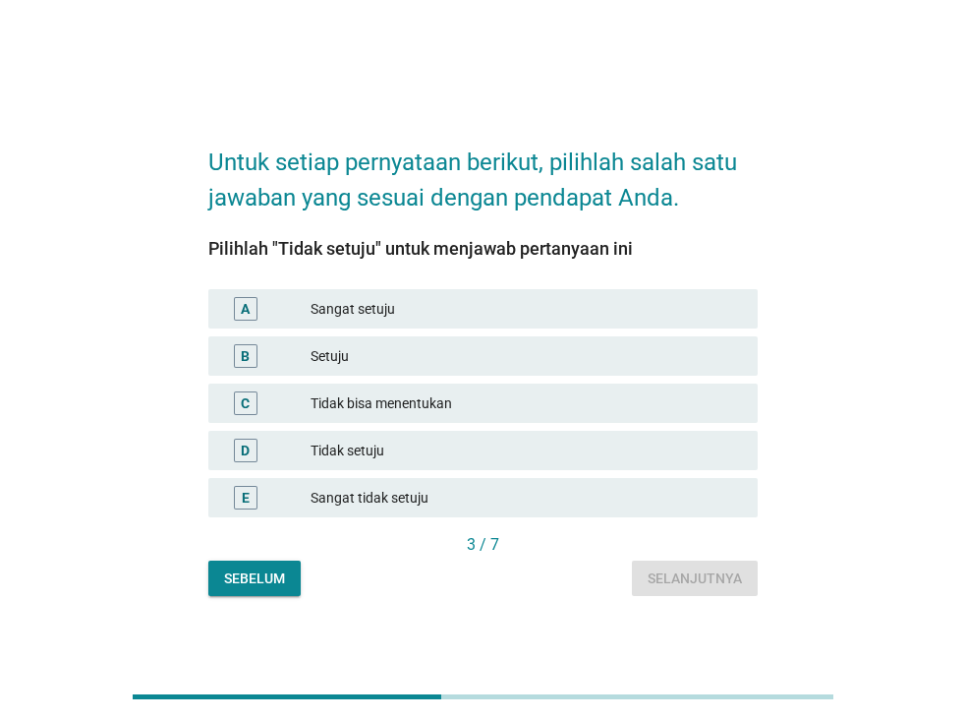
click at [562, 454] on div "Tidak setuju" at bounding box center [527, 450] width 432 height 24
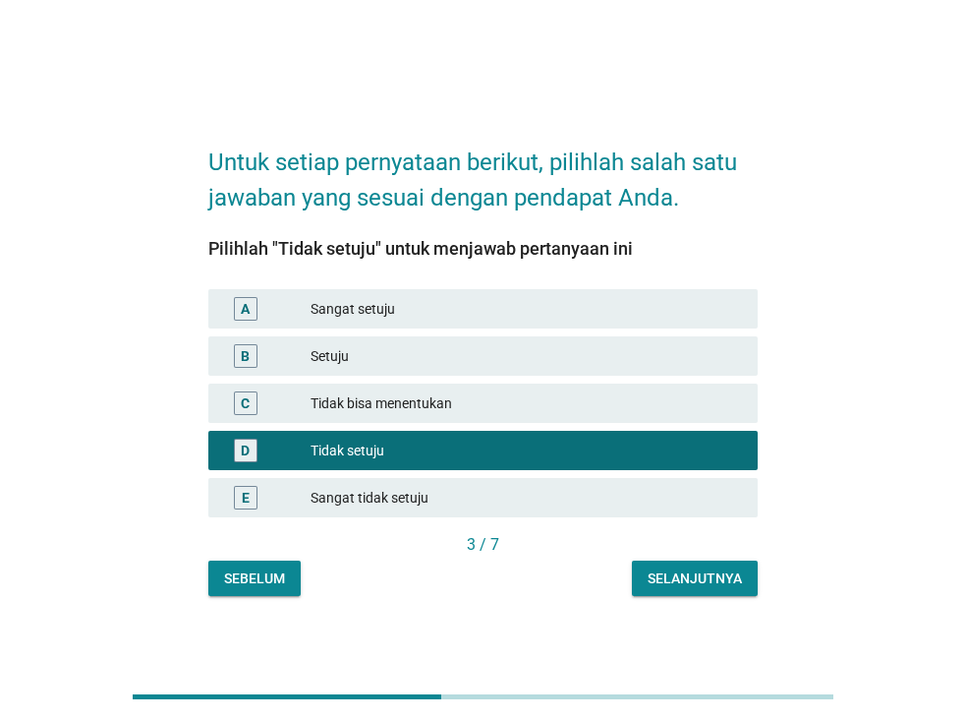
click at [679, 571] on div "Selanjutnya" at bounding box center [695, 578] width 94 height 21
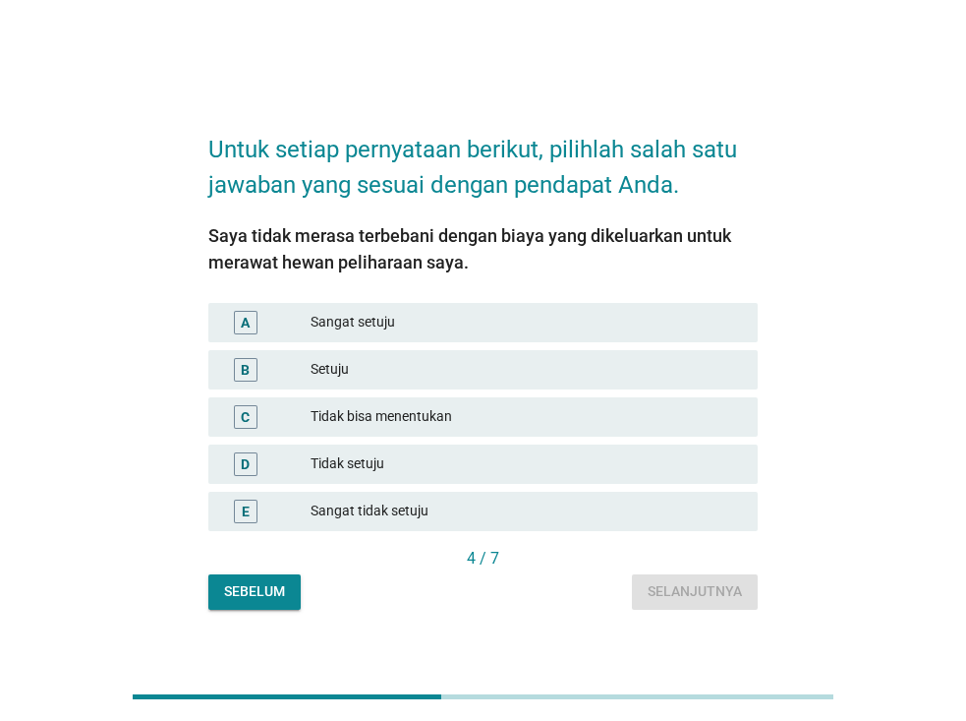
click at [525, 367] on div "Setuju" at bounding box center [527, 370] width 432 height 24
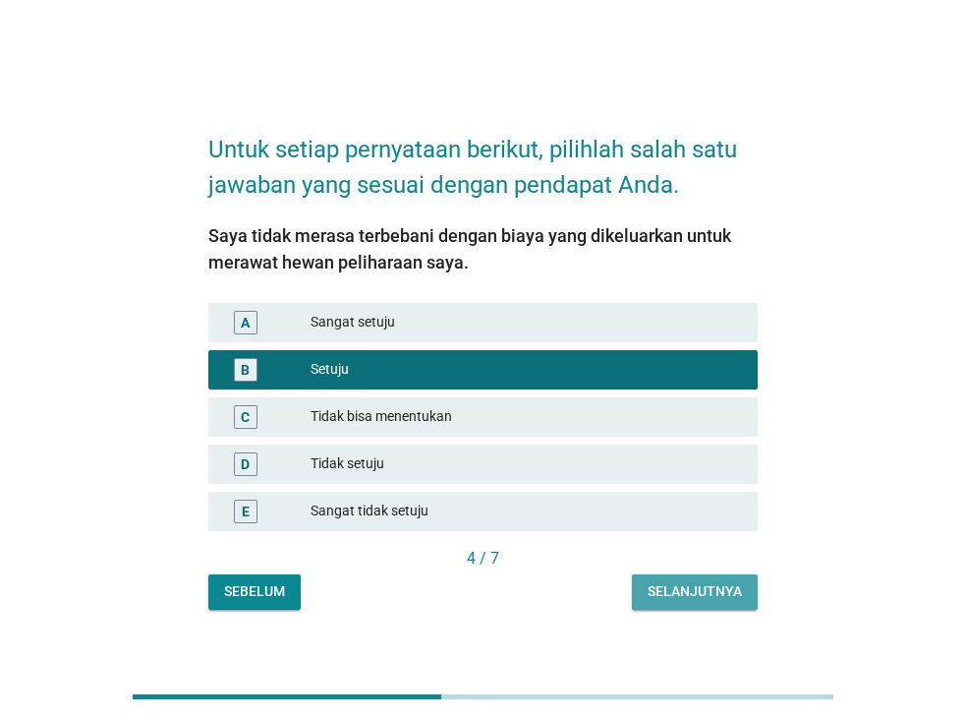
click at [694, 589] on div "Selanjutnya" at bounding box center [695, 591] width 94 height 21
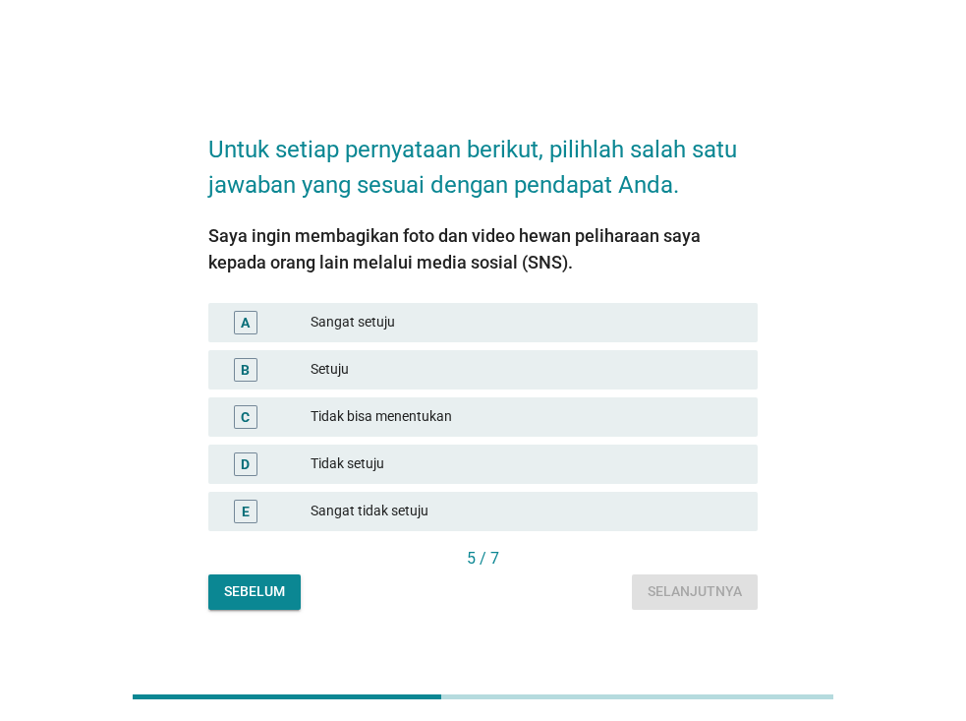
click at [523, 329] on div "Sangat setuju" at bounding box center [527, 323] width 432 height 24
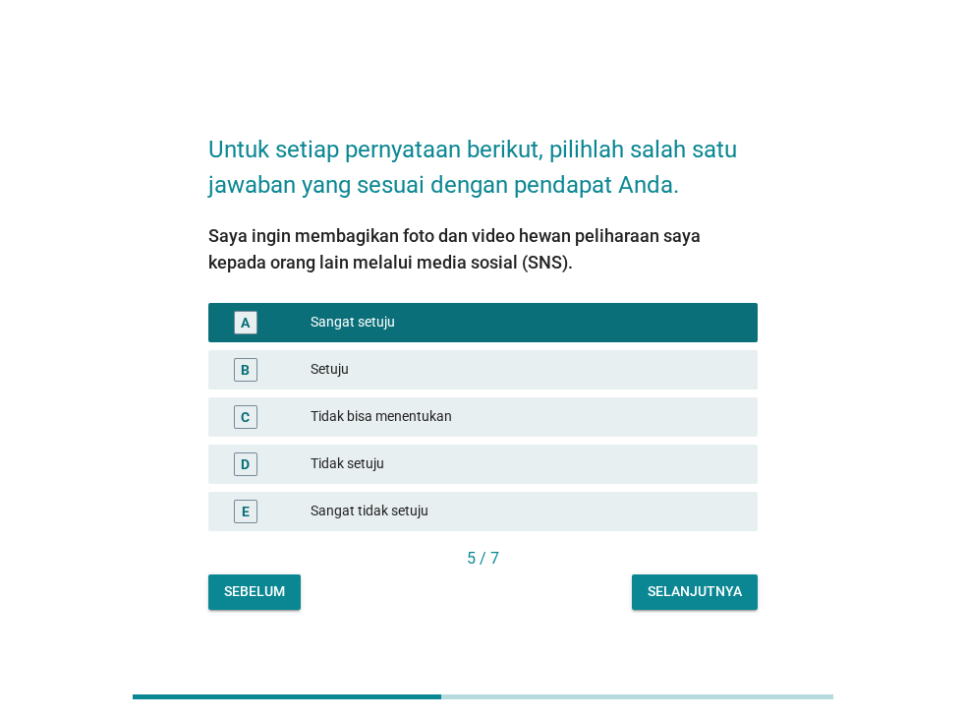
click at [705, 597] on div "Selanjutnya" at bounding box center [695, 591] width 94 height 21
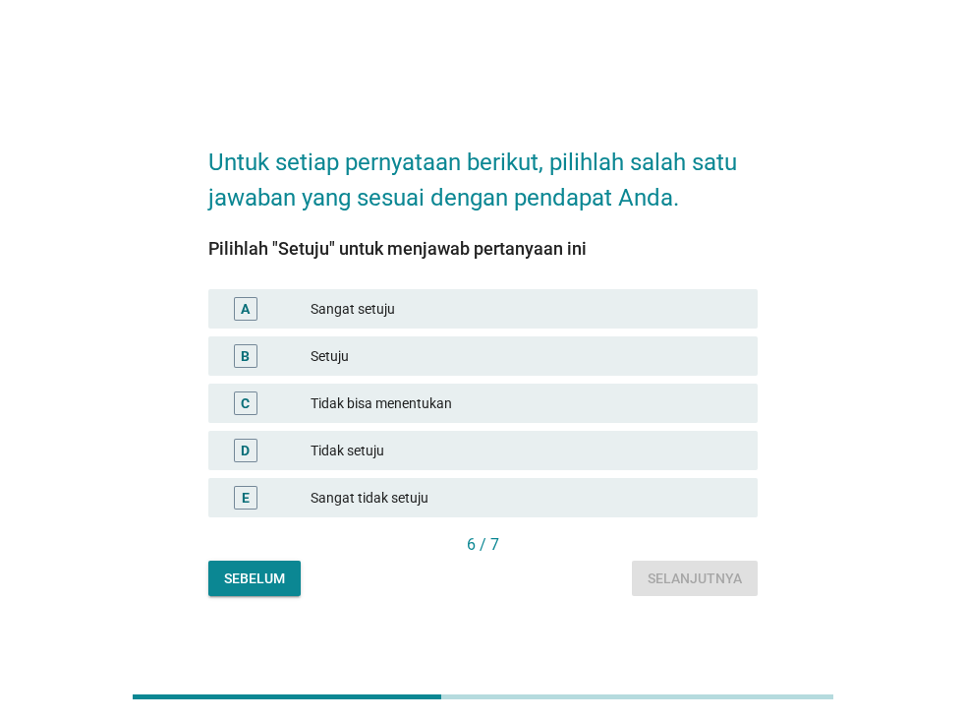
click at [544, 352] on div "Setuju" at bounding box center [527, 356] width 432 height 24
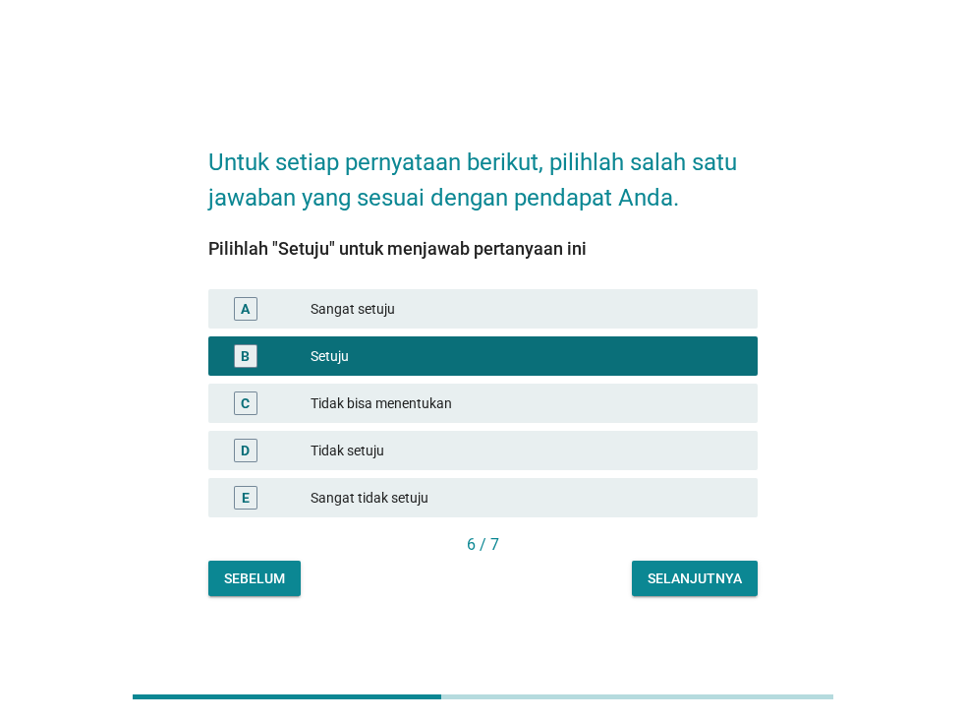
click at [729, 571] on div "Selanjutnya" at bounding box center [695, 578] width 94 height 21
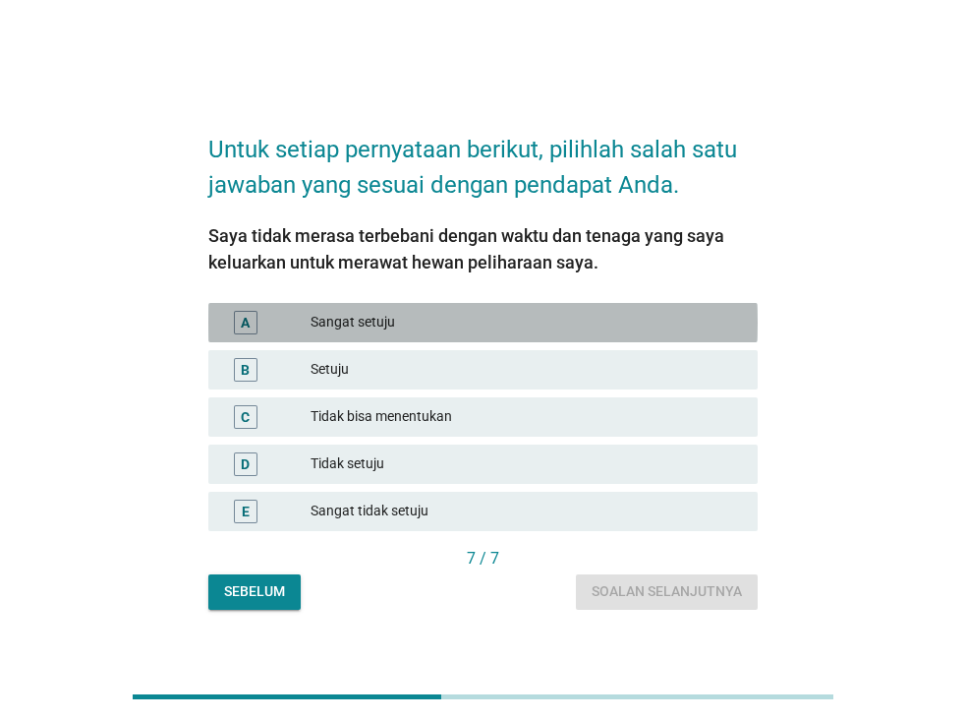
click at [620, 325] on div "Sangat setuju" at bounding box center [527, 323] width 432 height 24
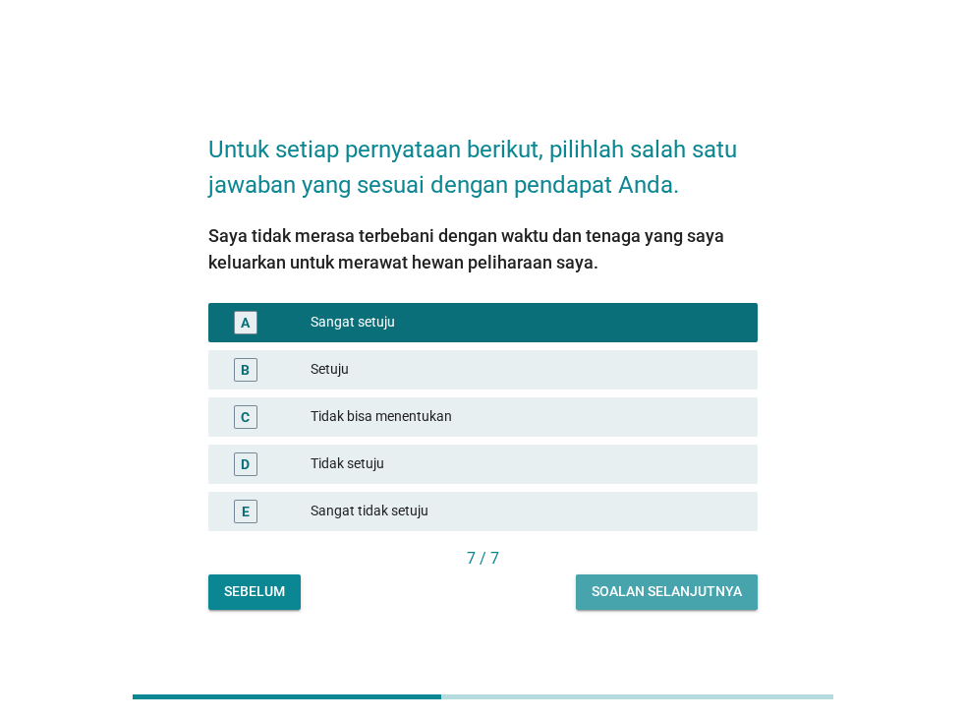
click at [691, 590] on div "Soalan selanjutnya" at bounding box center [667, 591] width 150 height 21
